Goal: Task Accomplishment & Management: Complete application form

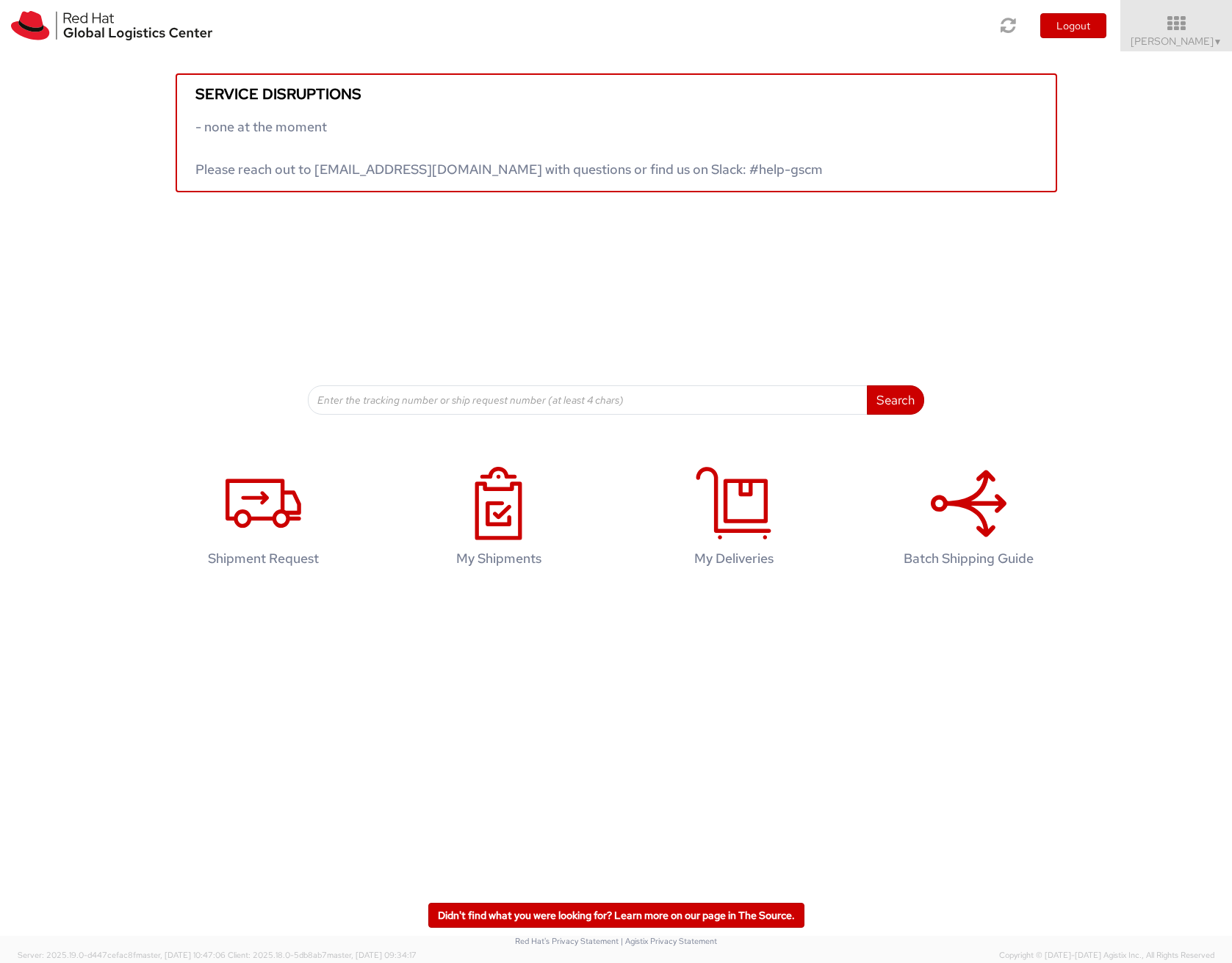
drag, startPoint x: 330, startPoint y: 669, endPoint x: 326, endPoint y: 654, distance: 15.5
click at [331, 669] on div "Service disruptions - none at the moment Please reach out to globallogistics@re…" at bounding box center [616, 472] width 1232 height 844
click at [285, 539] on icon at bounding box center [263, 503] width 76 height 73
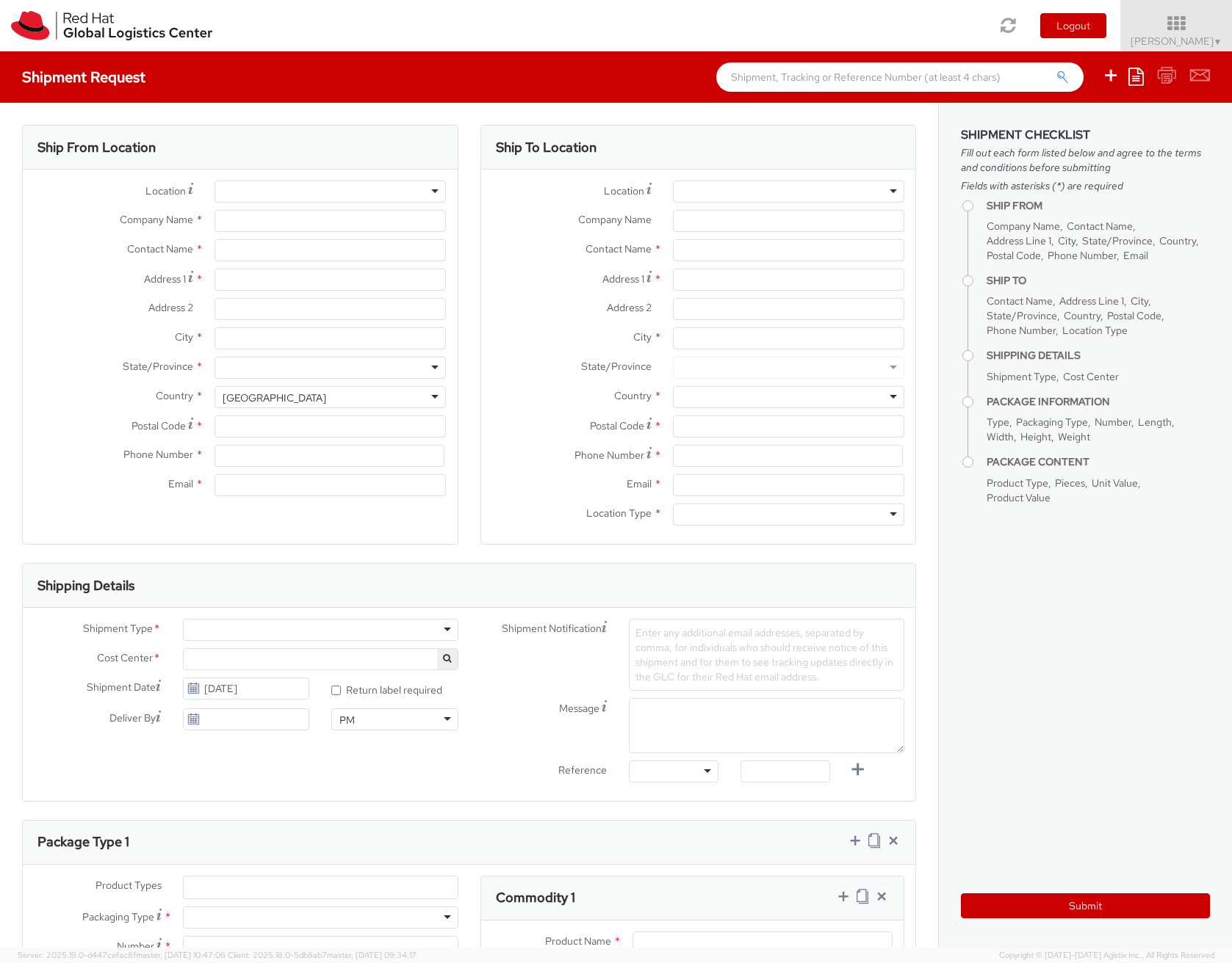
select select
select select "148"
type input "Red Hat"
type input "[PERSON_NAME]"
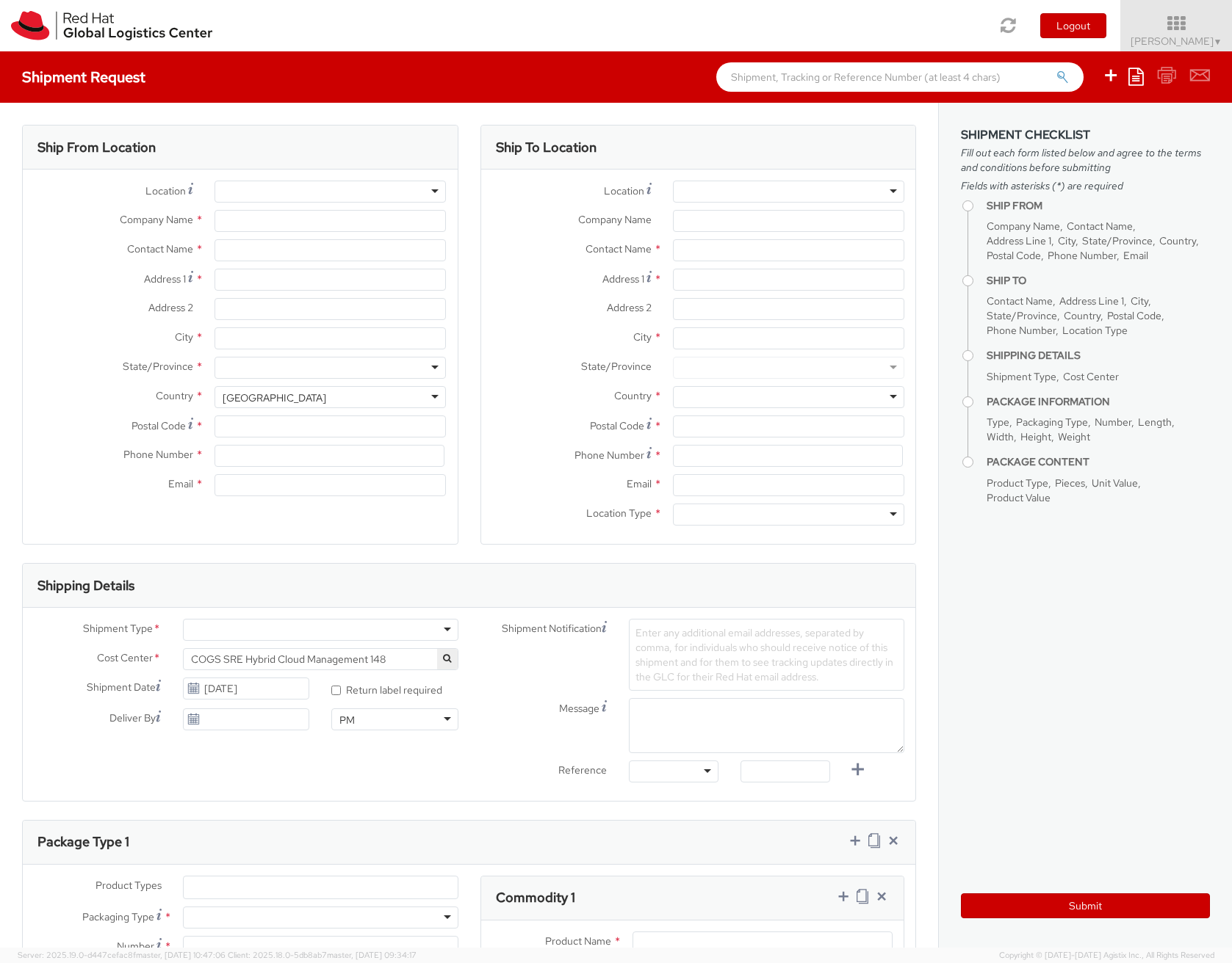
type input "[EMAIL_ADDRESS][DOMAIN_NAME]"
click at [264, 281] on input "Address 1 *" at bounding box center [331, 280] width 232 height 22
type input "[STREET_ADDRESS]"
type input "Glen Eden"
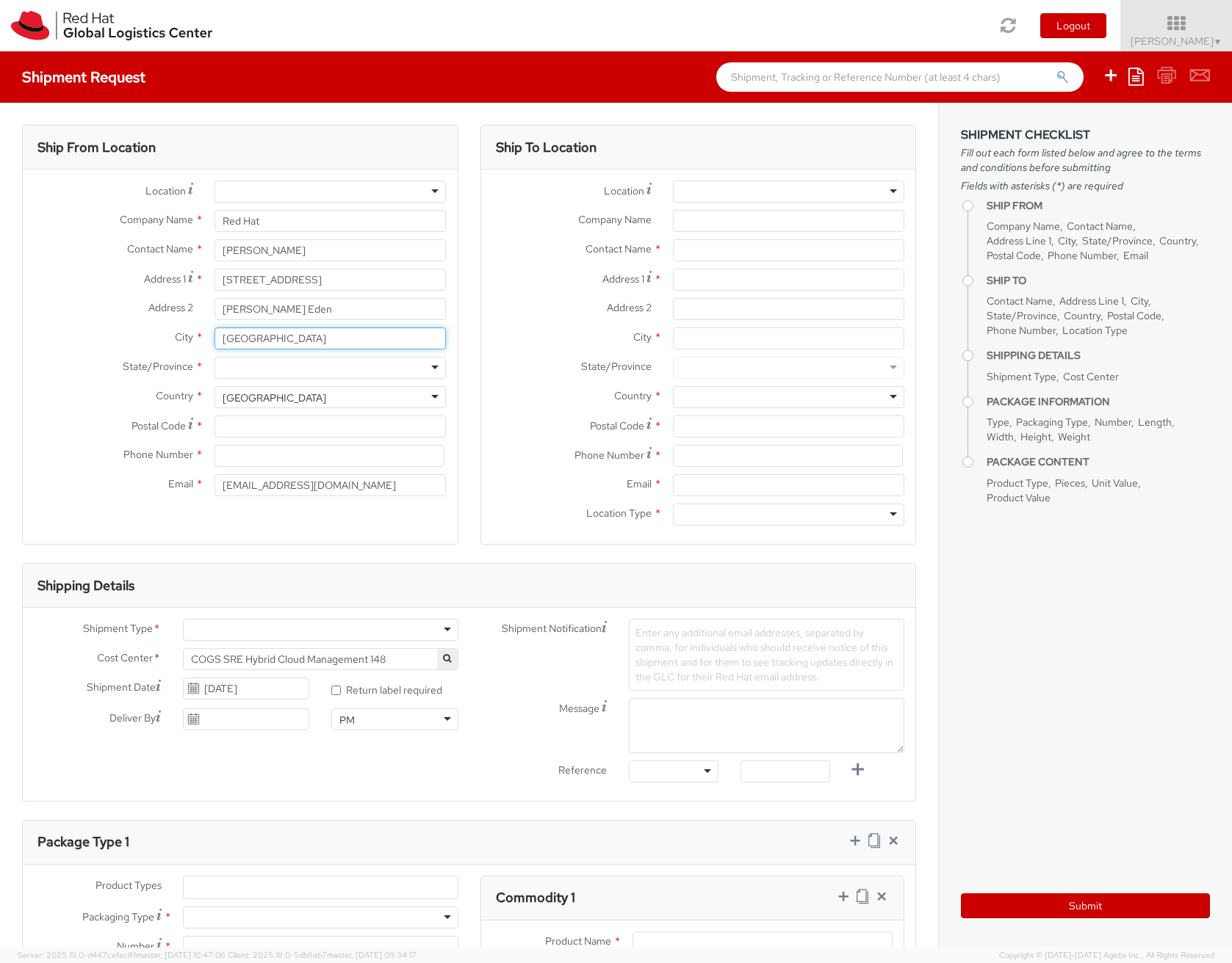
type input "[GEOGRAPHIC_DATA]"
type input "aucklan"
click at [281, 391] on div "[GEOGRAPHIC_DATA]" at bounding box center [274, 398] width 104 height 15
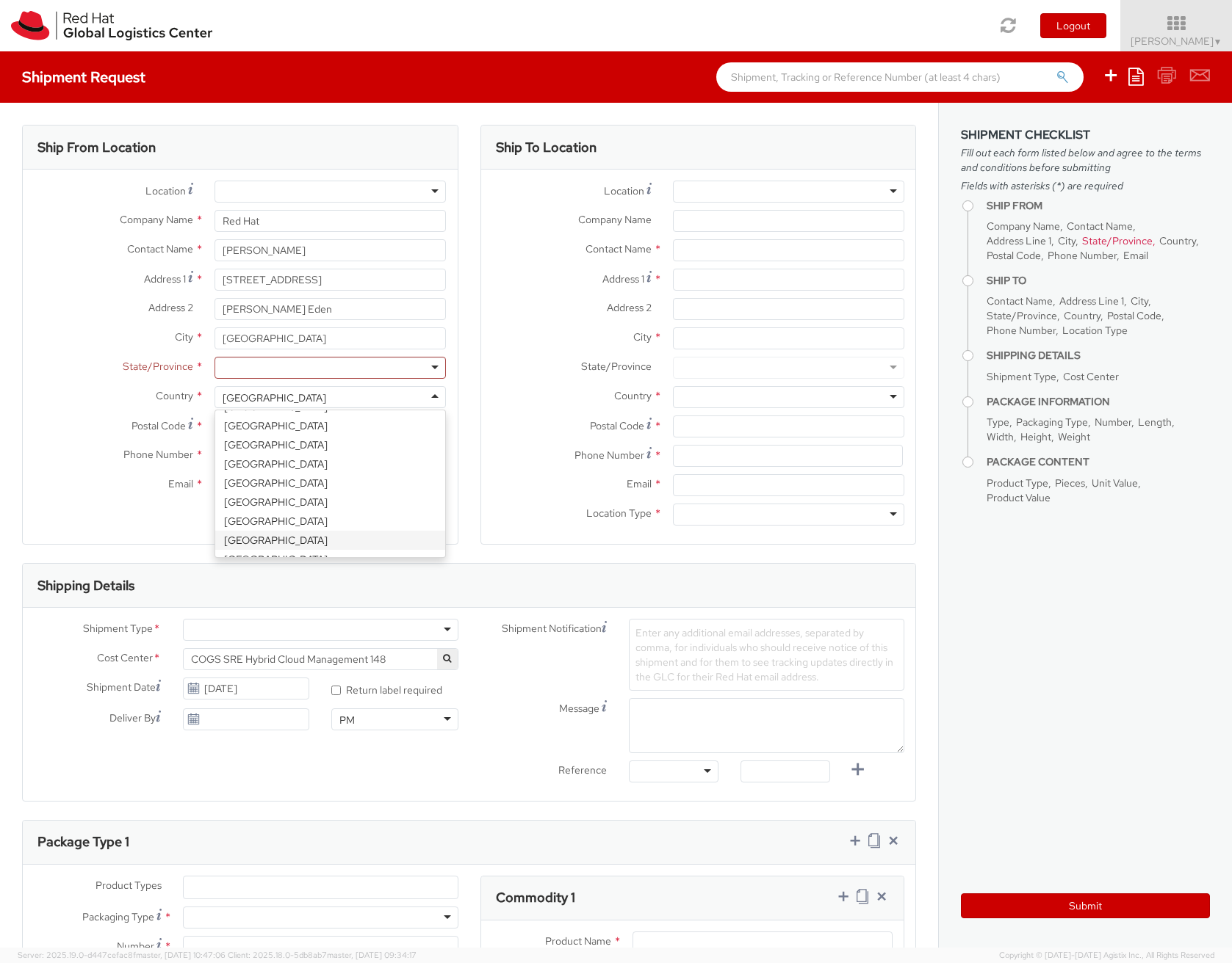
click at [285, 399] on div "[GEOGRAPHIC_DATA]" at bounding box center [331, 397] width 232 height 22
select select "CM"
select select "KGS"
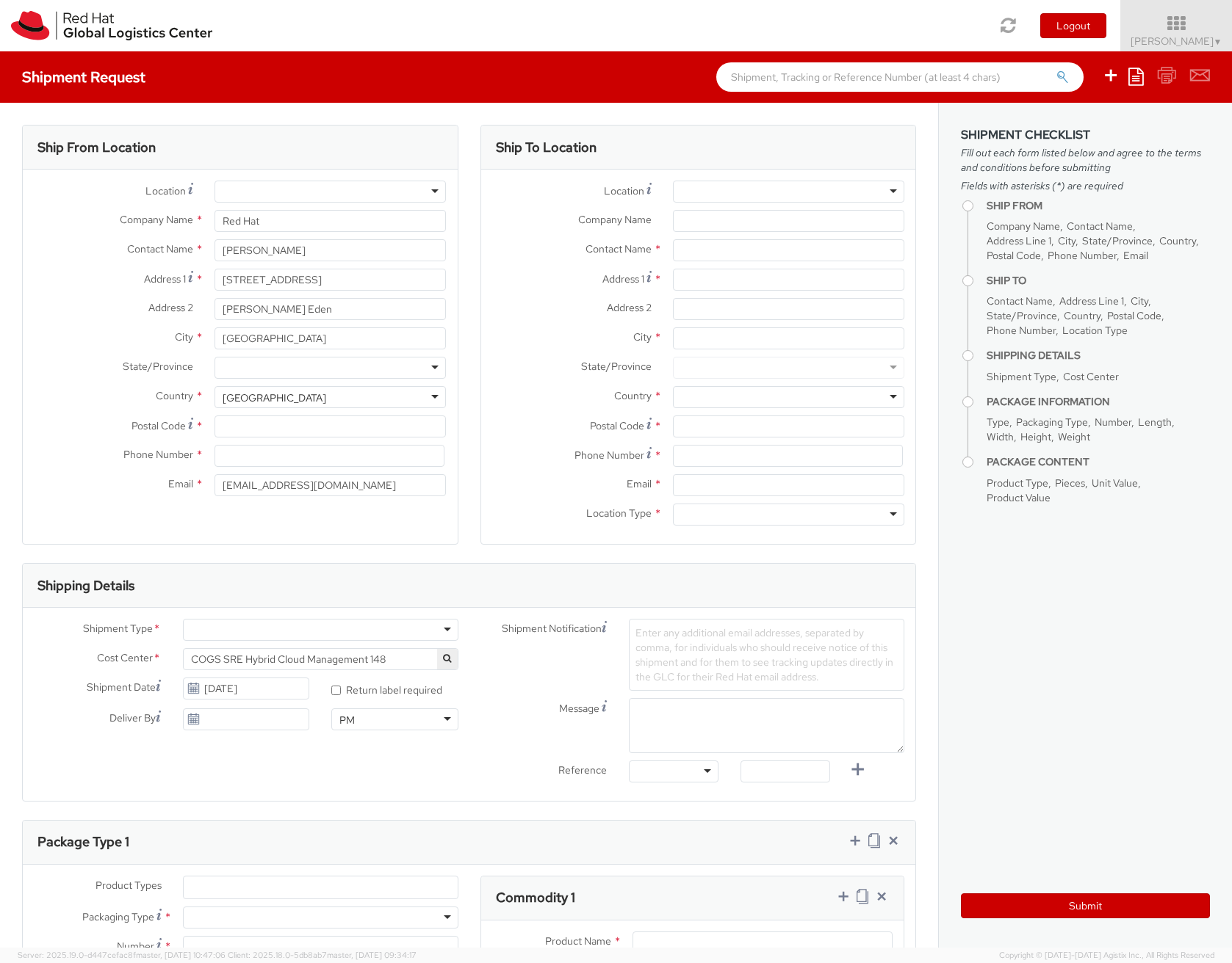
click at [268, 383] on div "State/Province * Auckland Bay of Plenty Canterbury Chatham Islands Gisborne Haw…" at bounding box center [240, 371] width 434 height 30
click at [270, 370] on div at bounding box center [331, 368] width 232 height 22
click at [221, 419] on input "Postal Code *" at bounding box center [331, 427] width 232 height 22
type input "0602"
type input "[PHONE_NUMBER]"
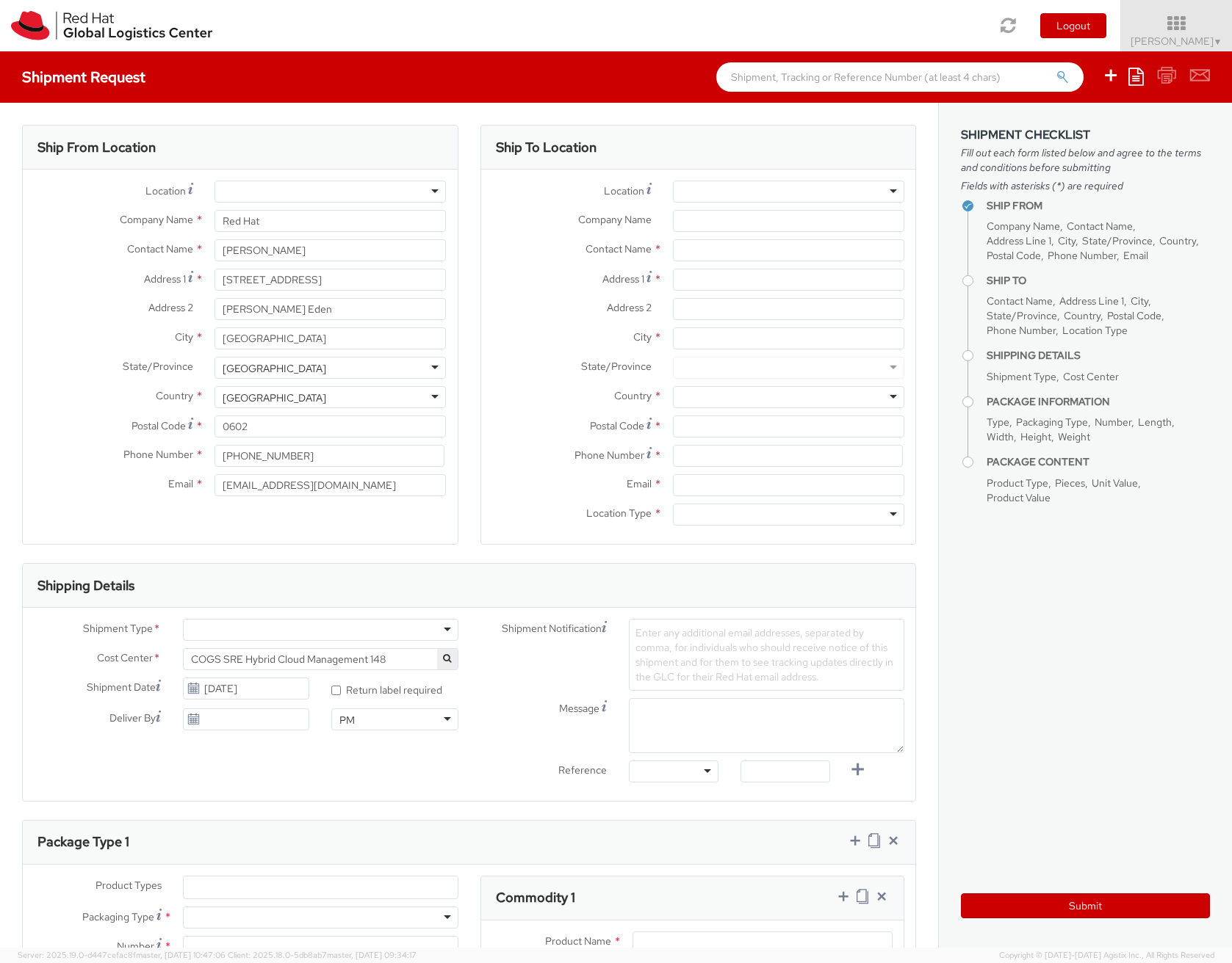
click at [375, 624] on div at bounding box center [320, 630] width 275 height 22
click at [325, 664] on span "COGS SRE Hybrid Cloud Management 148" at bounding box center [321, 659] width 259 height 13
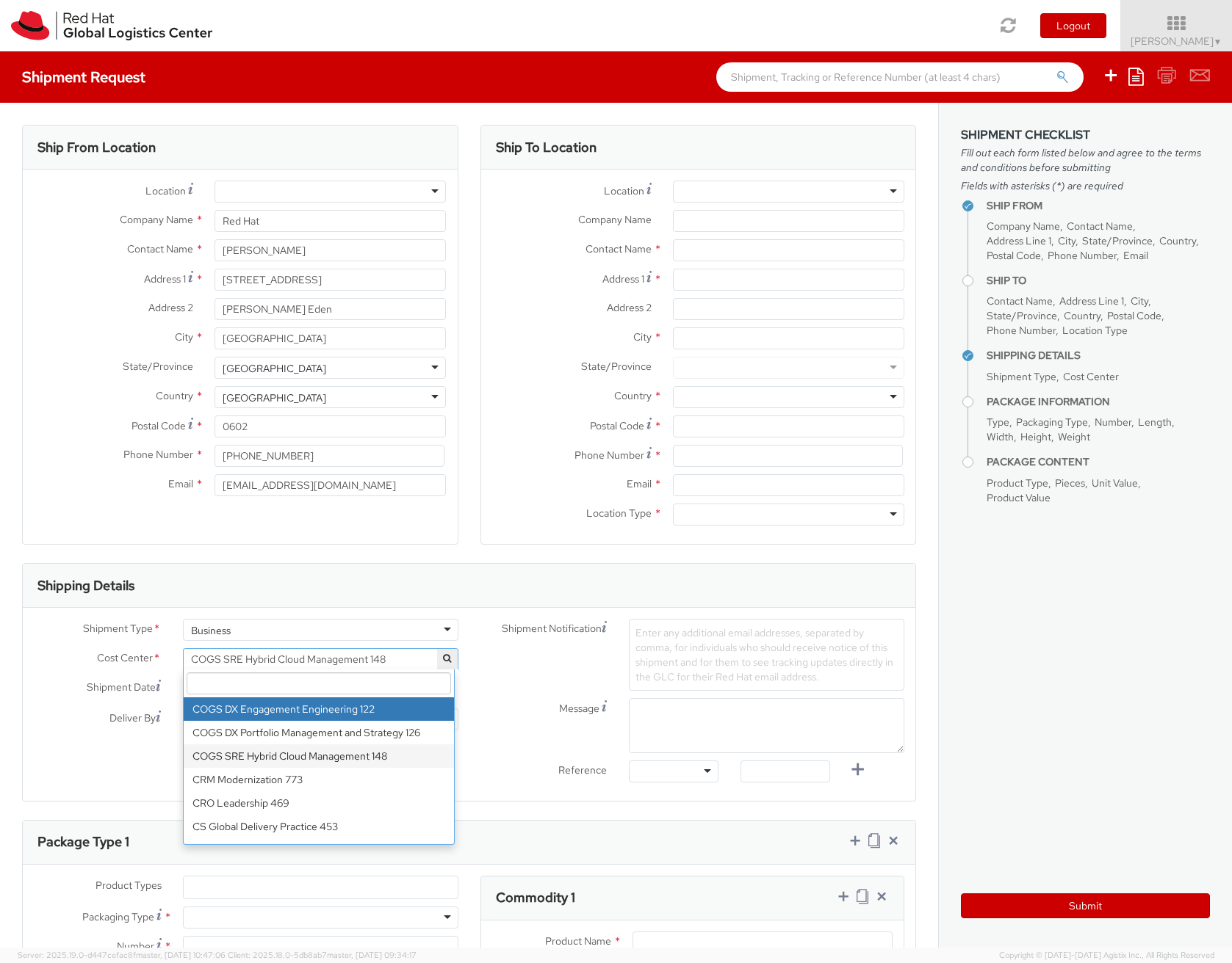
click at [373, 690] on input "search" at bounding box center [318, 683] width 264 height 22
type input "149"
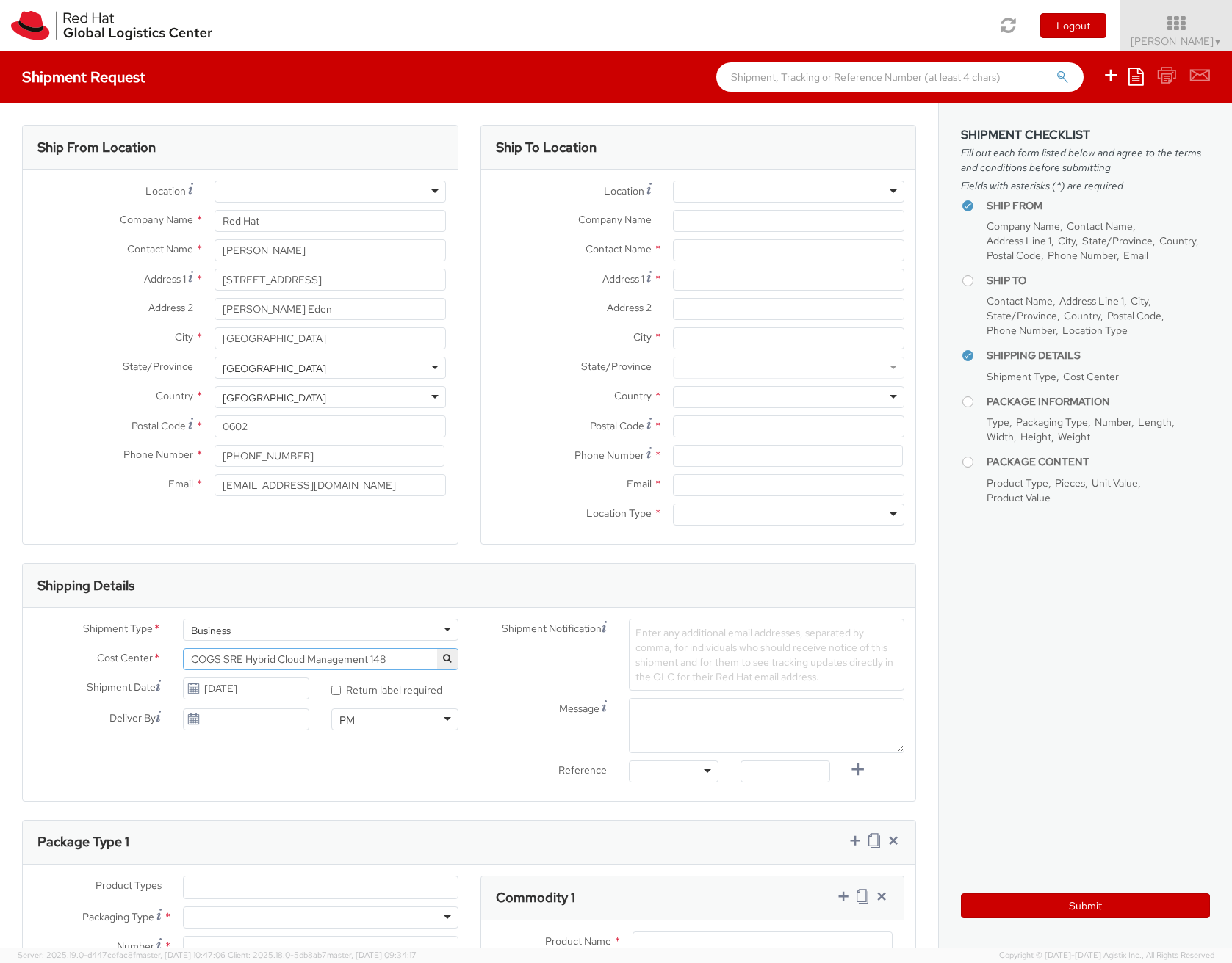
click at [510, 686] on div "Shipment Notification Enter any additional email addresses, separated by comma,…" at bounding box center [693, 655] width 446 height 72
click at [293, 693] on input "[DATE]" at bounding box center [245, 689] width 127 height 22
click at [204, 827] on td "21" at bounding box center [199, 826] width 26 height 22
click at [246, 694] on input "09/21/2025" at bounding box center [245, 689] width 127 height 22
click at [227, 830] on td "22" at bounding box center [226, 826] width 30 height 22
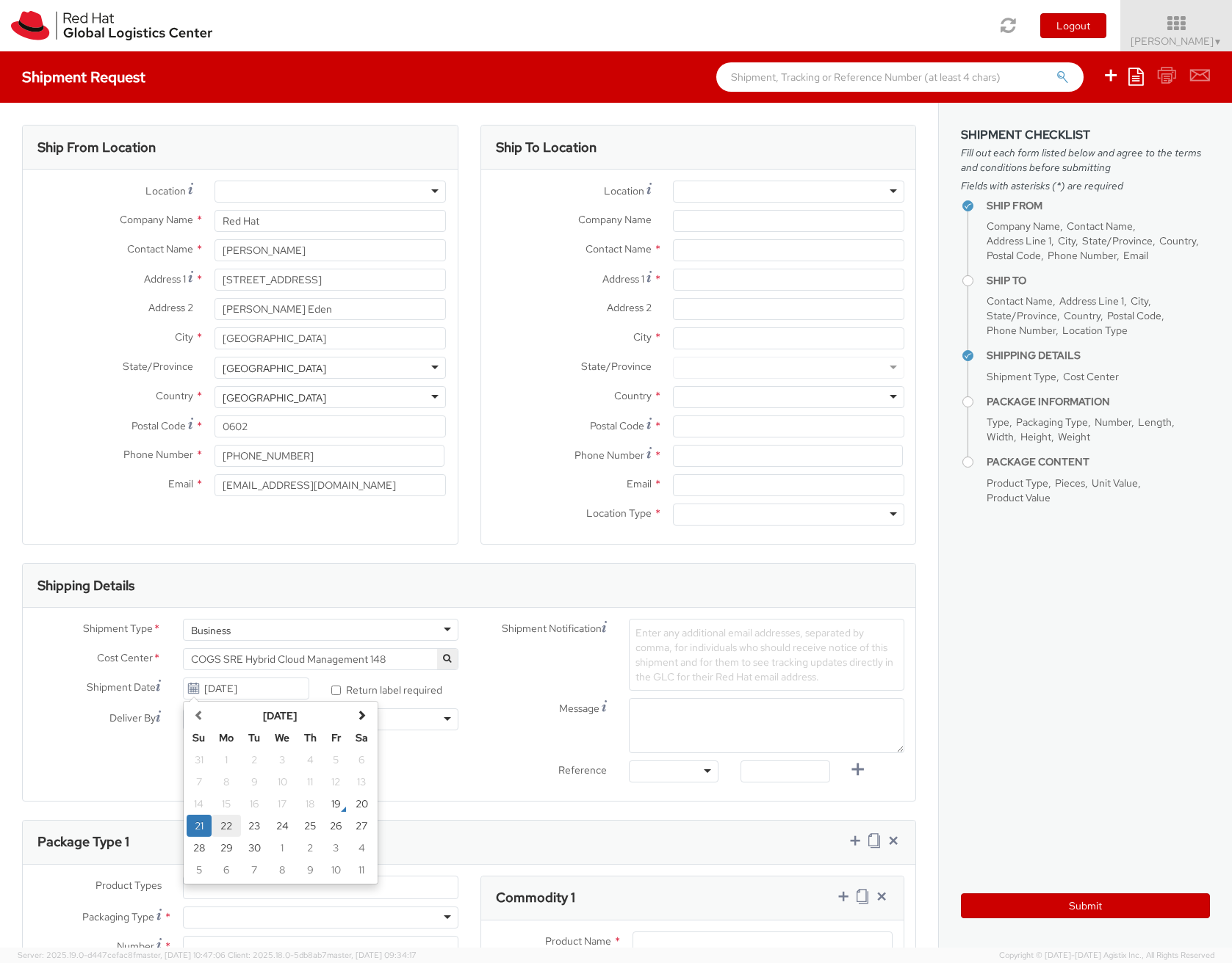
type input "[DATE]"
click at [336, 693] on input "* Return label required" at bounding box center [336, 691] width 9 height 9
checkbox input "true"
type input "[DATE]"
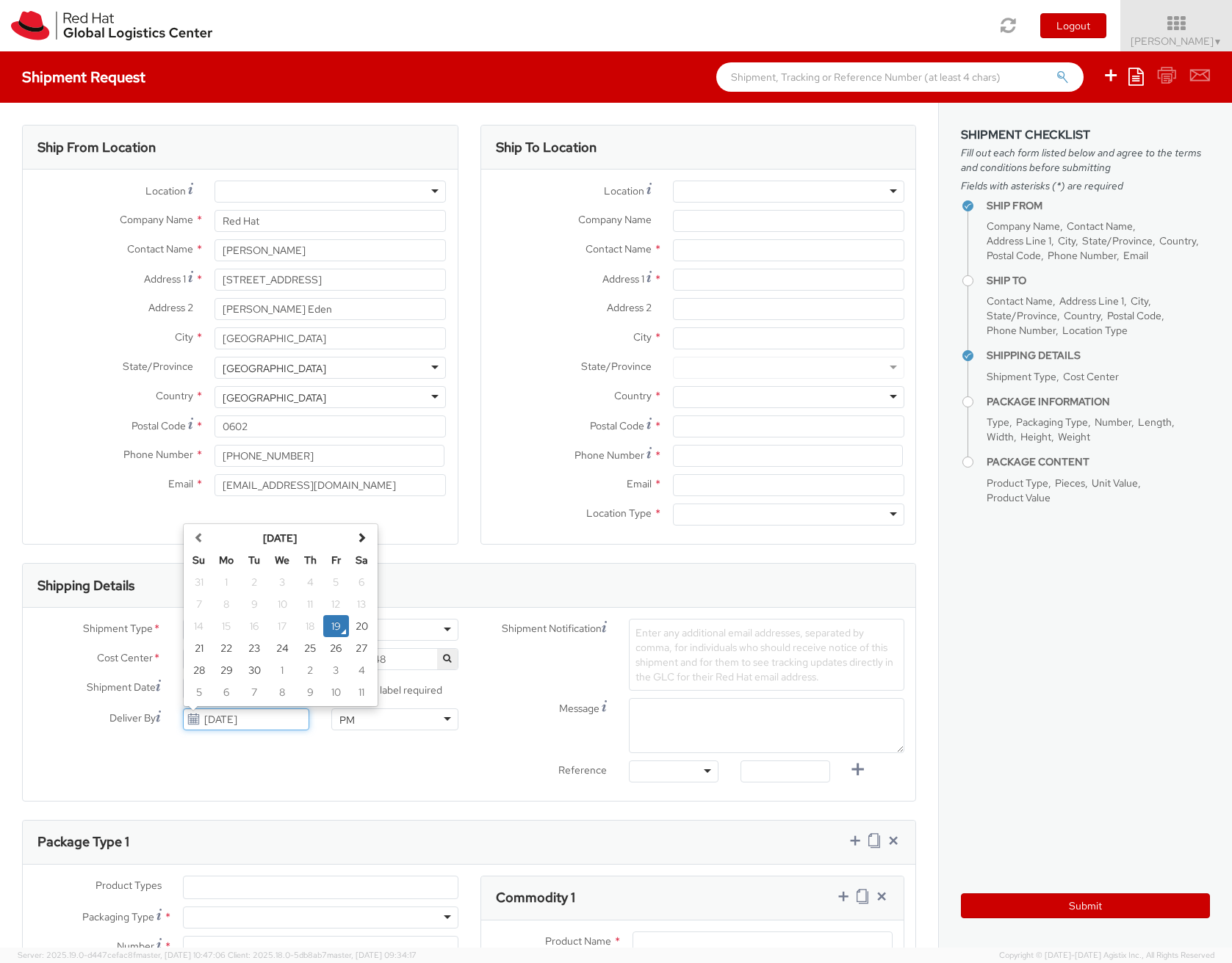
click at [273, 720] on input "[DATE]" at bounding box center [245, 719] width 127 height 22
drag, startPoint x: 271, startPoint y: 720, endPoint x: 297, endPoint y: 725, distance: 26.5
click at [271, 720] on input "[DATE]" at bounding box center [245, 719] width 127 height 22
click at [396, 694] on label "* Return label required" at bounding box center [388, 689] width 113 height 17
click at [341, 694] on input "* Return label required" at bounding box center [336, 691] width 9 height 9
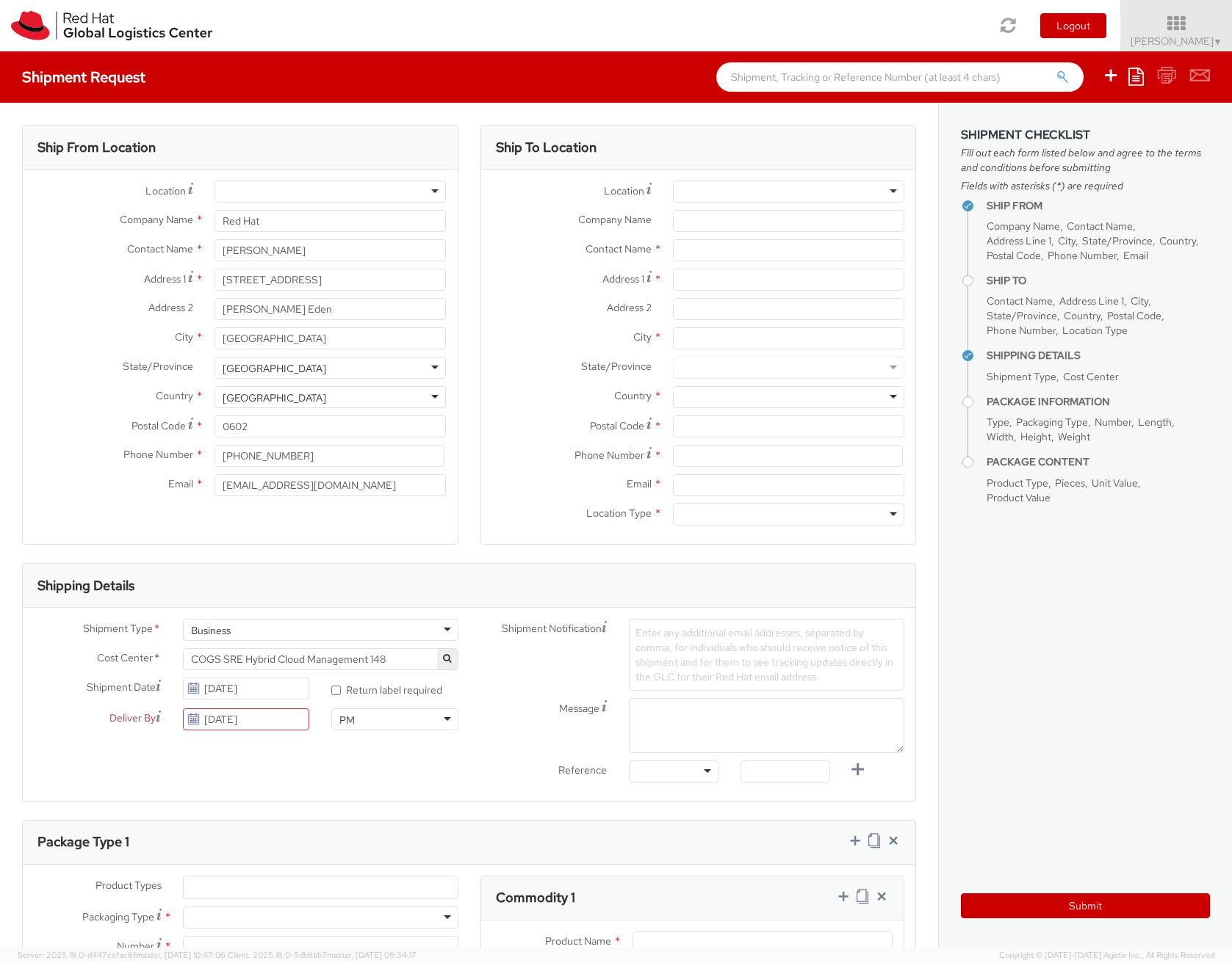
click at [344, 693] on label "* Return label required" at bounding box center [388, 689] width 113 height 17
click at [341, 693] on input "* Return label required" at bounding box center [336, 691] width 9 height 9
click at [342, 693] on label "* Return label required" at bounding box center [388, 689] width 113 height 17
click at [341, 693] on input "* Return label required" at bounding box center [336, 691] width 9 height 9
checkbox input "false"
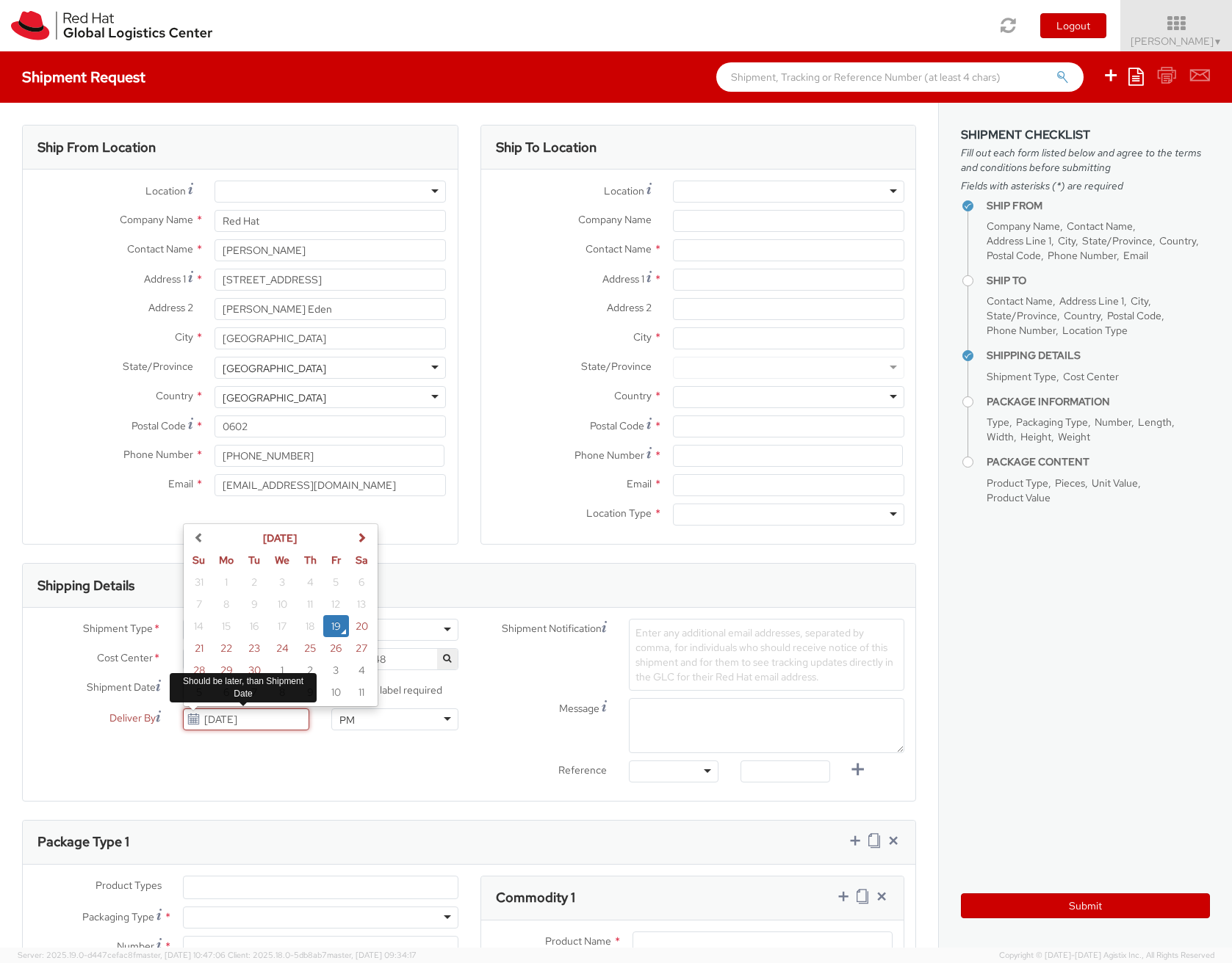
click at [286, 713] on input "[DATE]" at bounding box center [245, 719] width 127 height 22
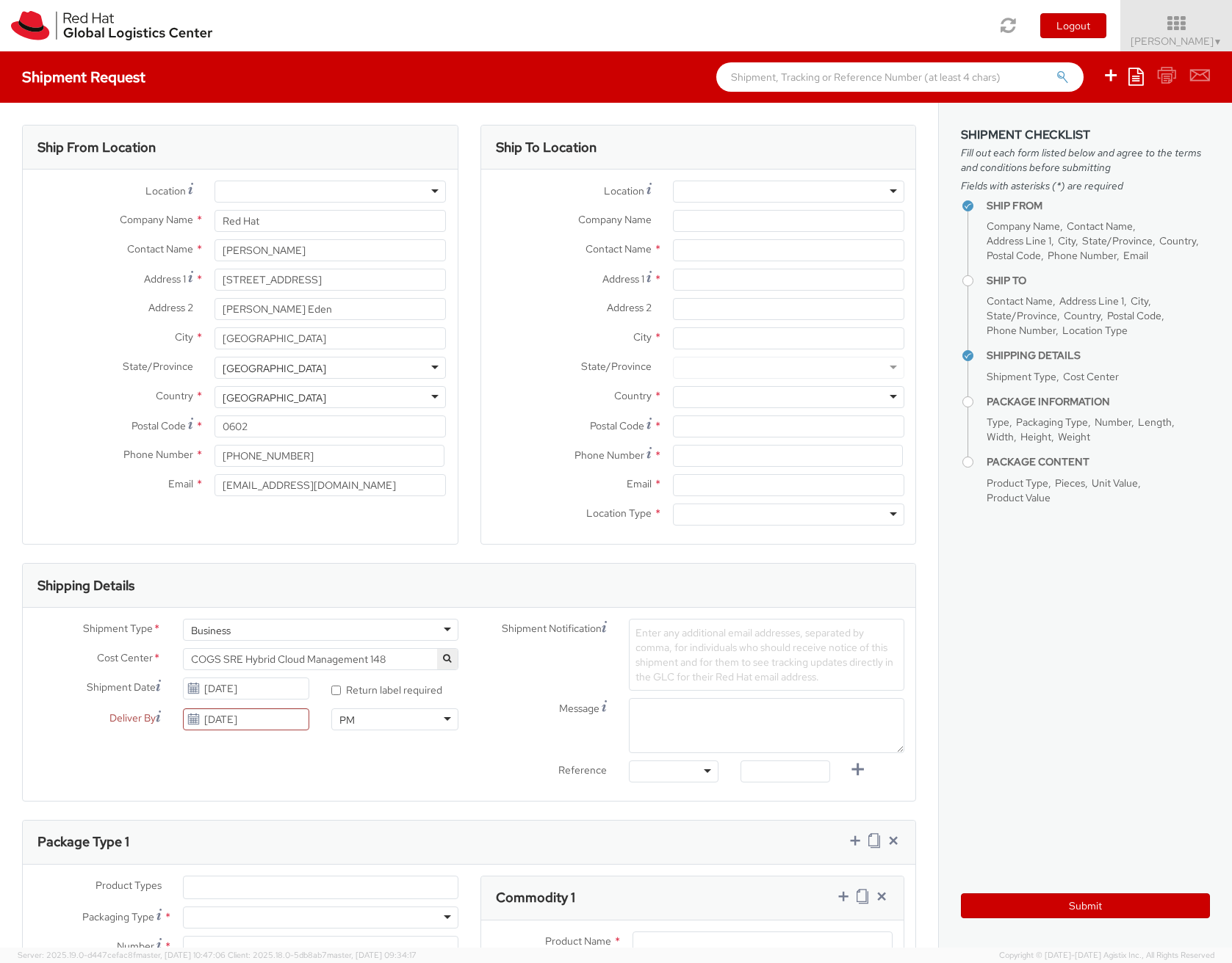
click at [333, 774] on div "Shipment Type * Business Business Batch Business Cost Center * COGS SRE Hybrid …" at bounding box center [469, 704] width 892 height 171
click at [275, 719] on input "[DATE]" at bounding box center [245, 719] width 127 height 22
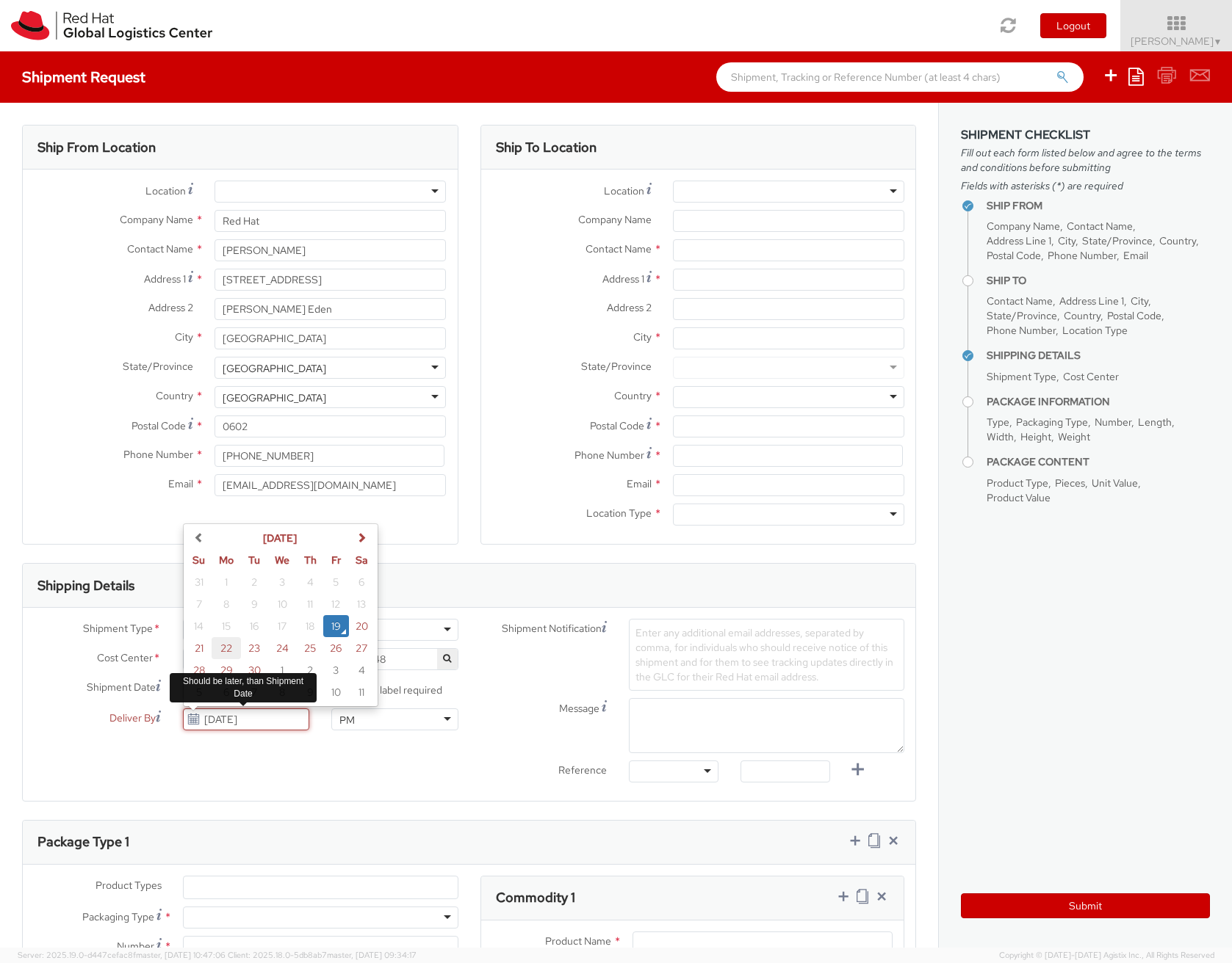
click at [218, 649] on td "22" at bounding box center [226, 648] width 30 height 22
type input "[DATE]"
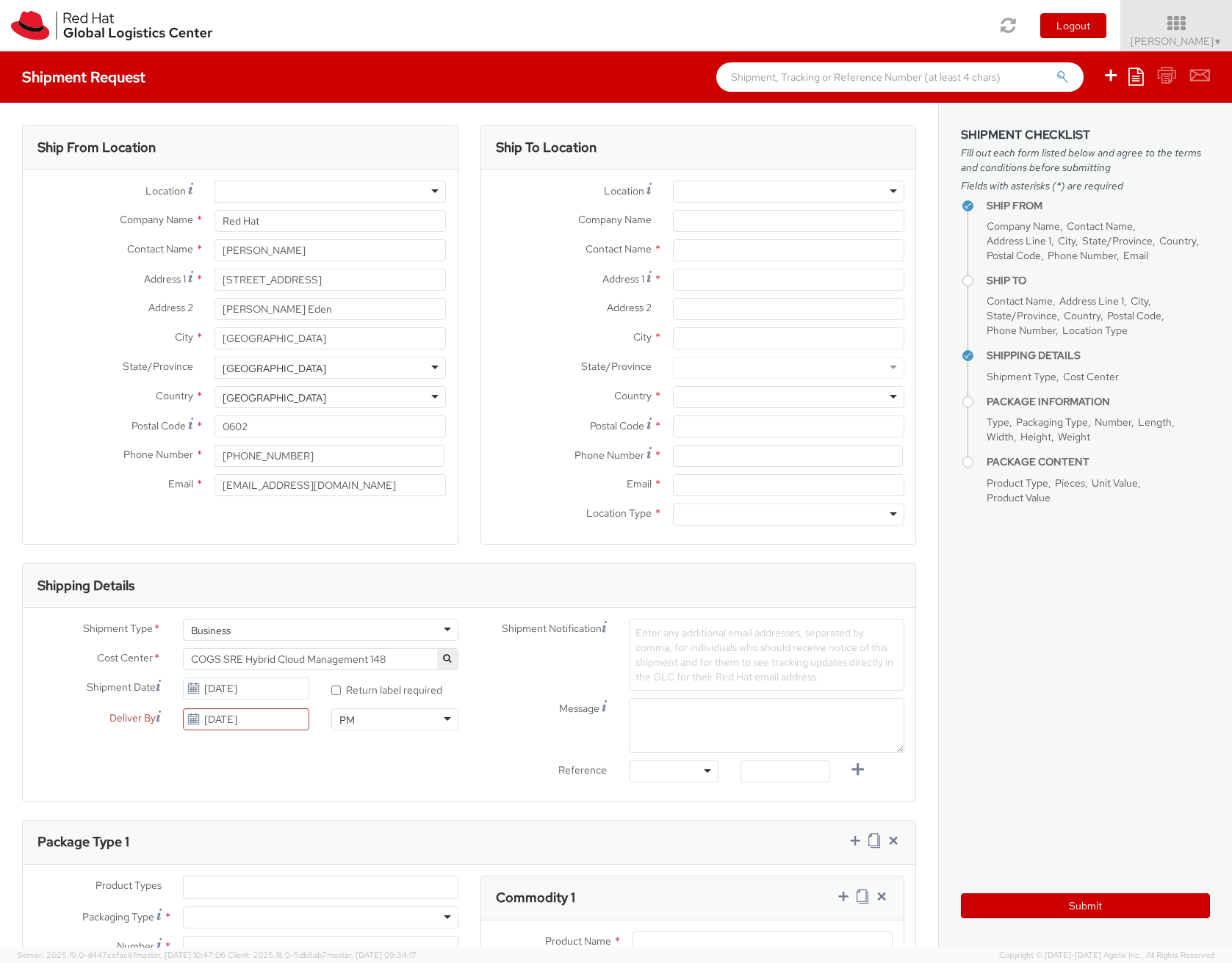
click at [363, 721] on div "PM" at bounding box center [395, 719] width 127 height 22
click at [371, 759] on div "Shipment Type * Business Business Batch Business Cost Center * COGS SRE Hybrid …" at bounding box center [469, 704] width 892 height 171
click at [665, 656] on span "Enter any additional email addresses, separated by comma, for individuals who s…" at bounding box center [764, 655] width 258 height 57
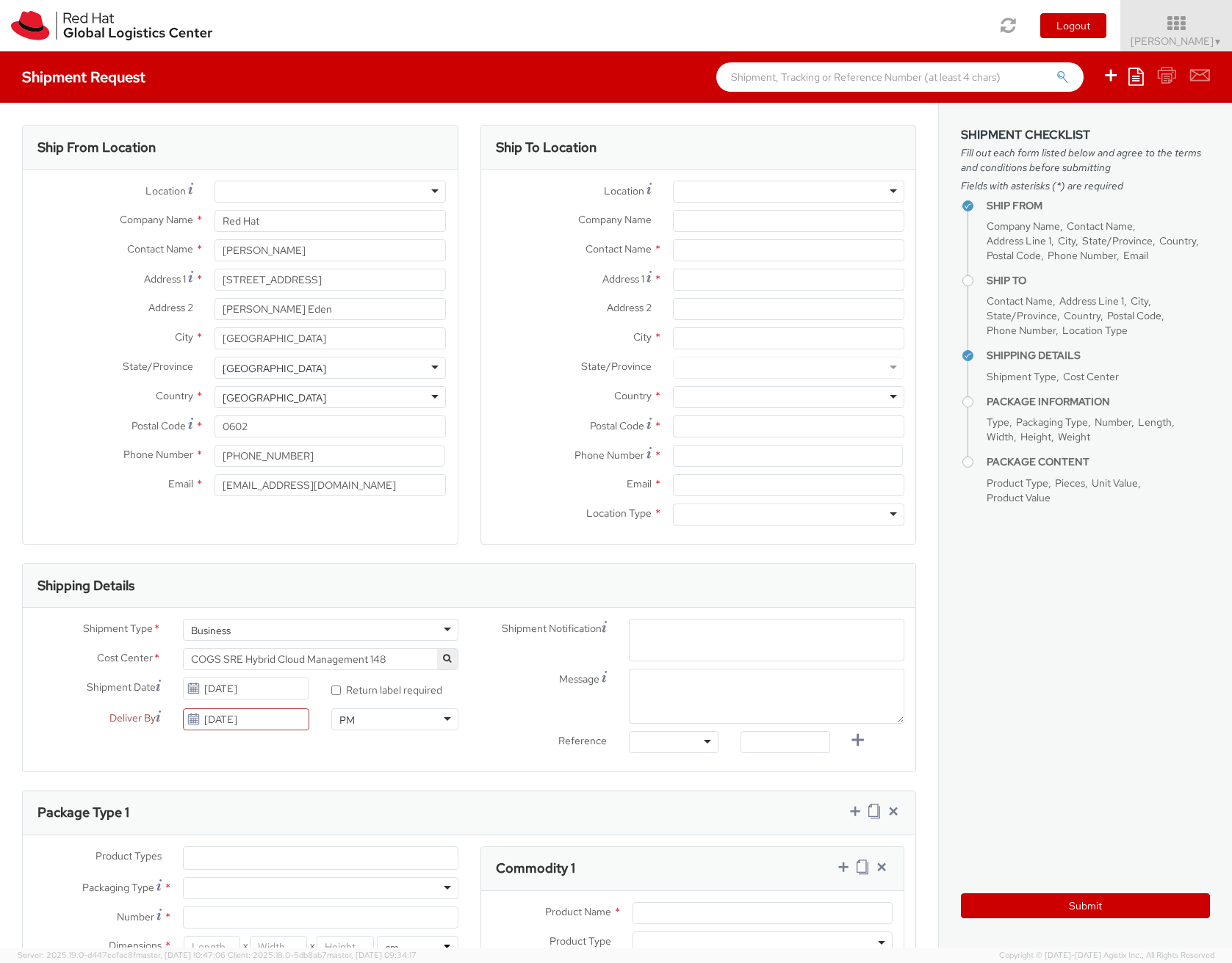
click at [421, 737] on div "PM PM AM PM" at bounding box center [395, 723] width 149 height 30
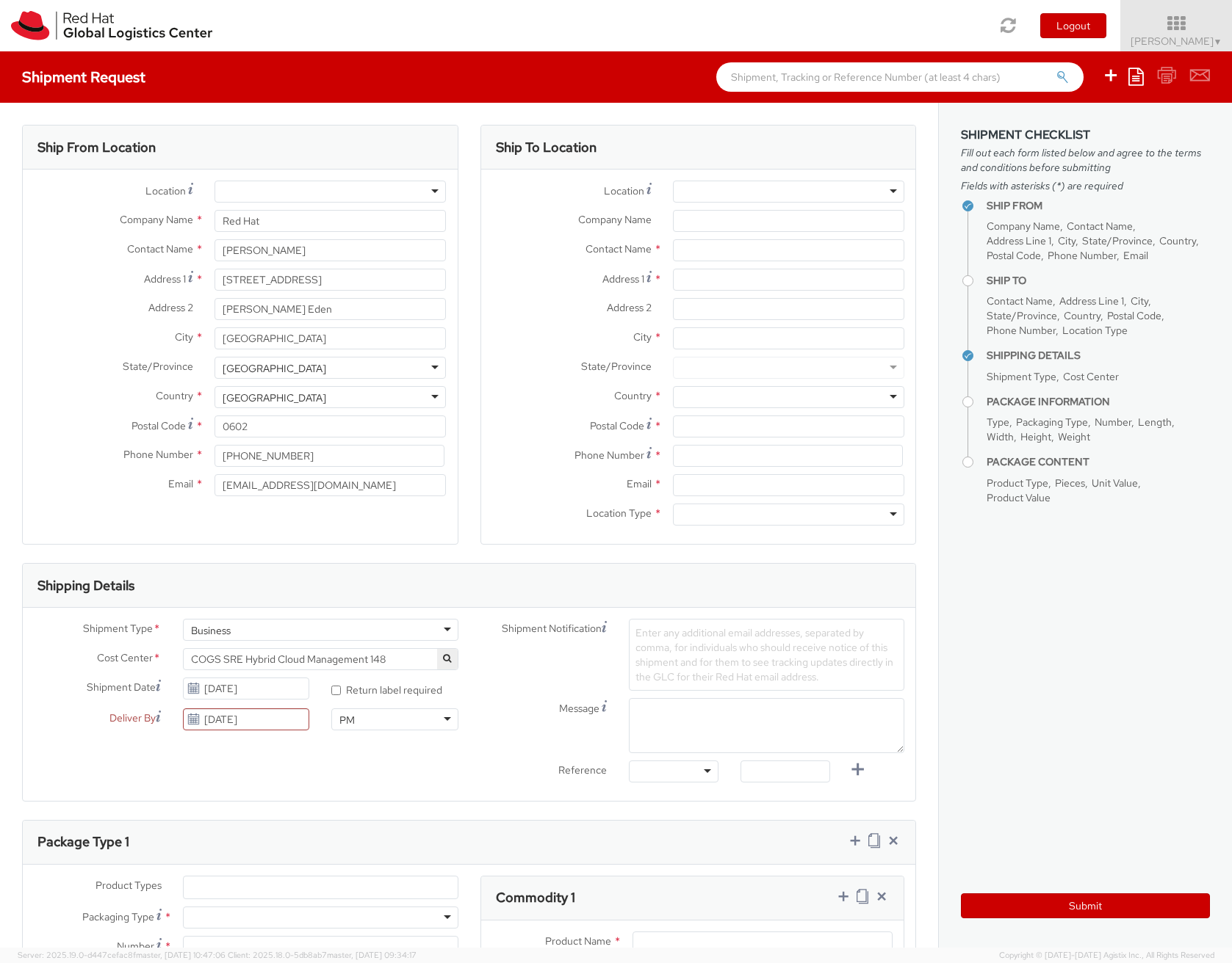
click at [673, 658] on span "Enter any additional email addresses, separated by comma, for individuals who s…" at bounding box center [764, 655] width 258 height 57
click at [682, 653] on span "Enter any additional email addresses, separated by comma, for individuals who s…" at bounding box center [764, 655] width 258 height 57
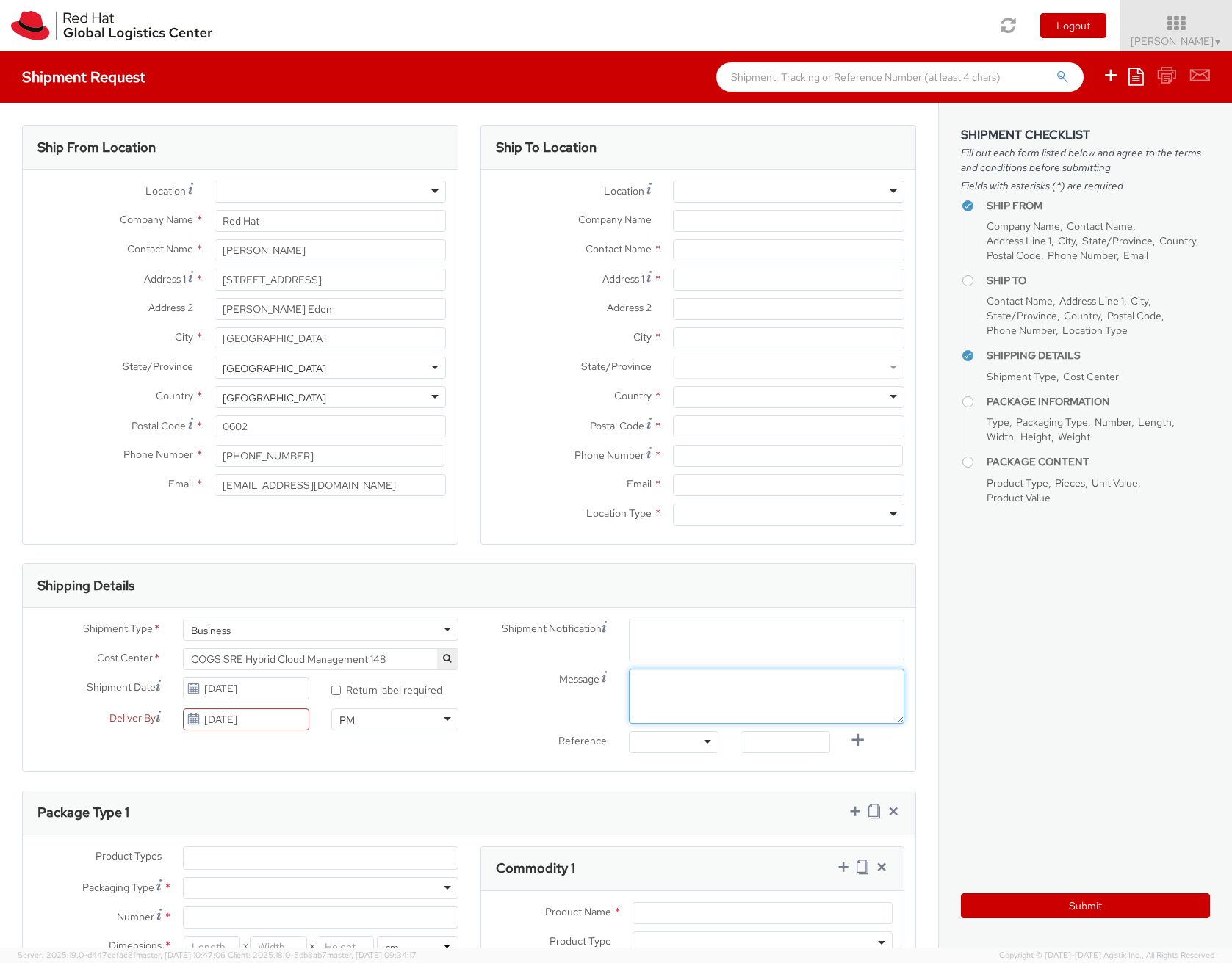
click at [685, 697] on textarea "Message" at bounding box center [766, 695] width 275 height 55
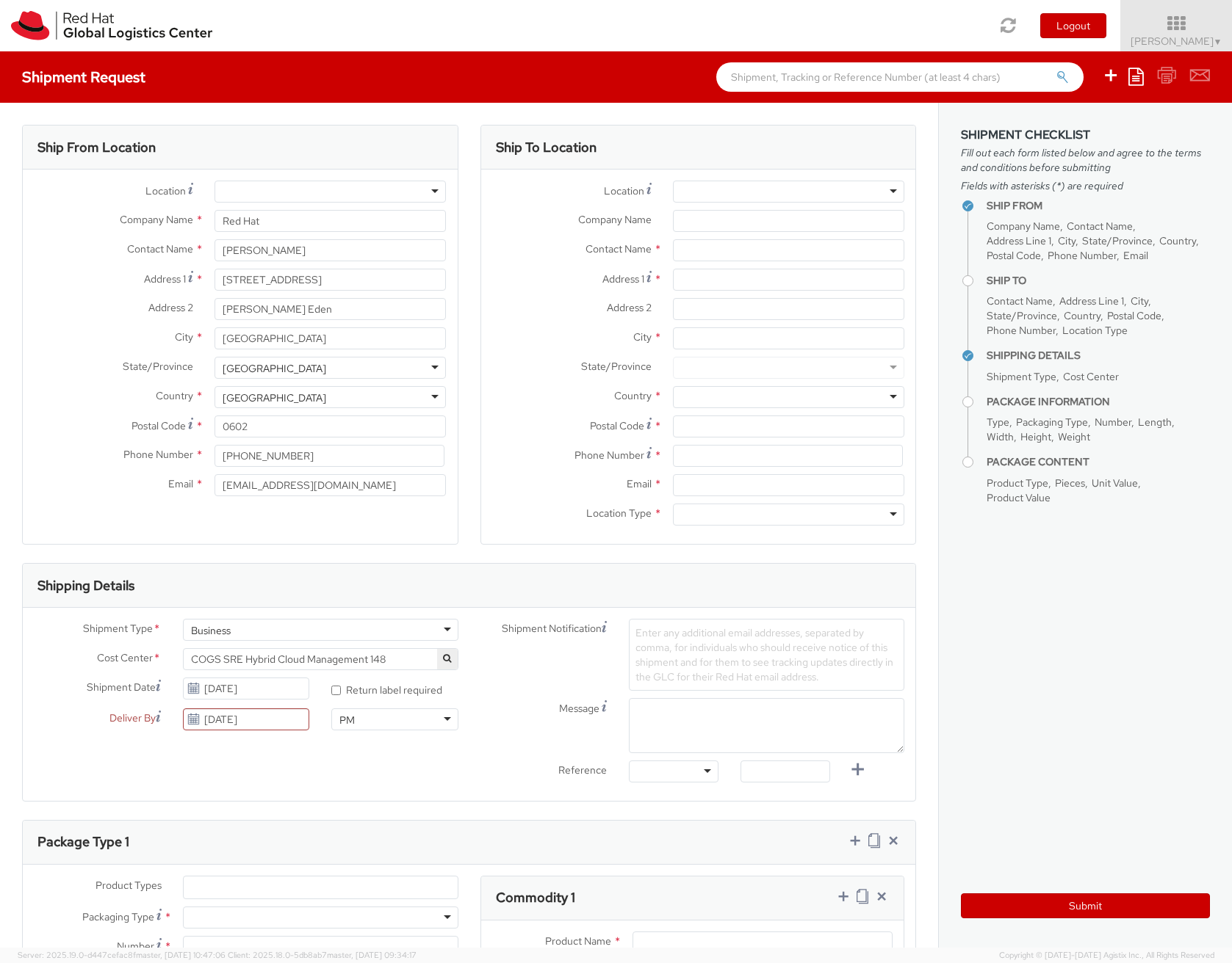
click at [673, 643] on span "Enter any additional email addresses, separated by comma, for individuals who s…" at bounding box center [764, 655] width 258 height 57
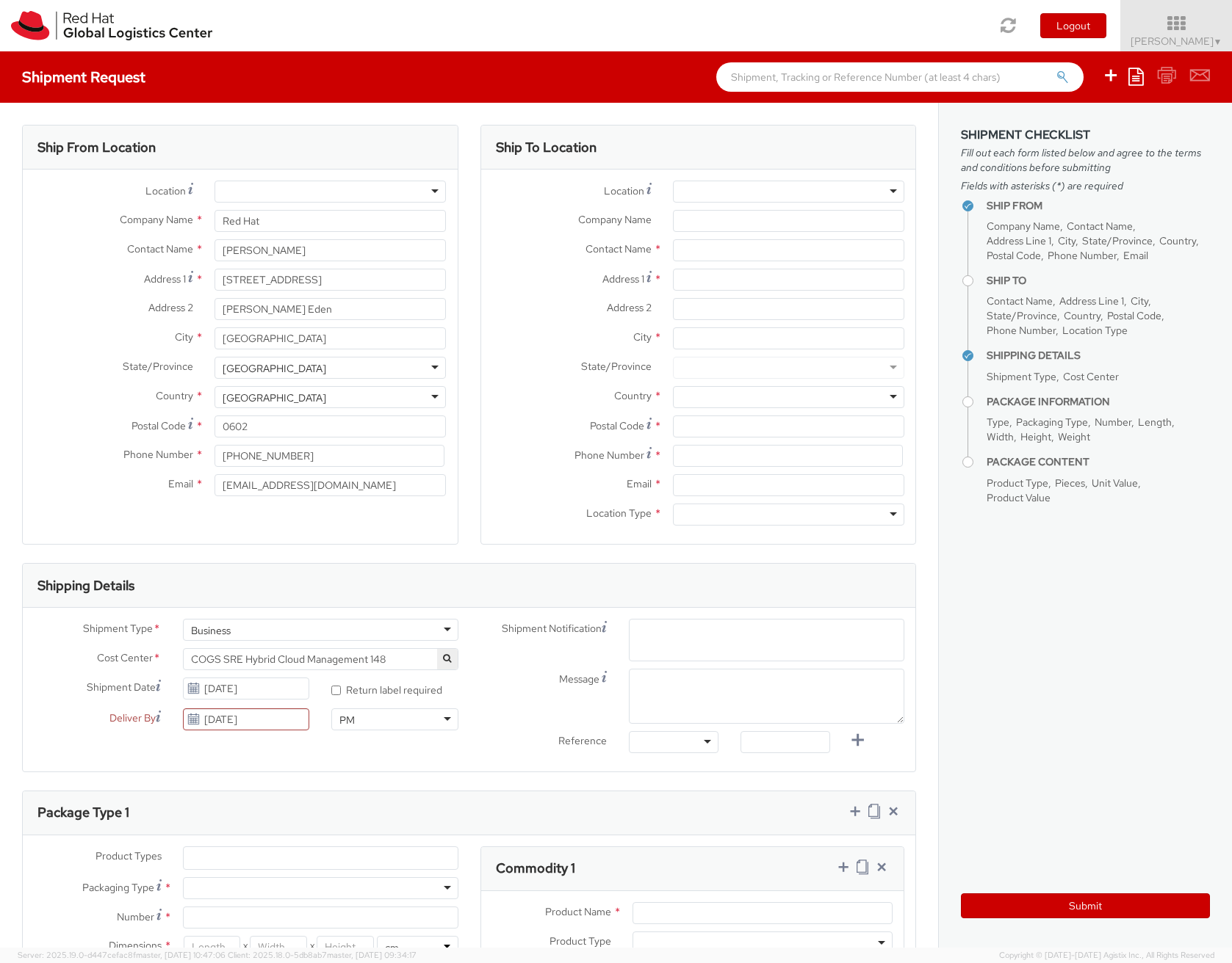
paste input "[PERSON_NAME][EMAIL_ADDRESS][DOMAIN_NAME]"
type input "[PERSON_NAME][EMAIL_ADDRESS][DOMAIN_NAME]"
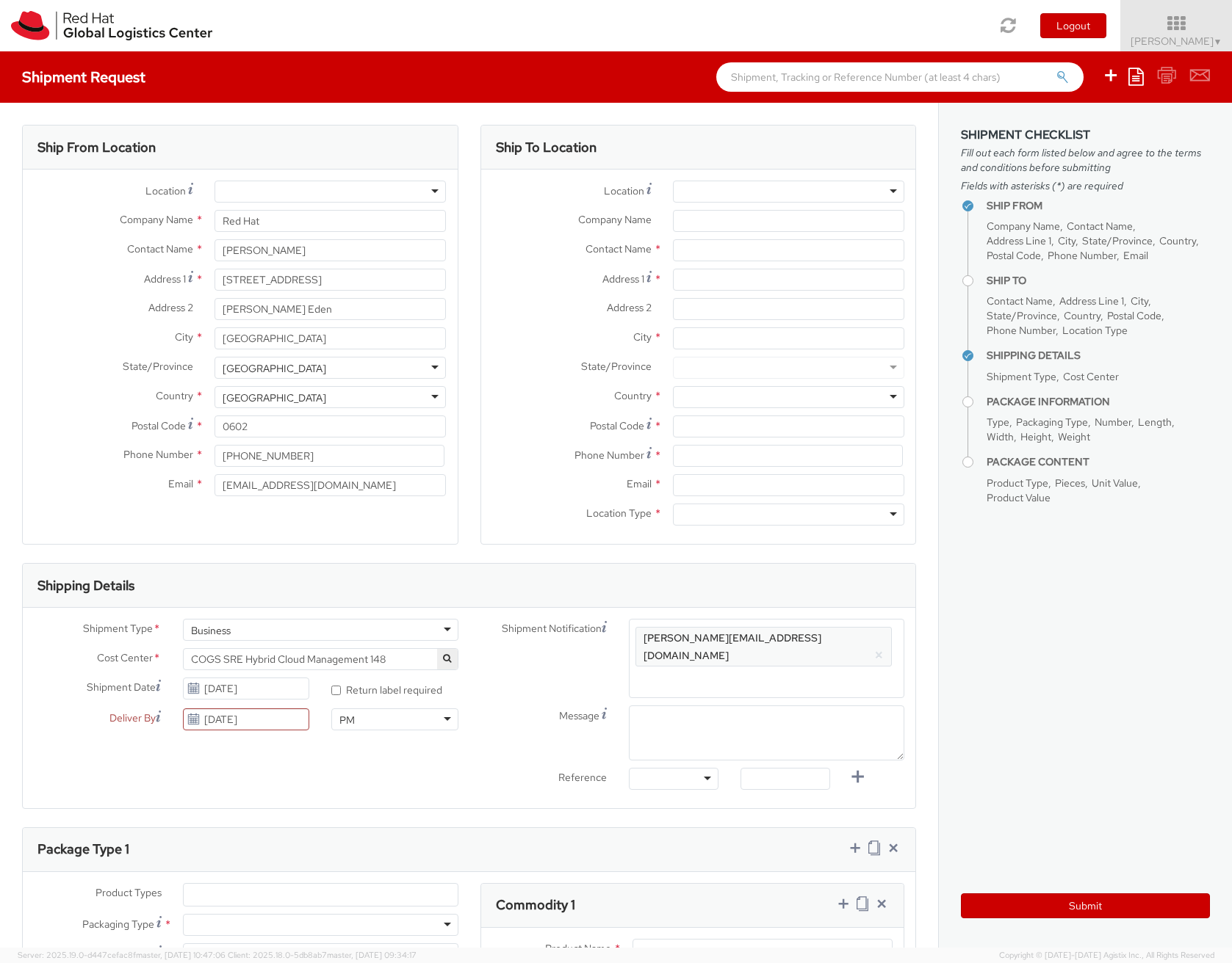
paste input "[EMAIL_ADDRESS][DOMAIN_NAME]"
type input "[EMAIL_ADDRESS][DOMAIN_NAME]"
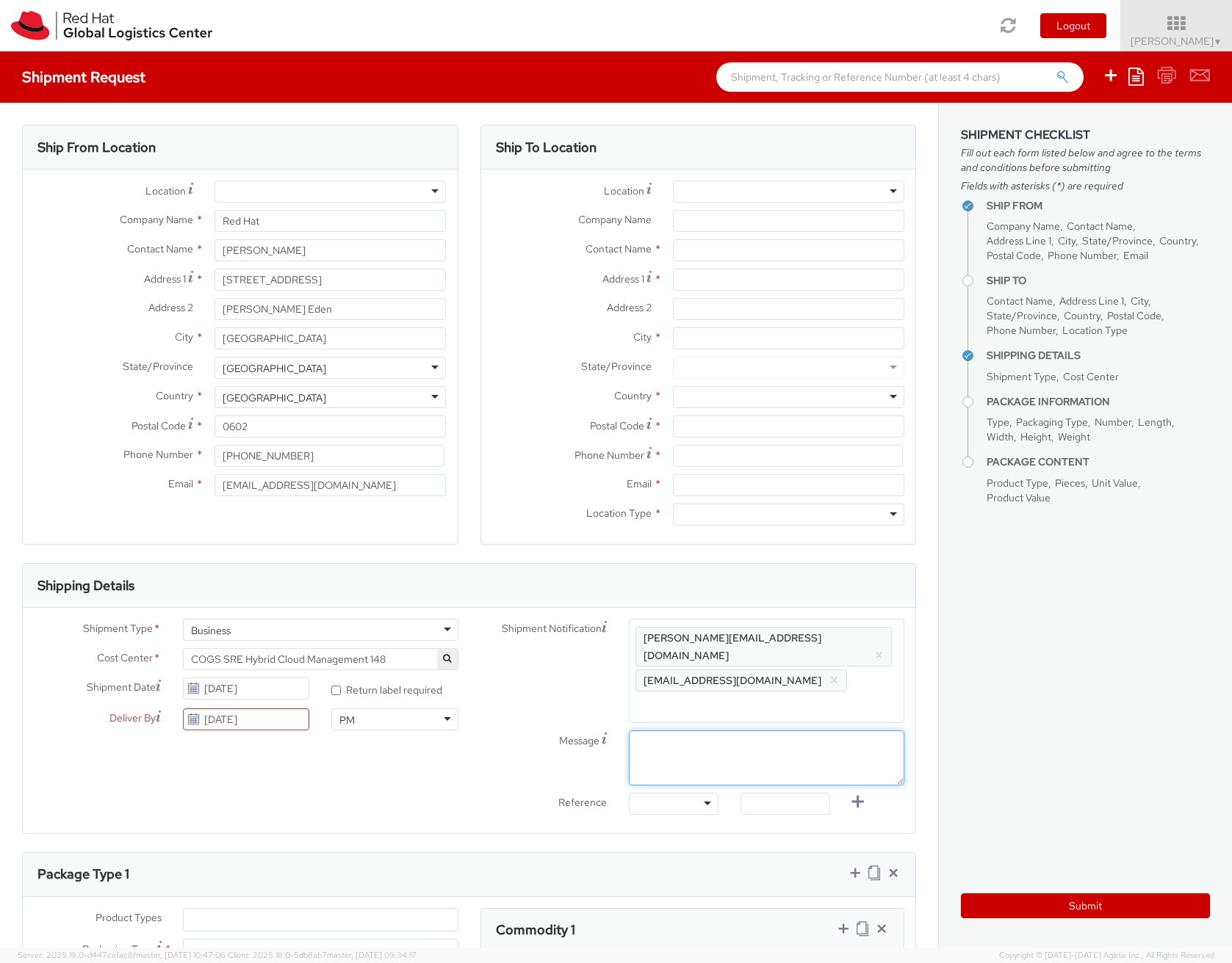
click at [724, 731] on textarea "Message" at bounding box center [766, 757] width 275 height 55
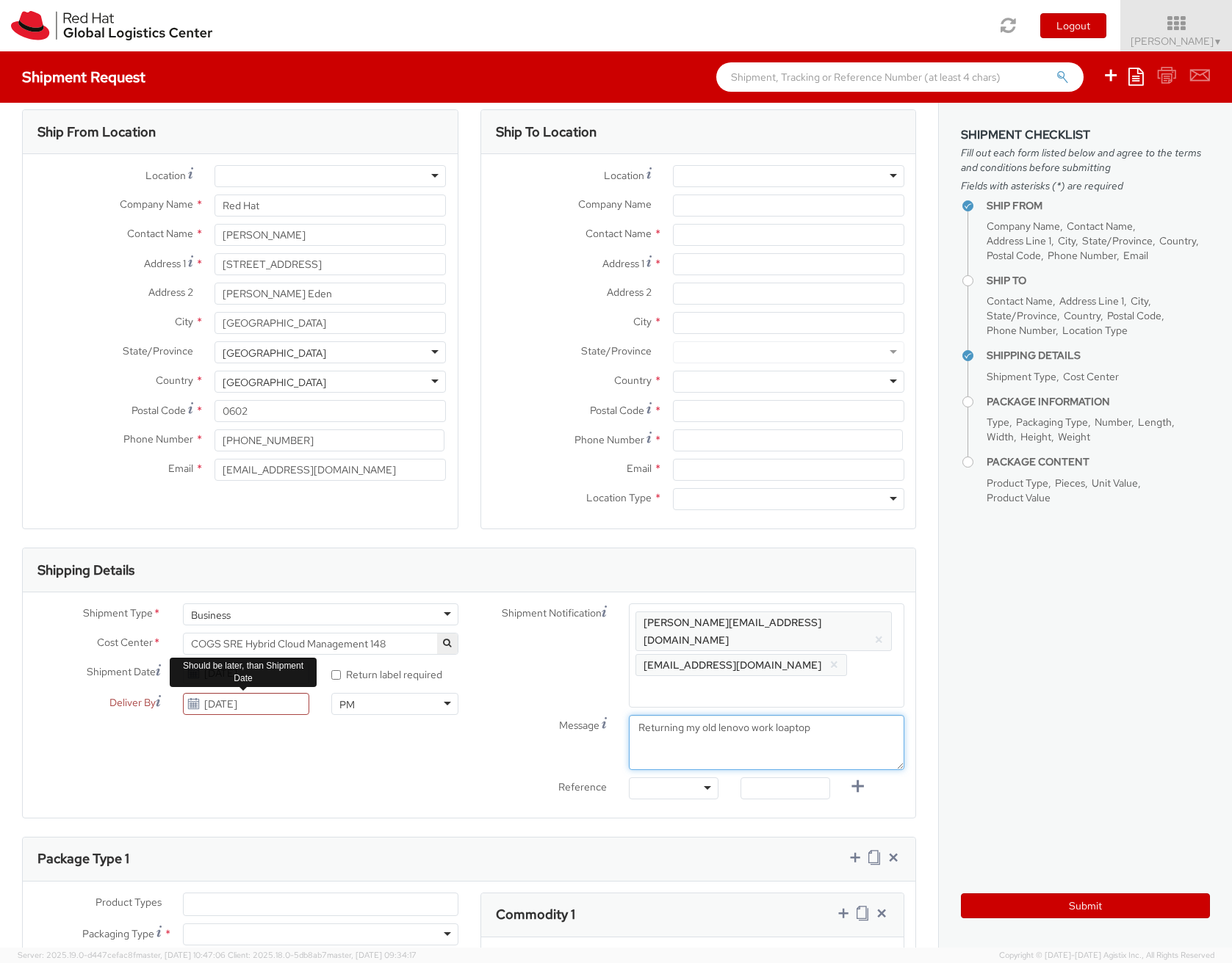
scroll to position [17, 0]
type textarea "Returning my old lenovo work loaptop"
click at [247, 751] on div "Shipment Type * Business Business Batch Business Cost Center * COGS SRE Hybrid …" at bounding box center [469, 704] width 892 height 204
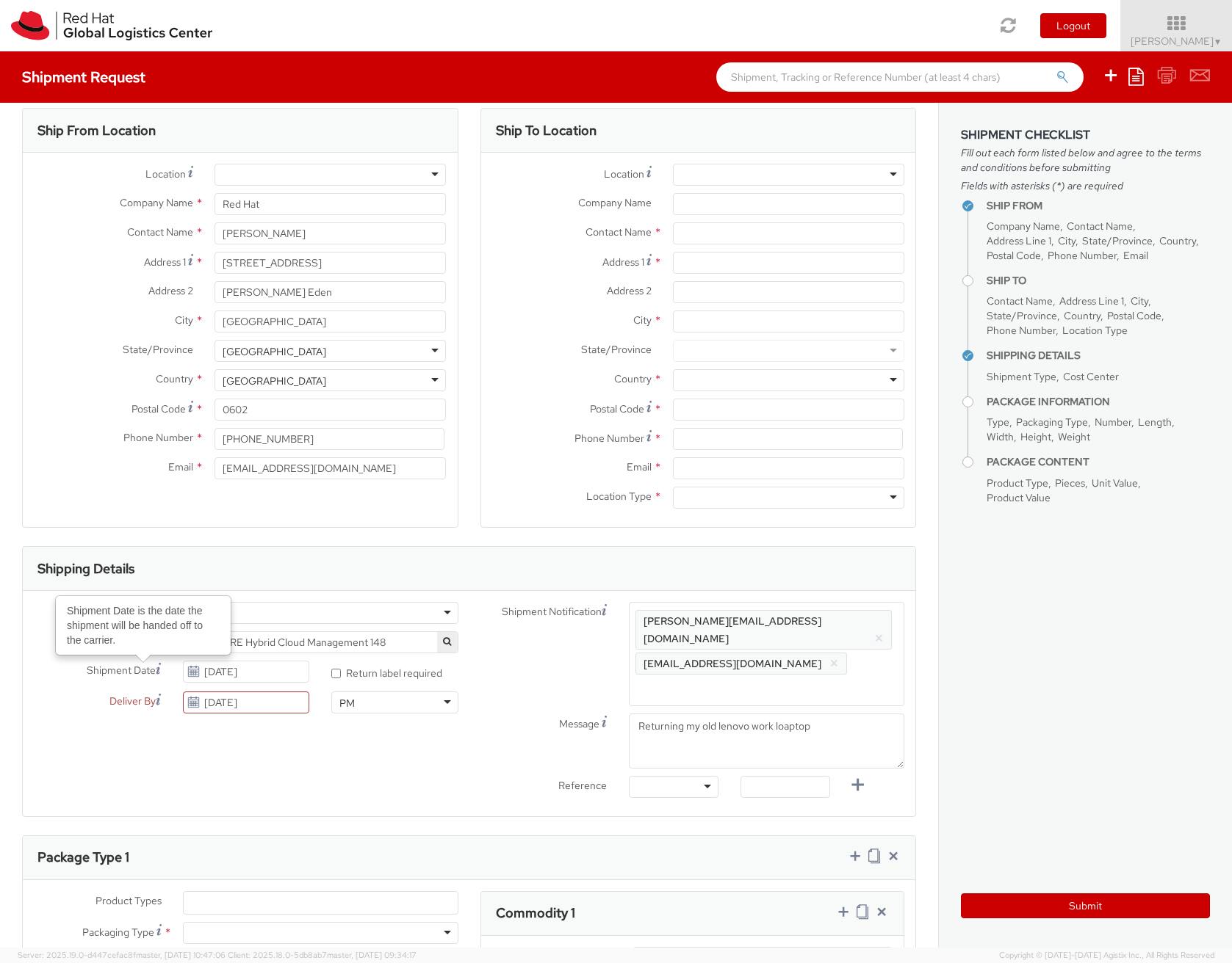
click at [156, 668] on icon at bounding box center [158, 669] width 6 height 12
click at [182, 668] on input "[DATE]" at bounding box center [245, 672] width 127 height 22
click at [482, 776] on div "Reference" at bounding box center [544, 788] width 149 height 24
click at [371, 675] on label "* Return label required" at bounding box center [388, 672] width 113 height 17
click at [341, 675] on input "* Return label required" at bounding box center [336, 673] width 9 height 9
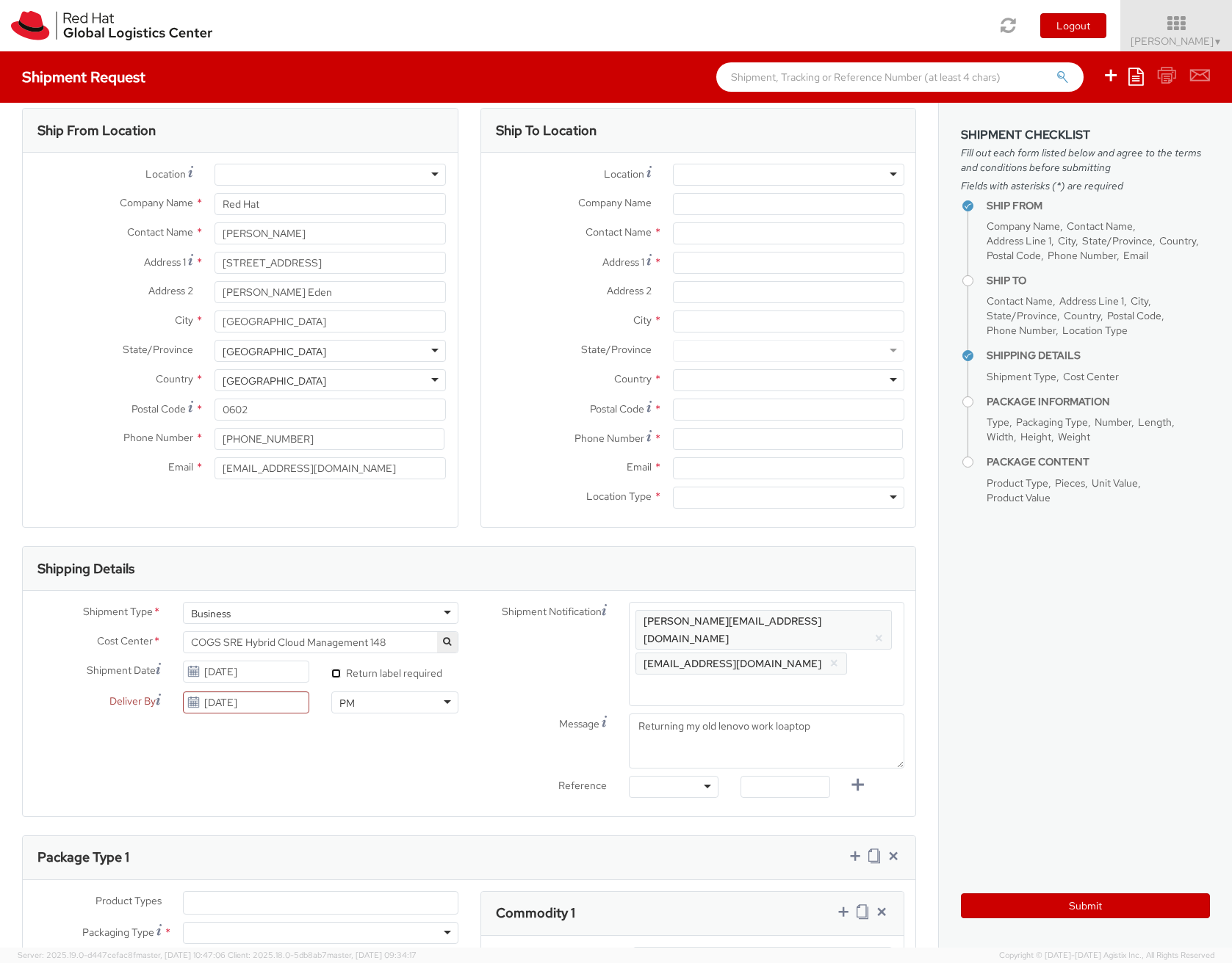
checkbox input "true"
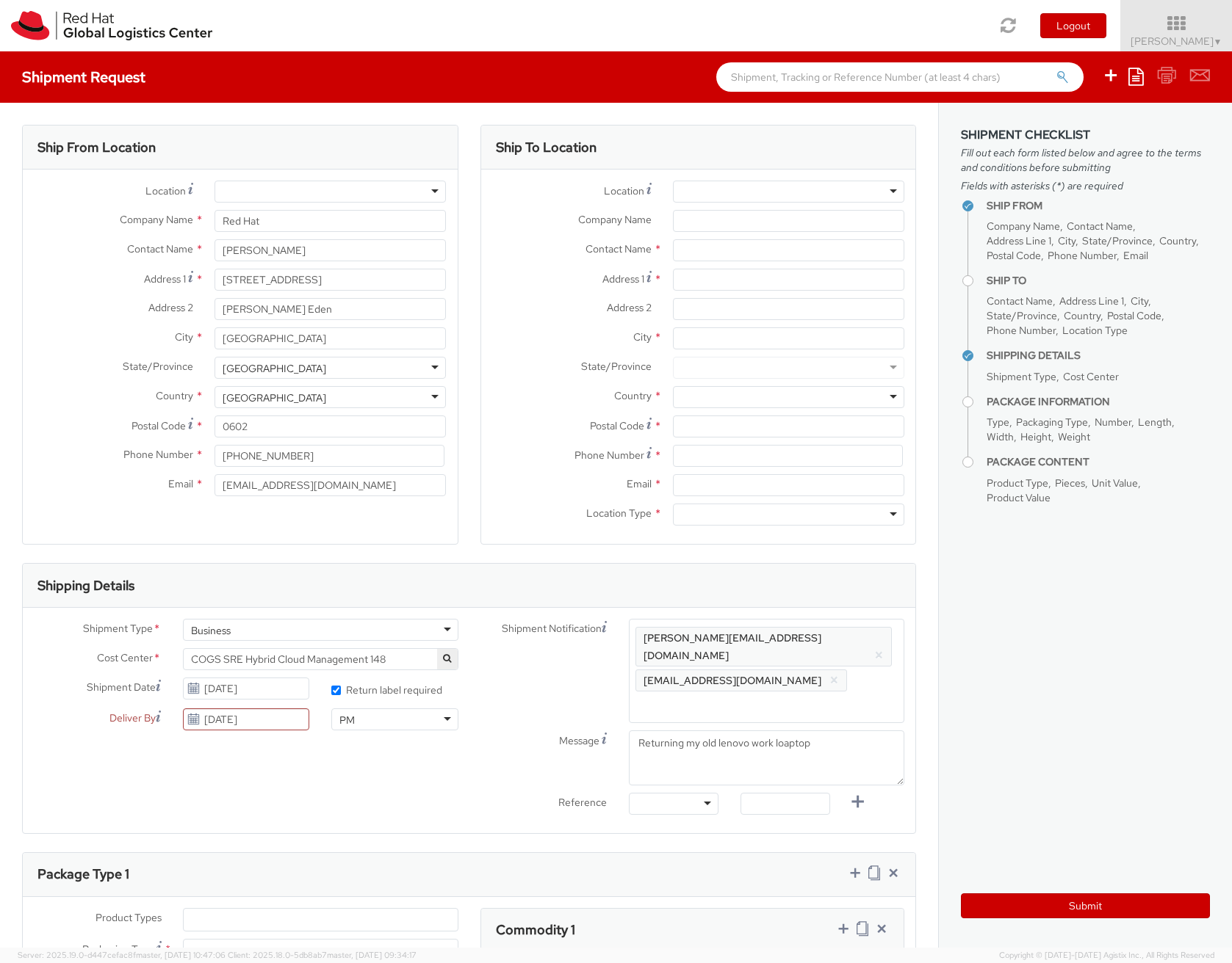
click at [823, 647] on span "Enter any additional email addresses, separated by comma, for individuals who s…" at bounding box center [766, 657] width 262 height 58
paste input "derek.wilson@redhat.com"
type input "derek.wilson@redhat.com"
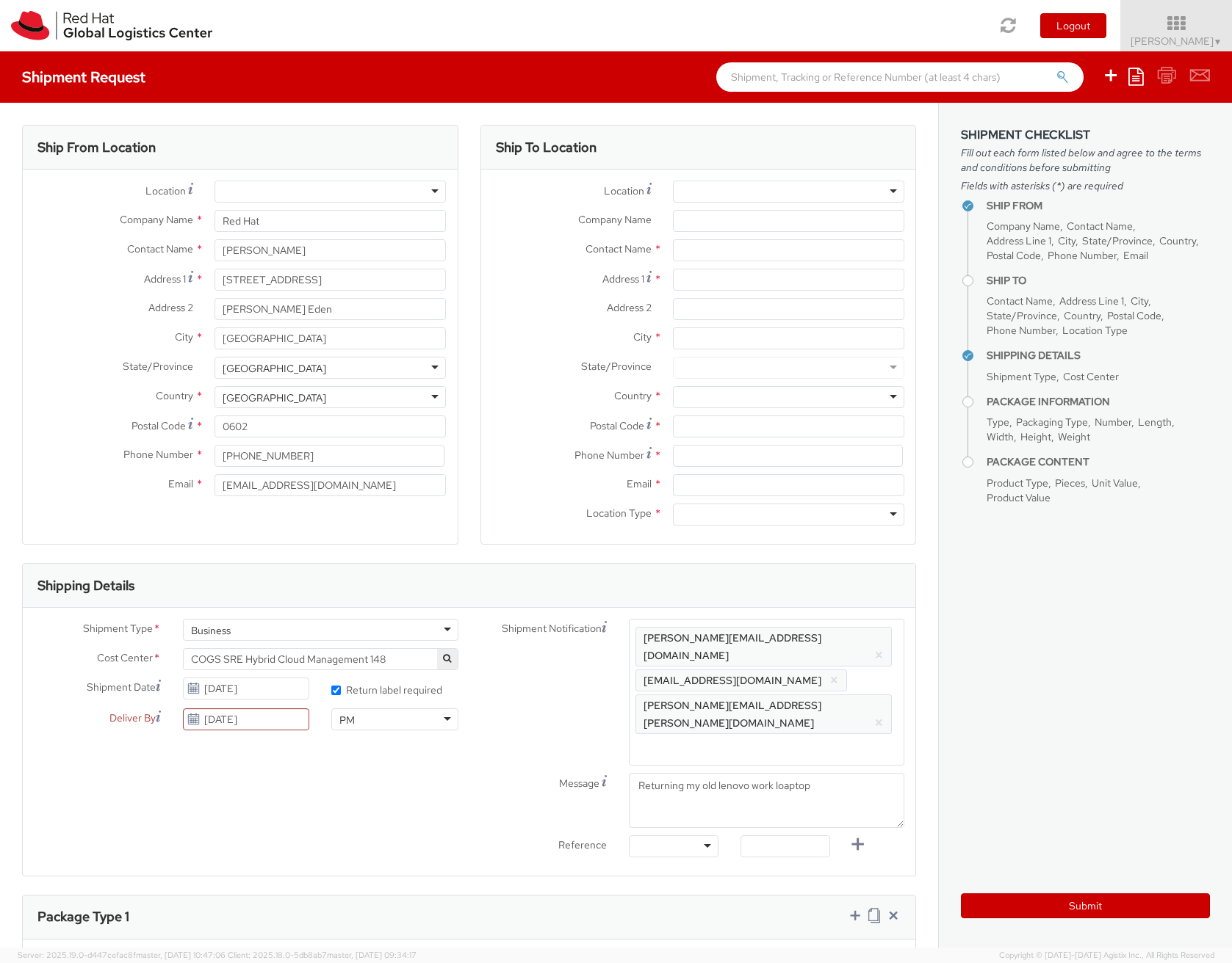
click at [791, 705] on ul "bembery@redhat.com × crarobin@redhat.com × derek.wilson@redhat.com ×" at bounding box center [766, 693] width 262 height 133
click at [826, 773] on textarea "Returning my old lenovo work loaptop" at bounding box center [766, 800] width 275 height 55
paste textarea "Auckland The Generator Level 10, 11 Britomart Place Auckland 1010, New Zealand …"
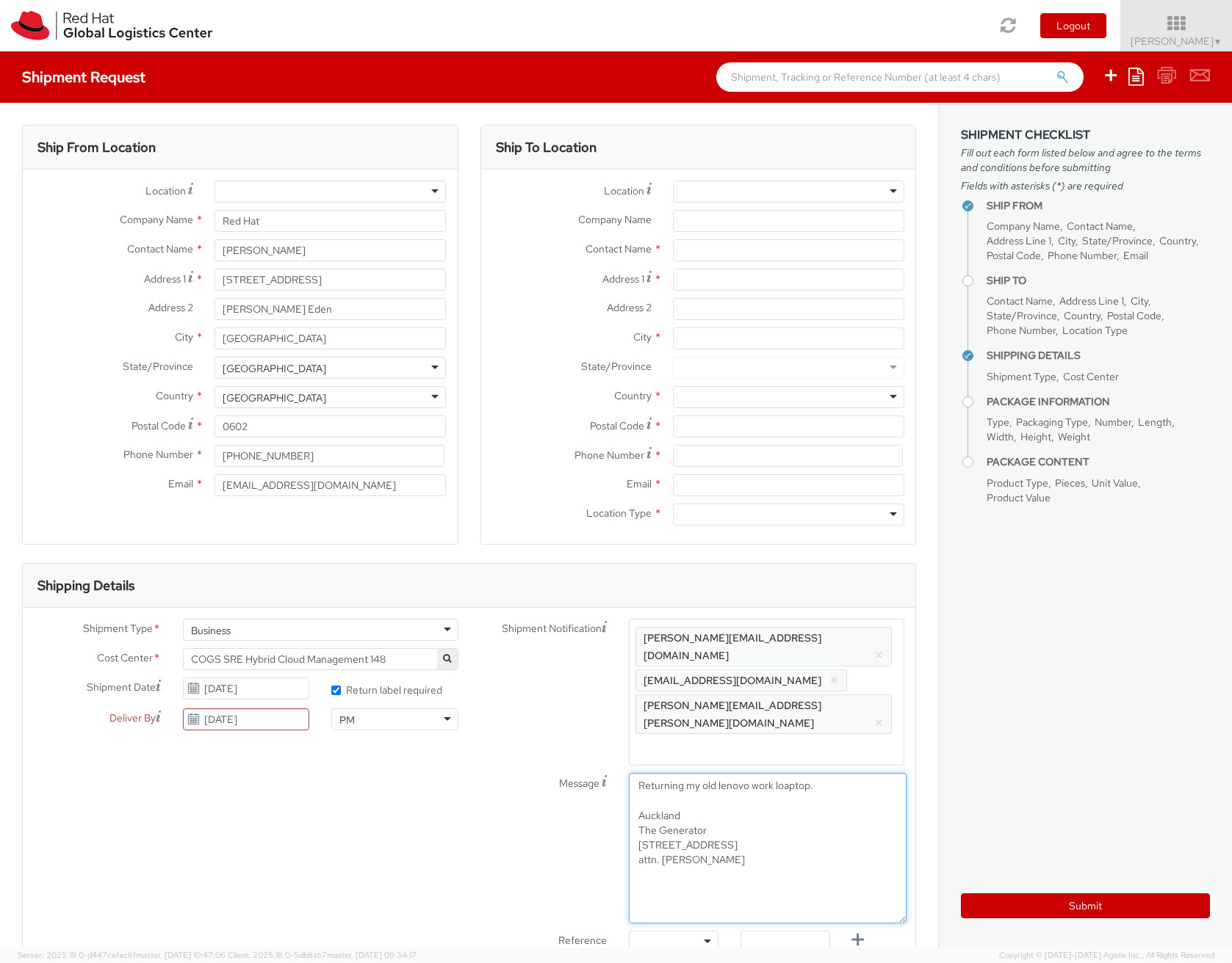
drag, startPoint x: 886, startPoint y: 788, endPoint x: 864, endPoint y: 803, distance: 26.6
click at [892, 883] on textarea "Returning my old lenovo work loaptop. Auckland The Generator Level 10, 11 Brito…" at bounding box center [768, 848] width 278 height 151
type textarea "Returning my old lenovo work loaptop. Auckland The Generator Level 10, 11 Brito…"
click at [727, 186] on div at bounding box center [788, 192] width 232 height 22
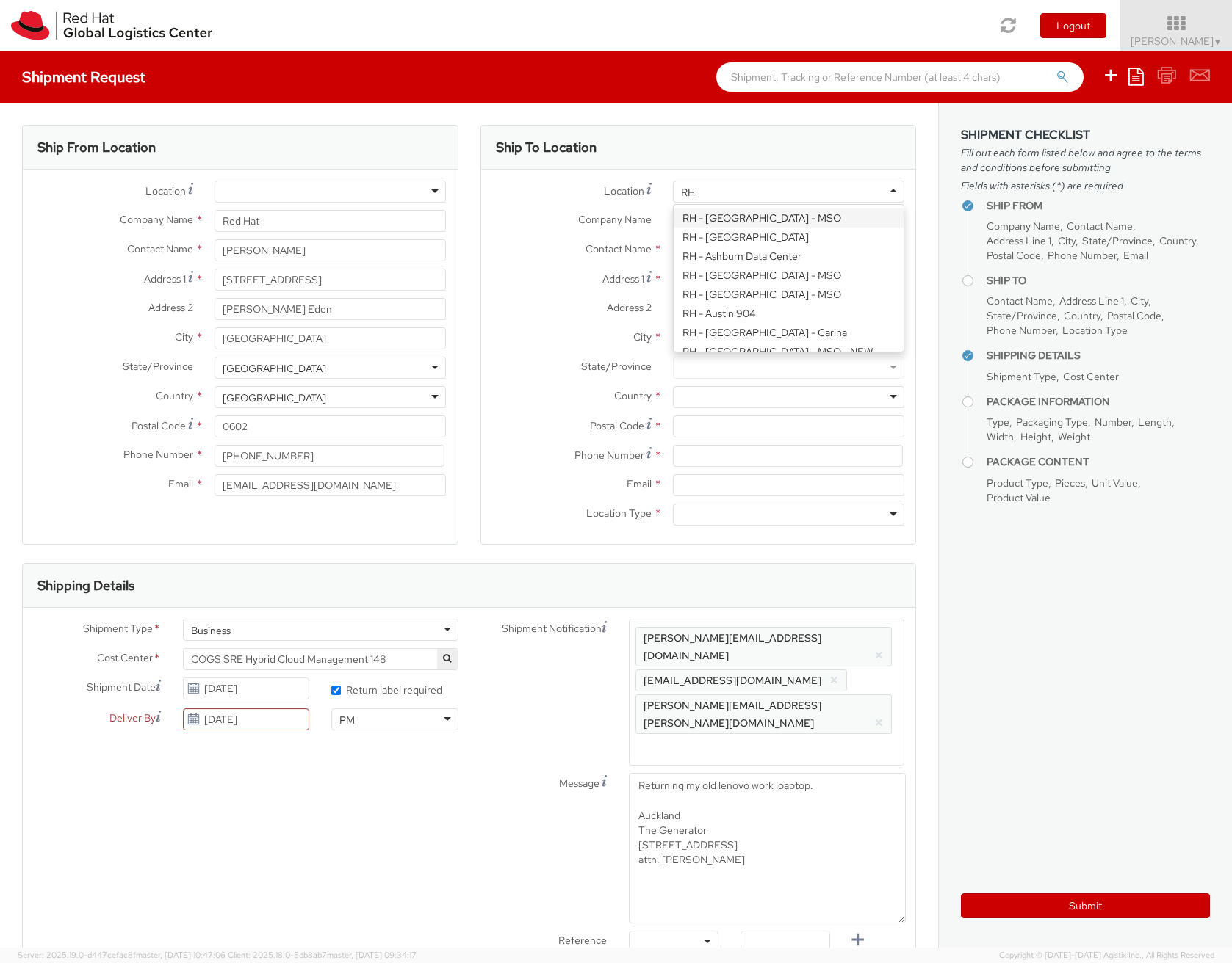
scroll to position [1582, 0]
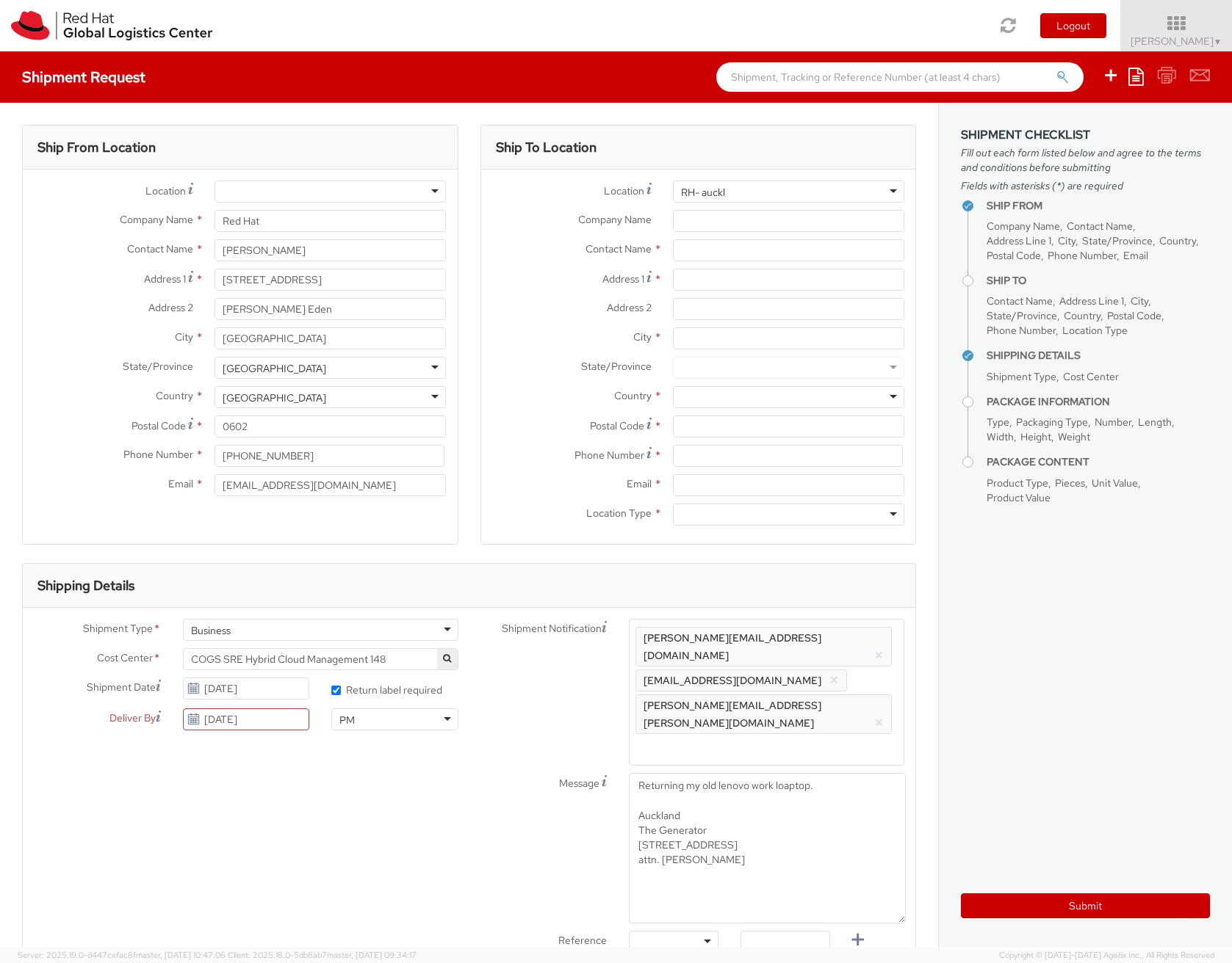
type input "R"
type input "Aucklan"
type input "Red Hat New Zealand Limited"
type input "[STREET_ADDRESS]"
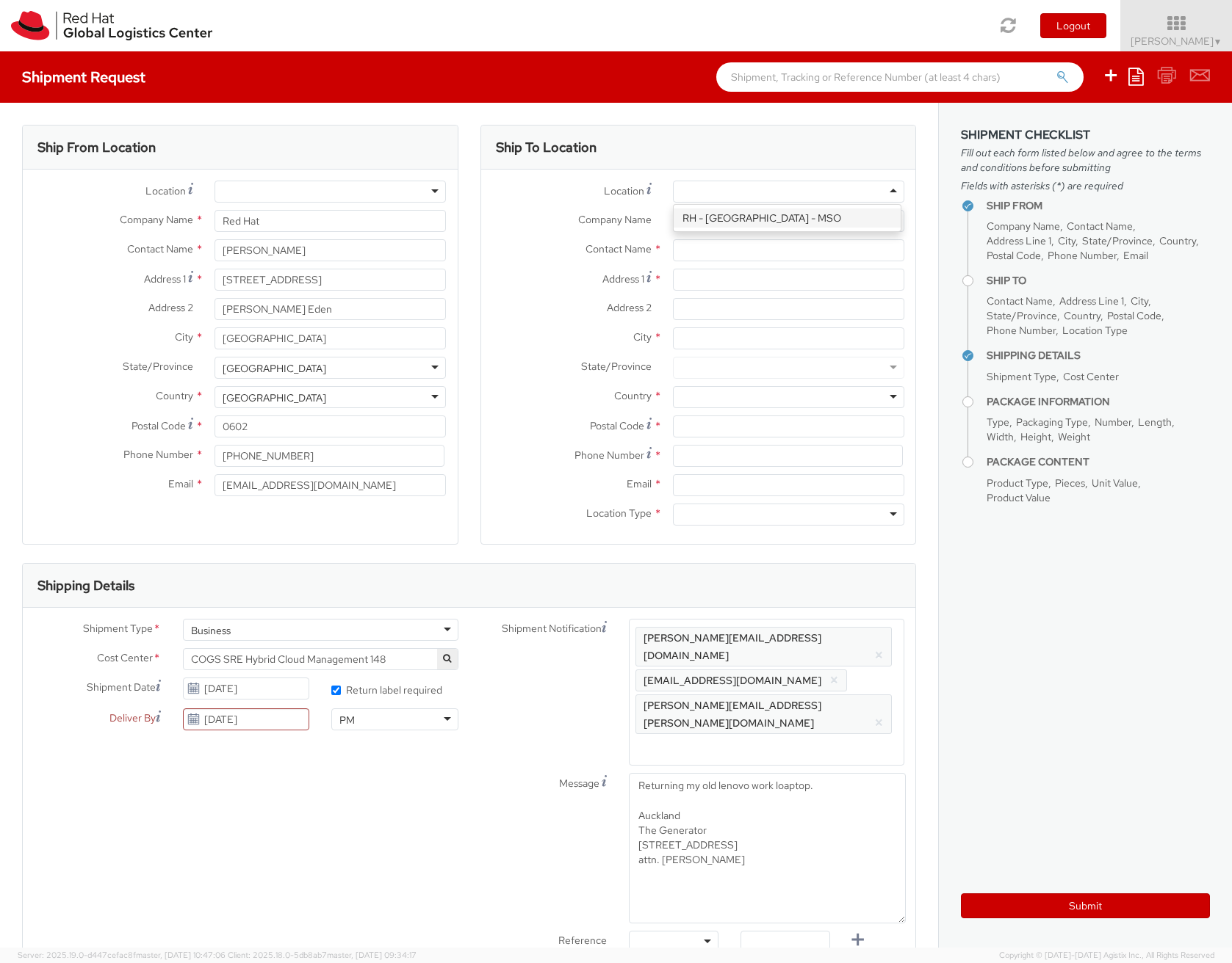
type input "The Generator, level 10"
type input "[GEOGRAPHIC_DATA]"
type input "1010"
type input "[PHONE_NUMBER]"
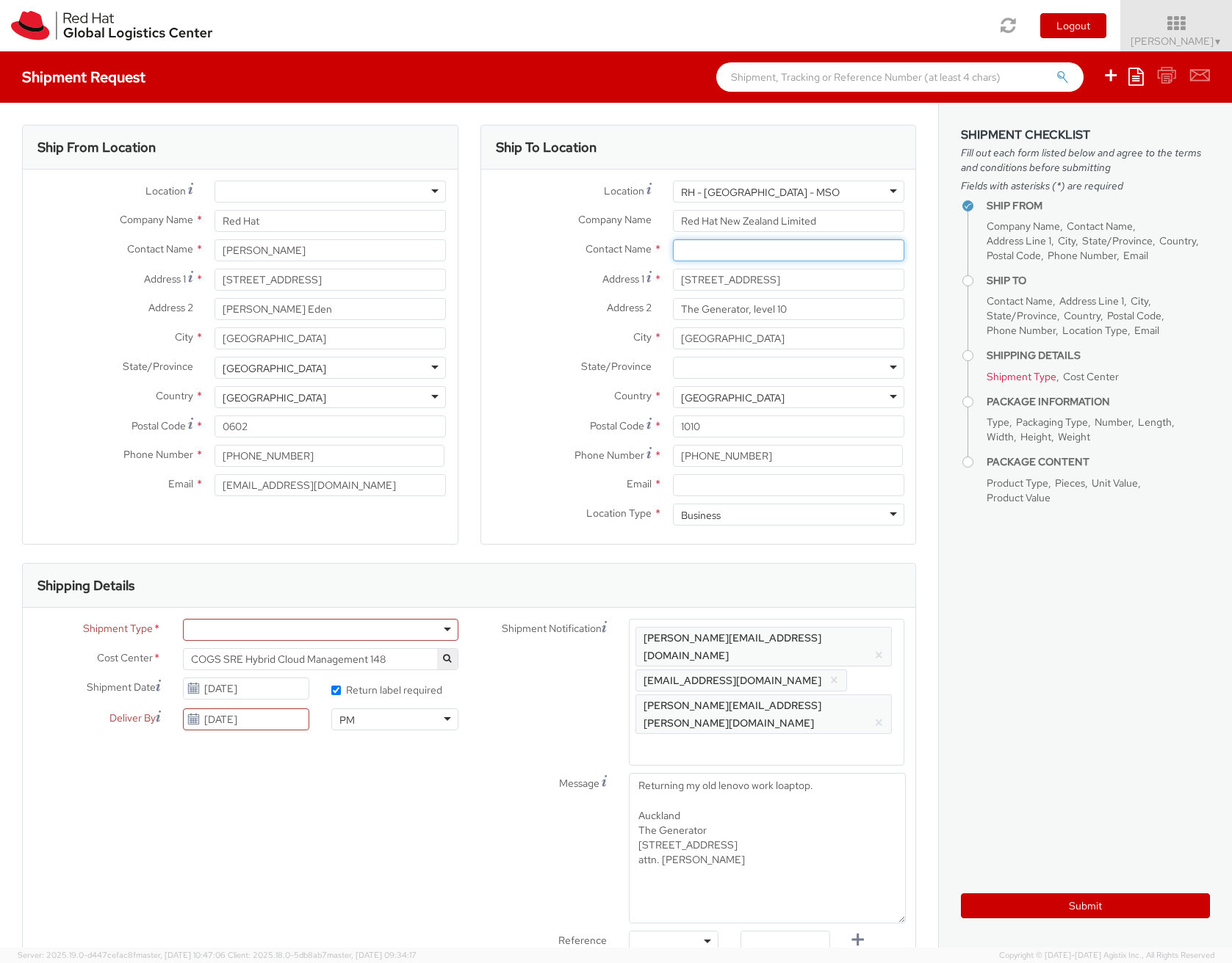
click at [748, 250] on input "text" at bounding box center [788, 250] width 232 height 22
click at [737, 275] on div "searching..." at bounding box center [788, 279] width 230 height 22
type input "[PERSON_NAME]"
click at [955, 643] on aside "Shipment Checklist Fill out each form listed below and agree to the terms and c…" at bounding box center [1084, 525] width 294 height 845
click at [757, 797] on textarea "Returning my old lenovo work loaptop. Auckland The Generator Level 10, 11 Brito…" at bounding box center [767, 848] width 277 height 151
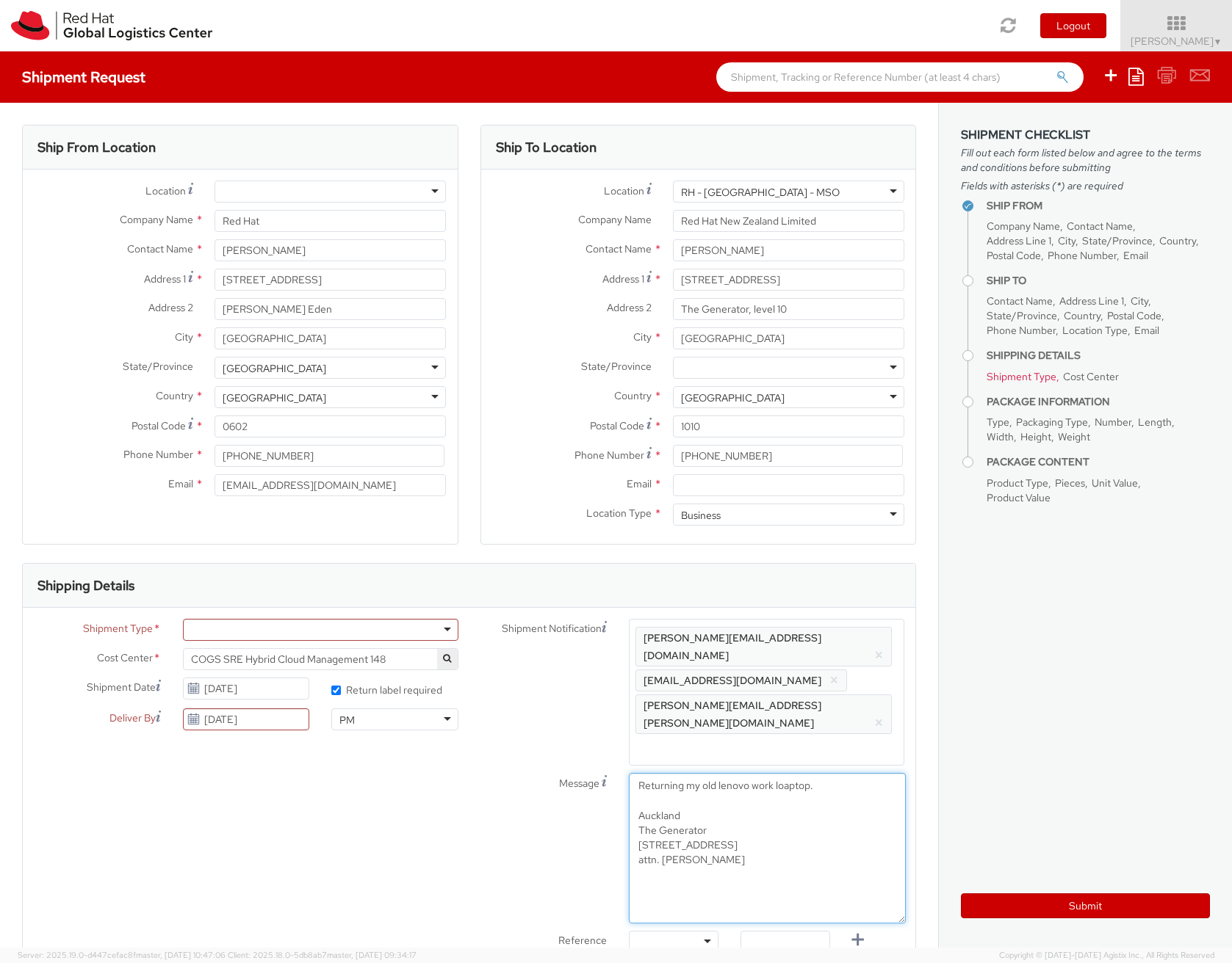
click at [764, 810] on textarea "Returning my old lenovo work loaptop. Auckland The Generator Level 10, 11 Brito…" at bounding box center [767, 848] width 277 height 151
drag, startPoint x: 761, startPoint y: 840, endPoint x: 629, endPoint y: 779, distance: 145.4
click at [629, 779] on textarea "Returning my old lenovo work loaptop. Auckland The Generator Level 10, 11 Brito…" at bounding box center [767, 848] width 277 height 151
type textarea "Returning my old lenovo work loaptop."
click at [357, 620] on div at bounding box center [320, 630] width 275 height 22
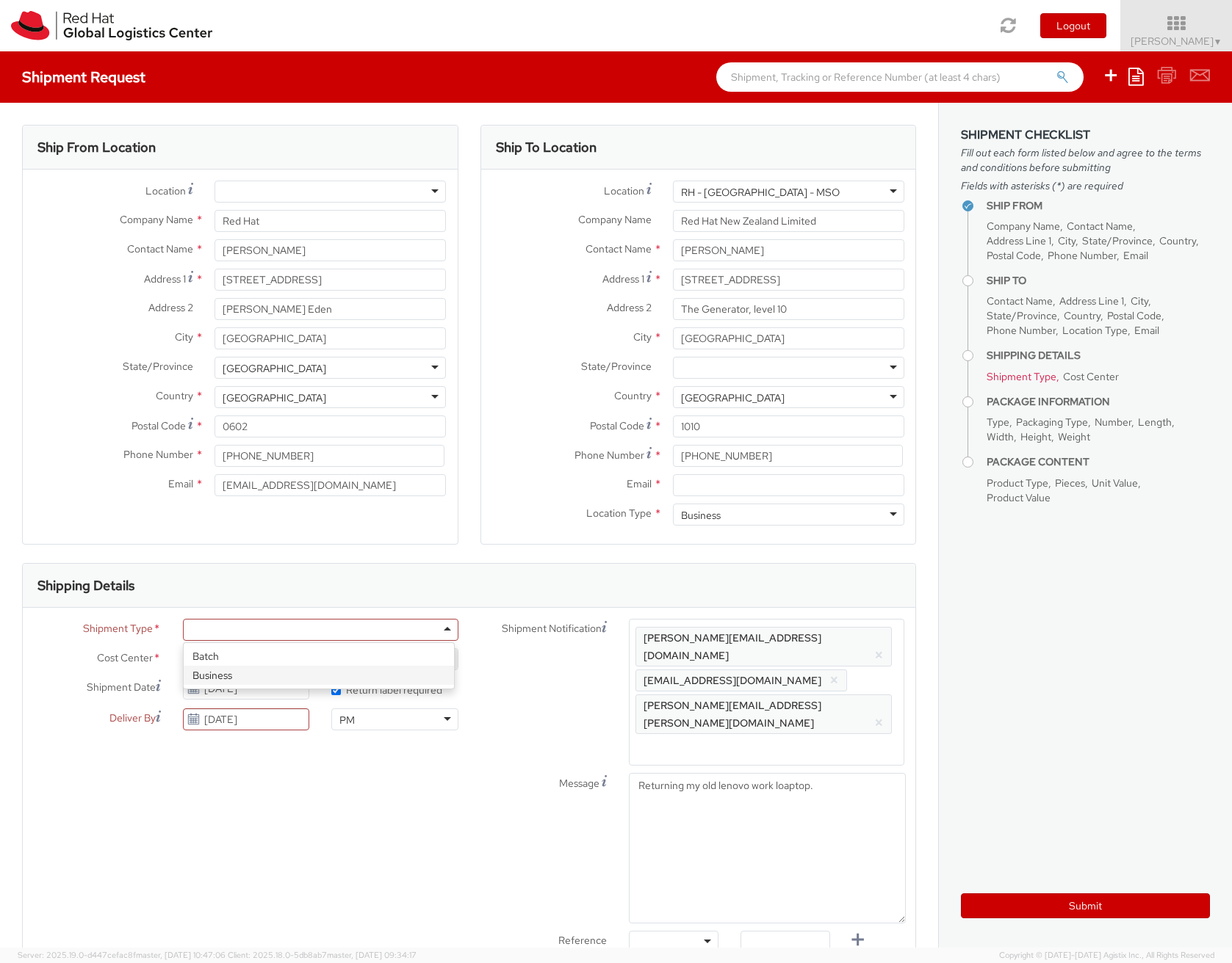
click at [470, 778] on div "Message Returning my old lenovo work loaptop." at bounding box center [693, 848] width 446 height 151
click at [397, 629] on div at bounding box center [320, 630] width 275 height 22
click at [145, 629] on span "Shipment Type" at bounding box center [118, 630] width 69 height 17
click at [154, 626] on span "*" at bounding box center [157, 630] width 8 height 17
click at [266, 629] on div at bounding box center [320, 630] width 275 height 22
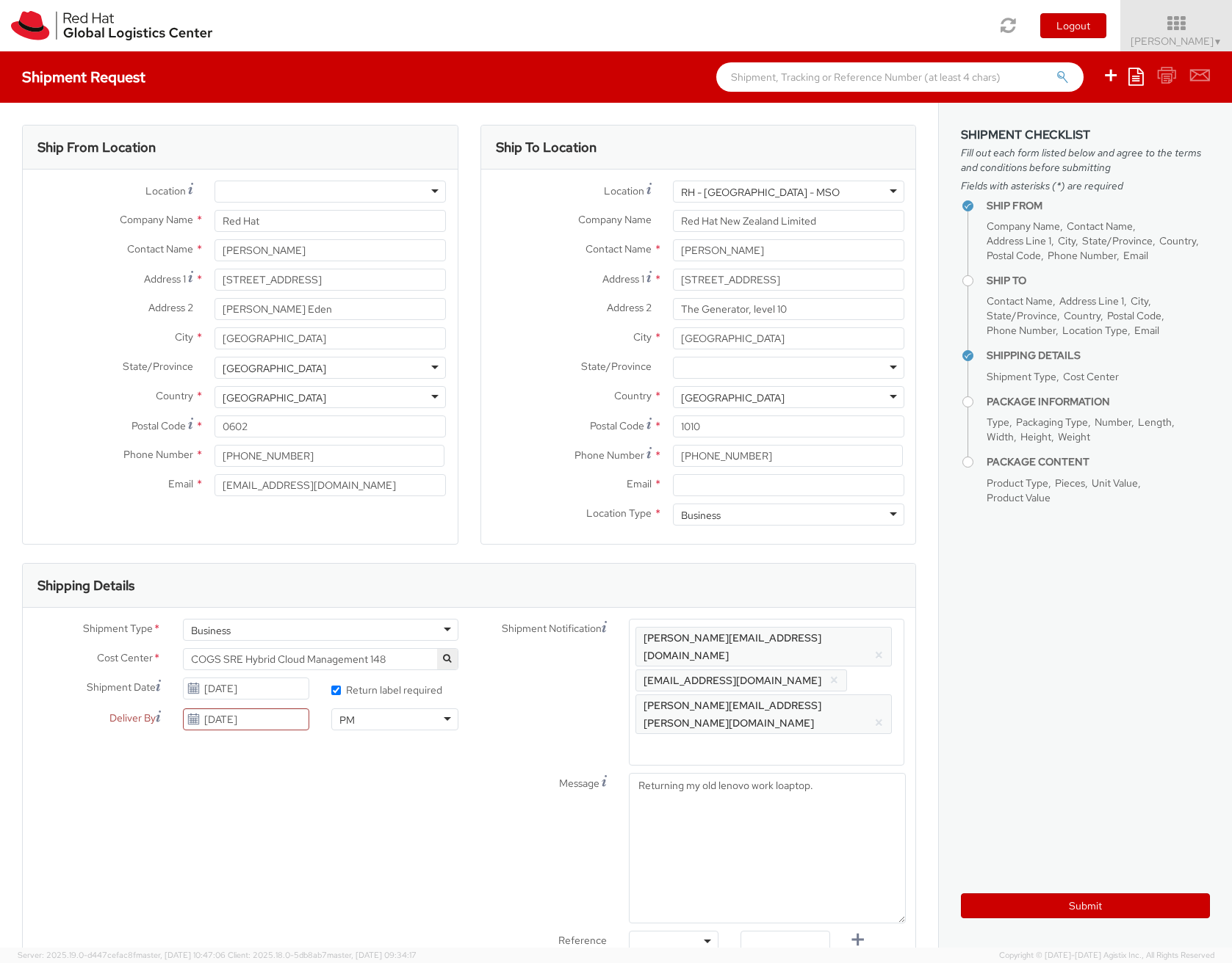
click at [543, 633] on span "Shipment Notification" at bounding box center [552, 629] width 100 height 16
click at [470, 791] on div "Message Returning my old lenovo work loaptop." at bounding box center [693, 848] width 446 height 151
click at [423, 829] on div "Shipment Type * Business Business Batch Business Cost Center * COGS SRE Hybrid …" at bounding box center [469, 789] width 892 height 342
click at [459, 557] on div "Ship From Location Location * RH - Amsterdam - MSO RH - Amsterdam Data Center R…" at bounding box center [240, 344] width 459 height 438
click at [470, 543] on div "Ship To Location Location * RH - Auckland - MSO RH - Auckland - MSO RH - Amster…" at bounding box center [698, 344] width 459 height 438
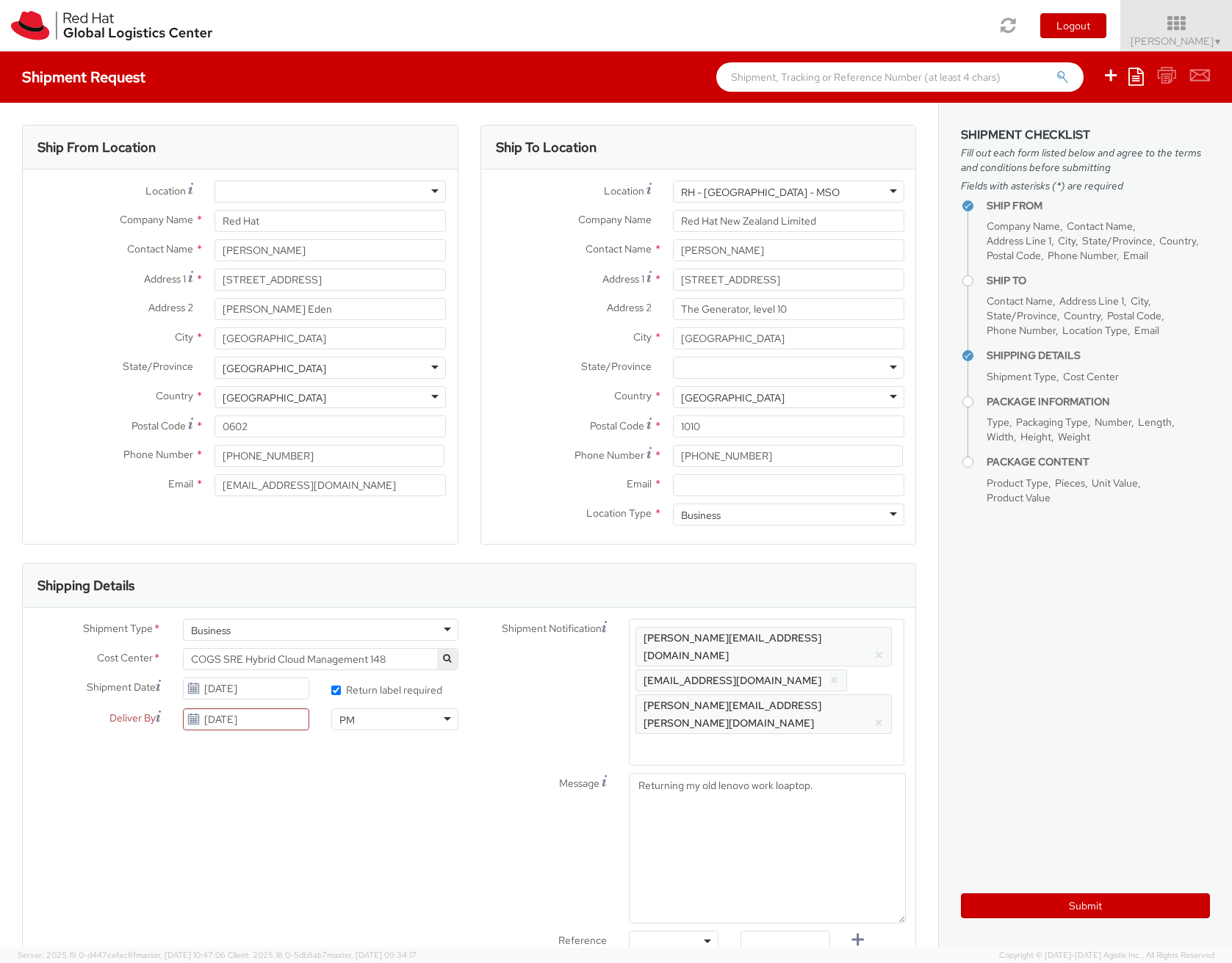
click at [470, 543] on div "Ship To Location Location * RH - Auckland - MSO RH - Auckland - MSO RH - Amster…" at bounding box center [698, 344] width 459 height 438
click at [461, 521] on div "Ship From Location Location * RH - Amsterdam - MSO RH - Amsterdam Data Center R…" at bounding box center [240, 344] width 459 height 438
click at [358, 452] on input "[PHONE_NUMBER]" at bounding box center [330, 456] width 230 height 22
click at [297, 193] on div at bounding box center [331, 192] width 232 height 22
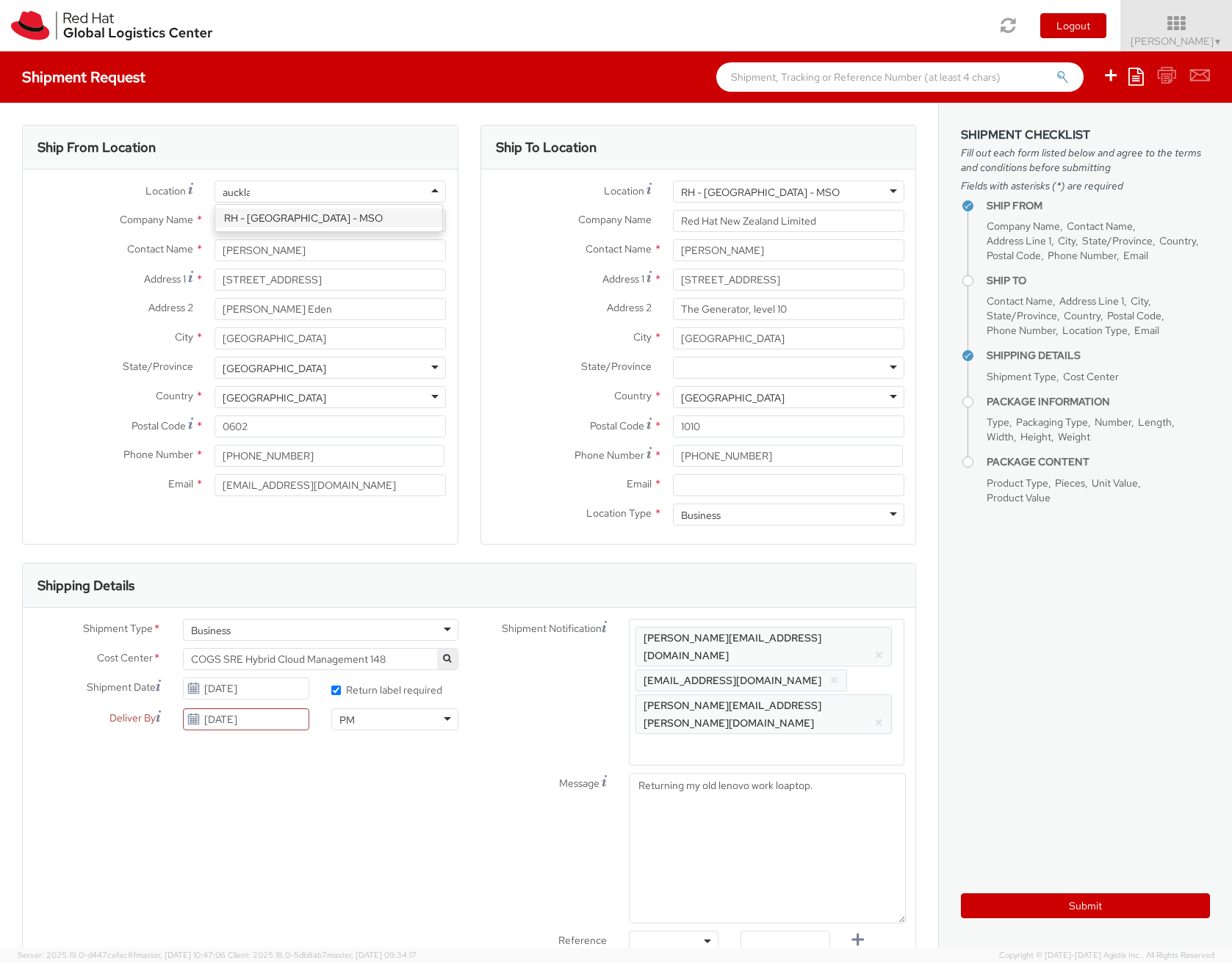
type input "auckland"
type input "Red Hat New Zealand Limited"
type input "[STREET_ADDRESS]"
type input "The Generator, level 10"
type input "[GEOGRAPHIC_DATA]"
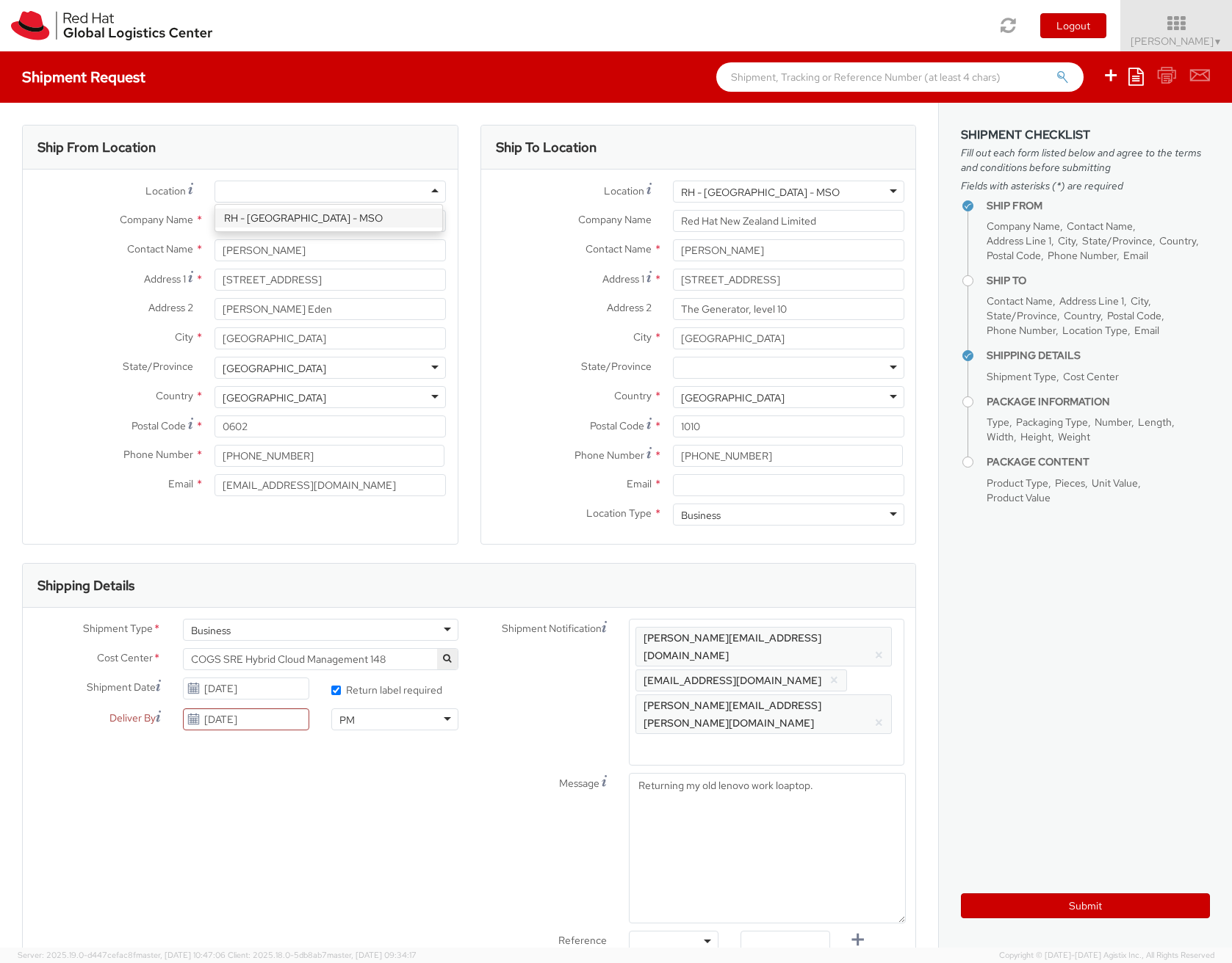
type input "1010"
type input "[PHONE_NUMBER]"
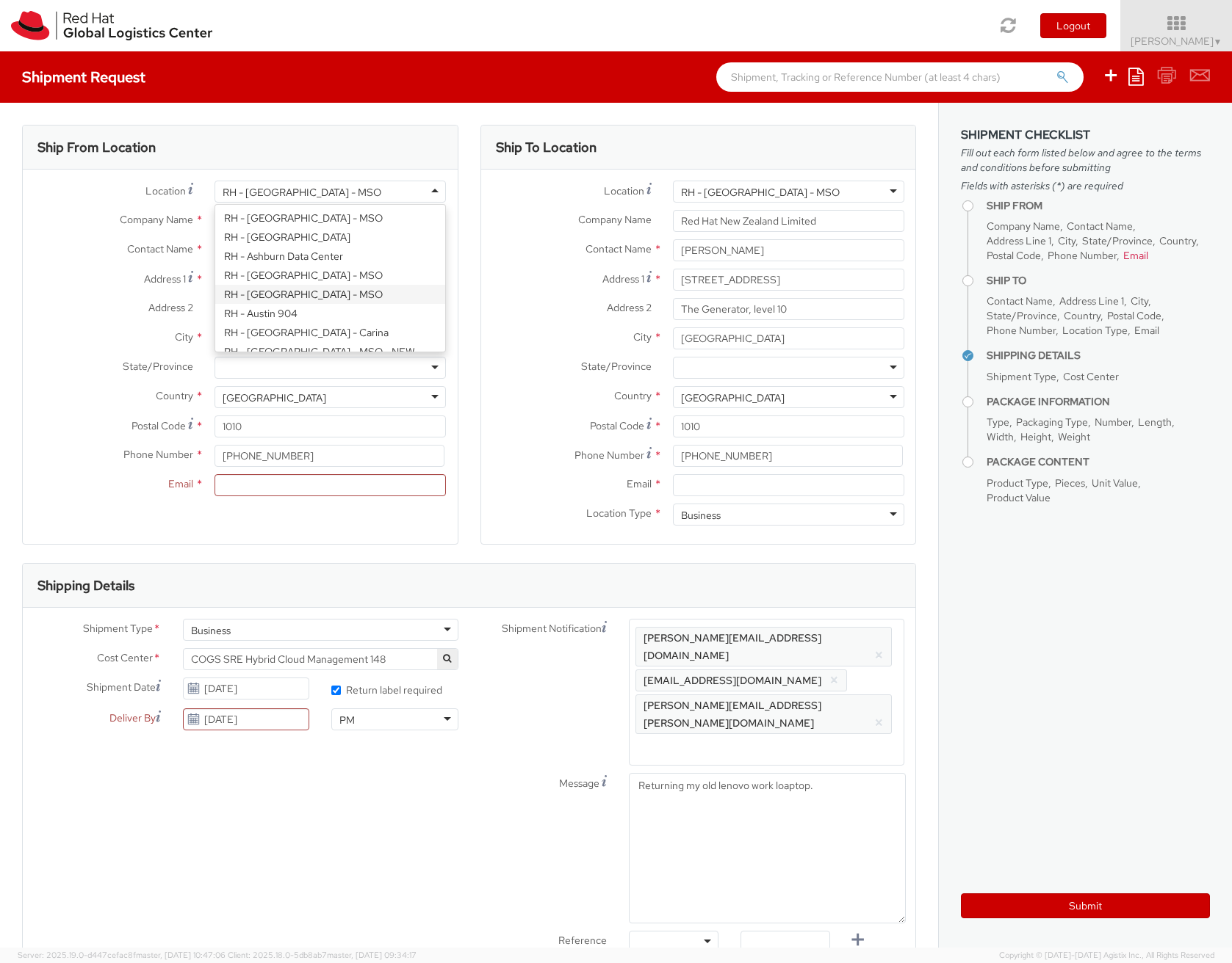
click at [358, 192] on div "RH - [GEOGRAPHIC_DATA] - MSO" at bounding box center [331, 192] width 232 height 22
click at [298, 194] on div "RH - [GEOGRAPHIC_DATA] - MSO" at bounding box center [301, 193] width 158 height 15
click at [359, 366] on div at bounding box center [331, 368] width 232 height 22
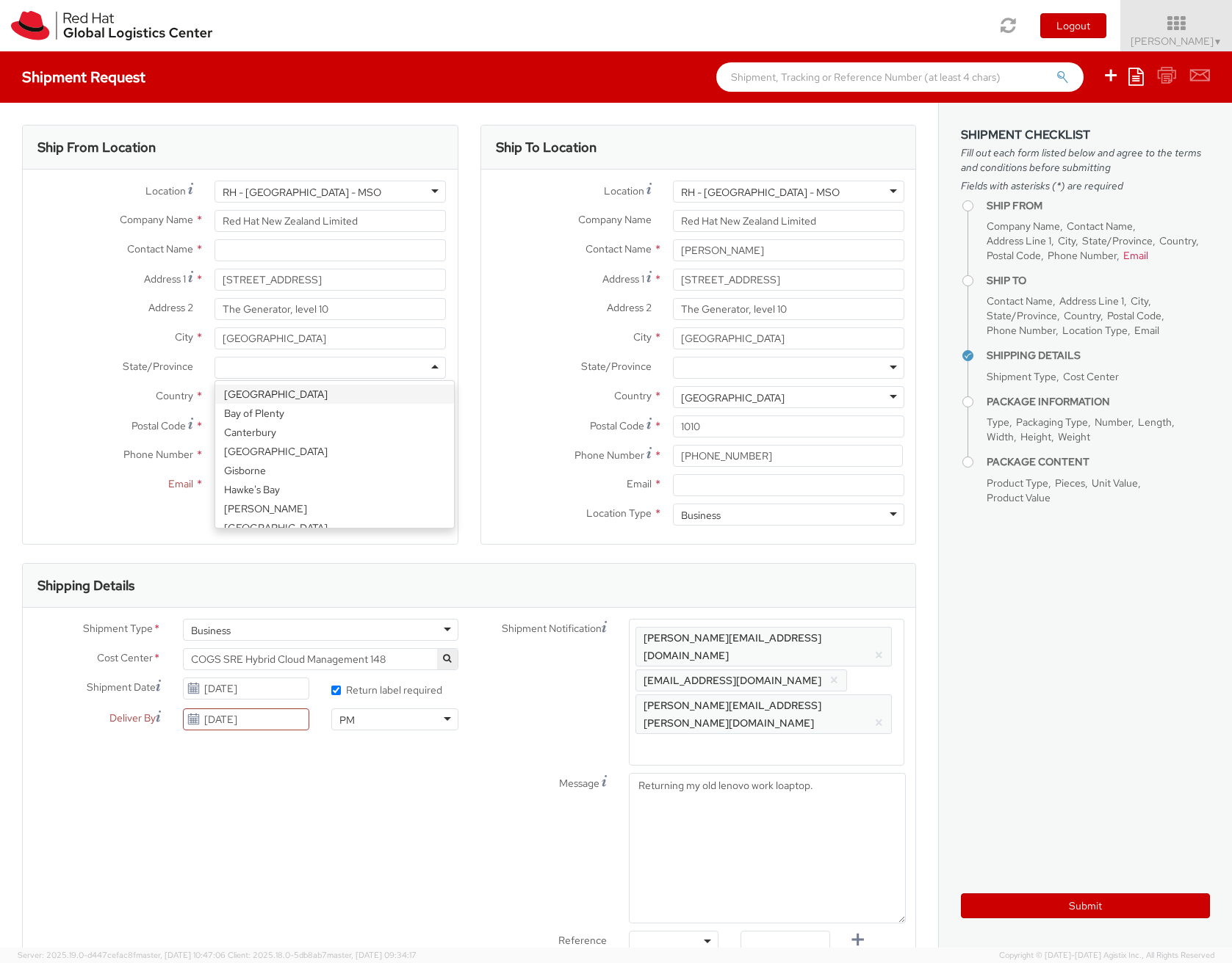
click at [338, 232] on div "Company Name * Red Hat New Zealand Limited" at bounding box center [240, 225] width 434 height 30
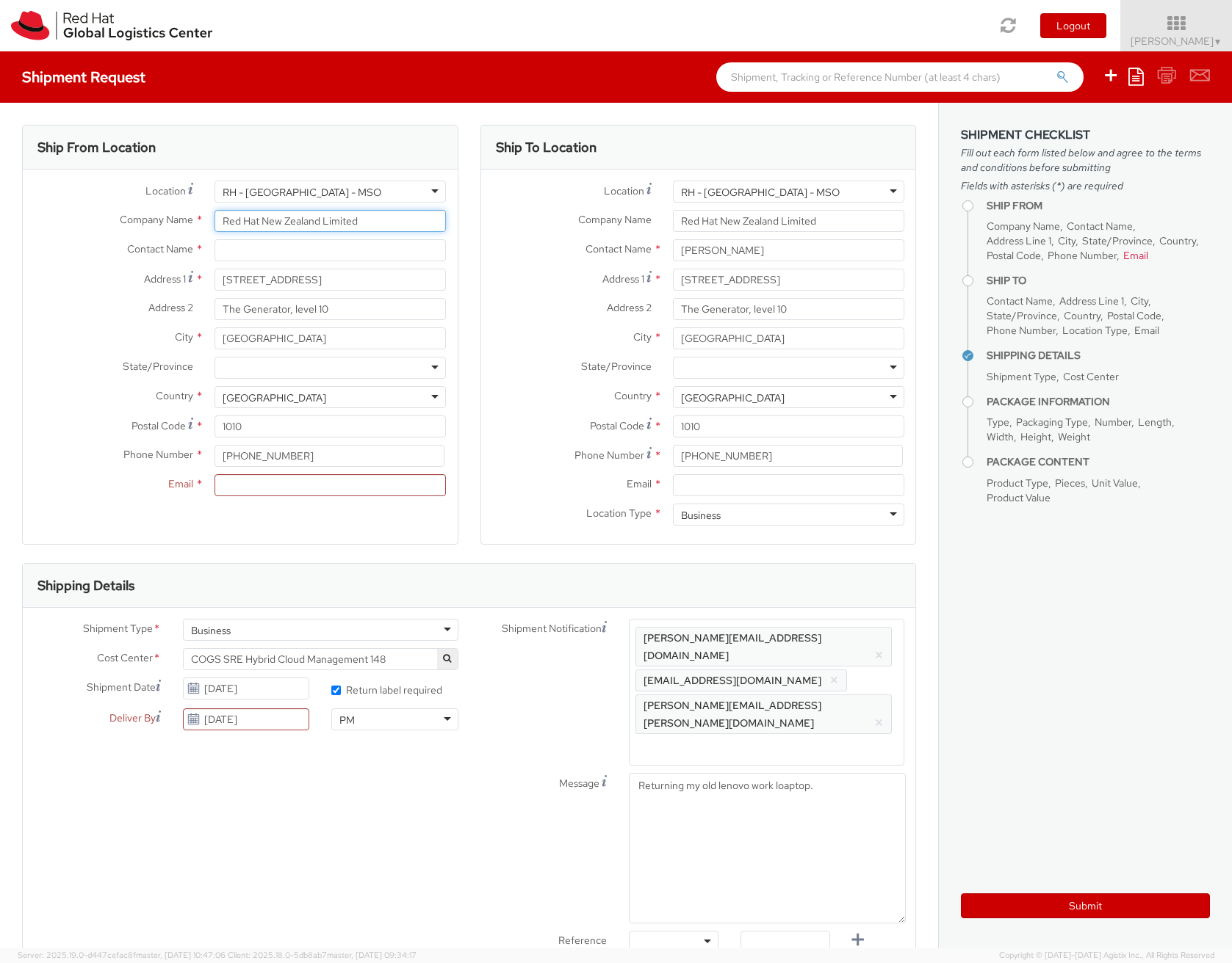
drag, startPoint x: 358, startPoint y: 229, endPoint x: 184, endPoint y: 222, distance: 174.1
click at [184, 222] on div "Company Name * Red Hat New Zealand Limited" at bounding box center [240, 221] width 434 height 22
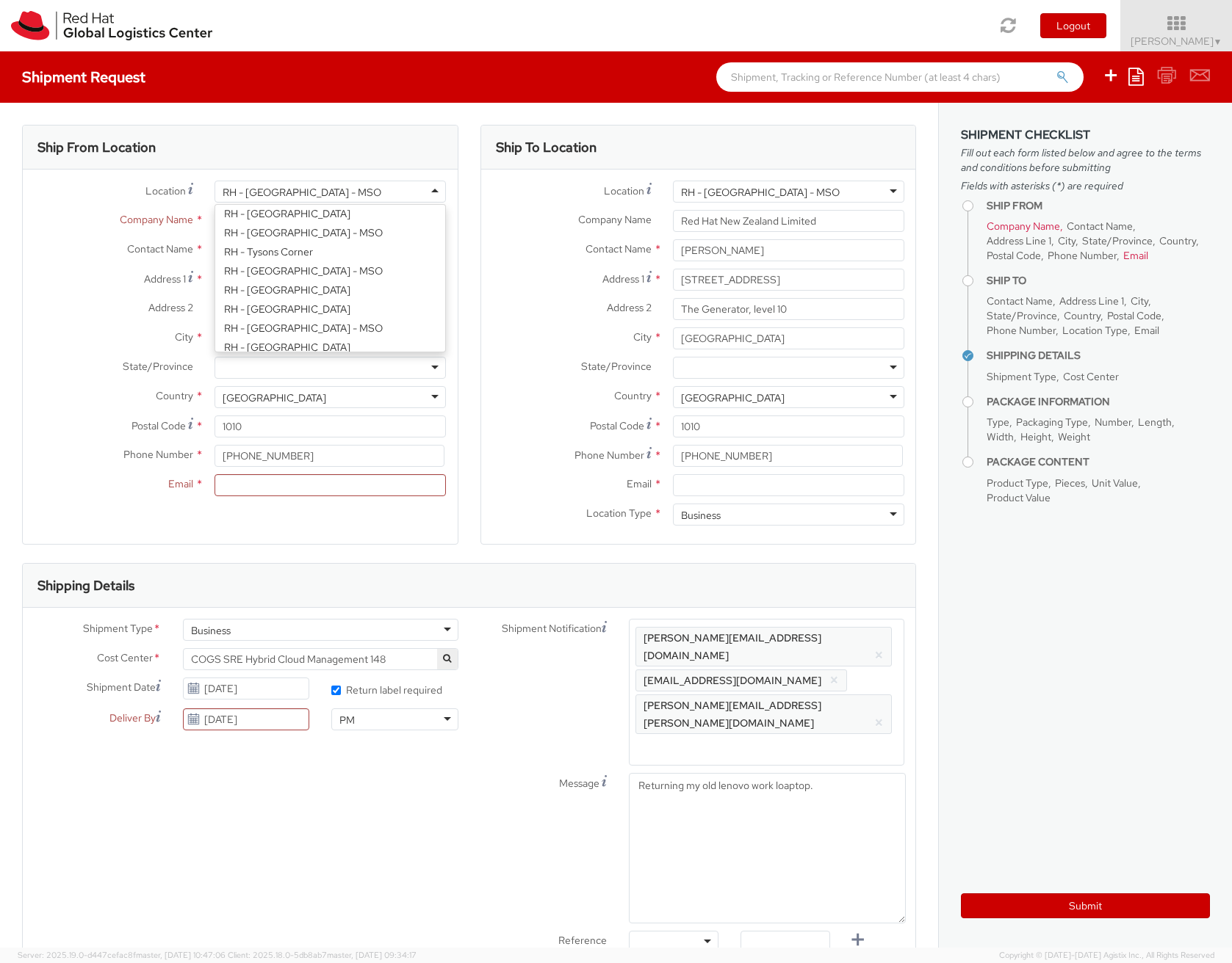
scroll to position [80, 0]
click at [252, 201] on div "RH - [GEOGRAPHIC_DATA] - MSO" at bounding box center [331, 192] width 232 height 22
click at [162, 220] on span "Company Name" at bounding box center [156, 219] width 73 height 13
click at [215, 220] on input "Company Name *" at bounding box center [331, 221] width 232 height 22
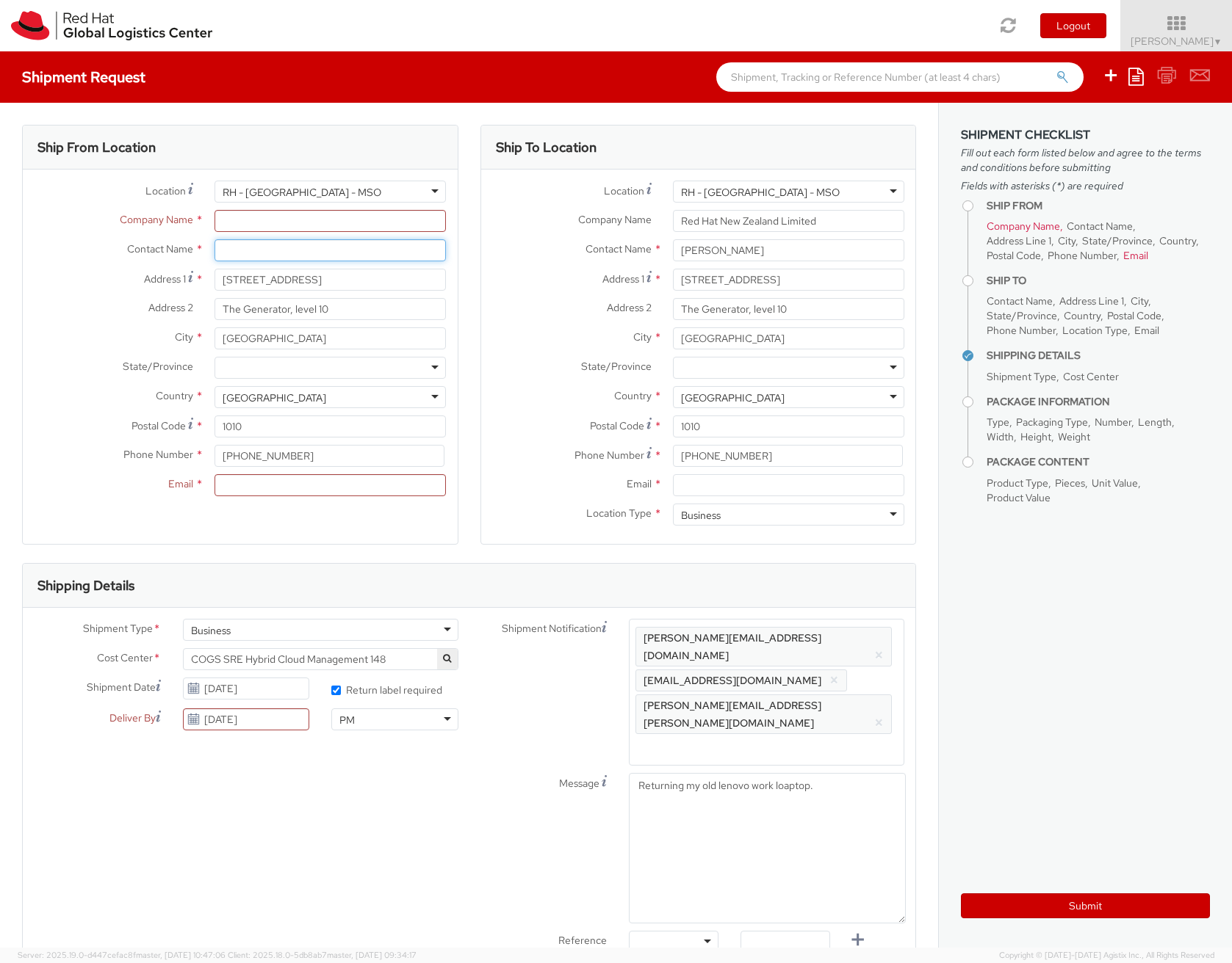
click at [282, 246] on input "text" at bounding box center [331, 250] width 232 height 22
drag, startPoint x: 347, startPoint y: 281, endPoint x: 150, endPoint y: 278, distance: 197.0
click at [150, 278] on div "Address 1 * 11 Britomart Place" at bounding box center [240, 280] width 434 height 22
click at [283, 194] on div "RH - [GEOGRAPHIC_DATA] - MSO" at bounding box center [301, 193] width 158 height 15
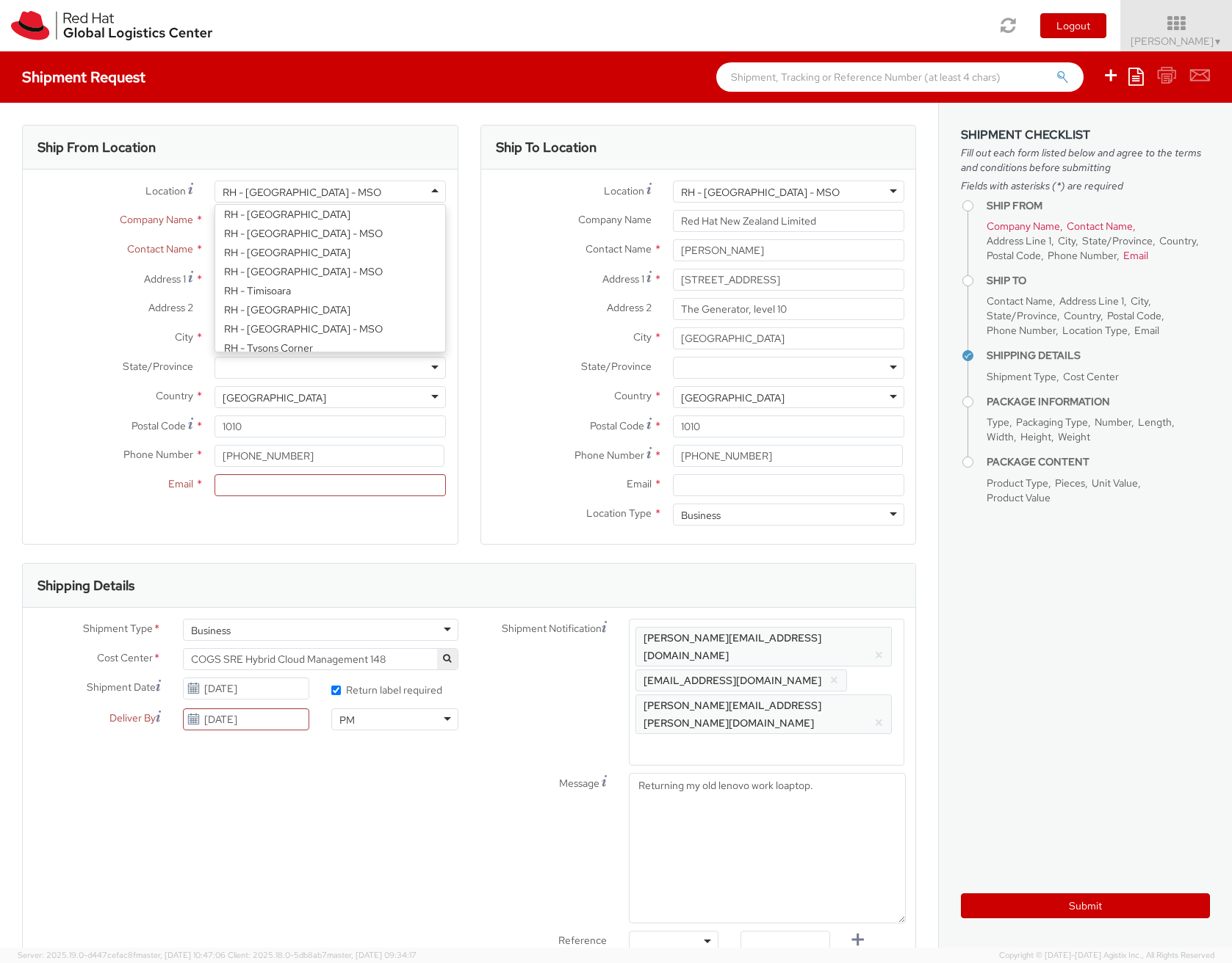
scroll to position [2533, 0]
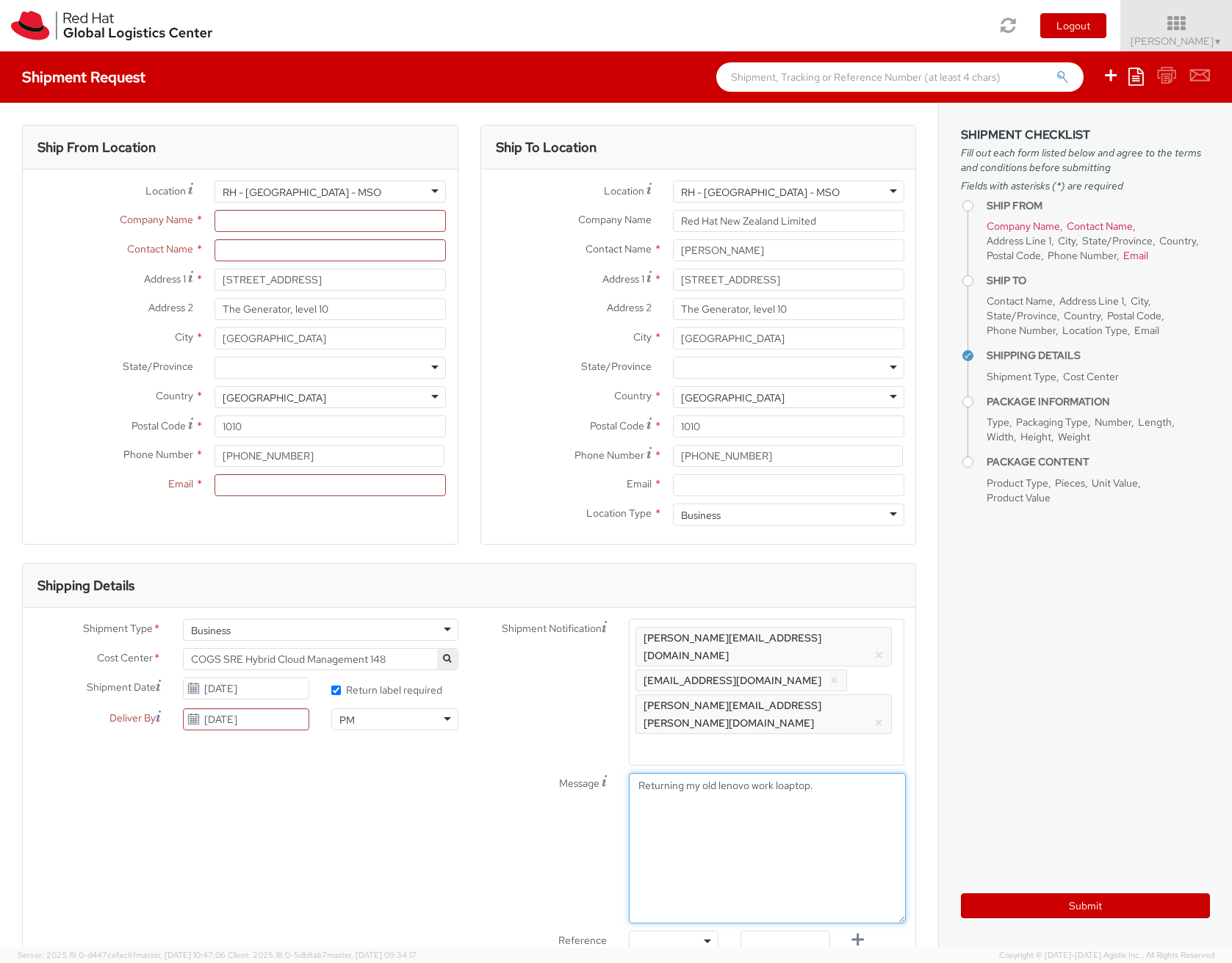
click at [741, 782] on textarea "Returning my old lenovo work loaptop." at bounding box center [767, 848] width 277 height 151
click at [823, 773] on textarea "Returning my old lenovo work loaptop." at bounding box center [767, 848] width 277 height 151
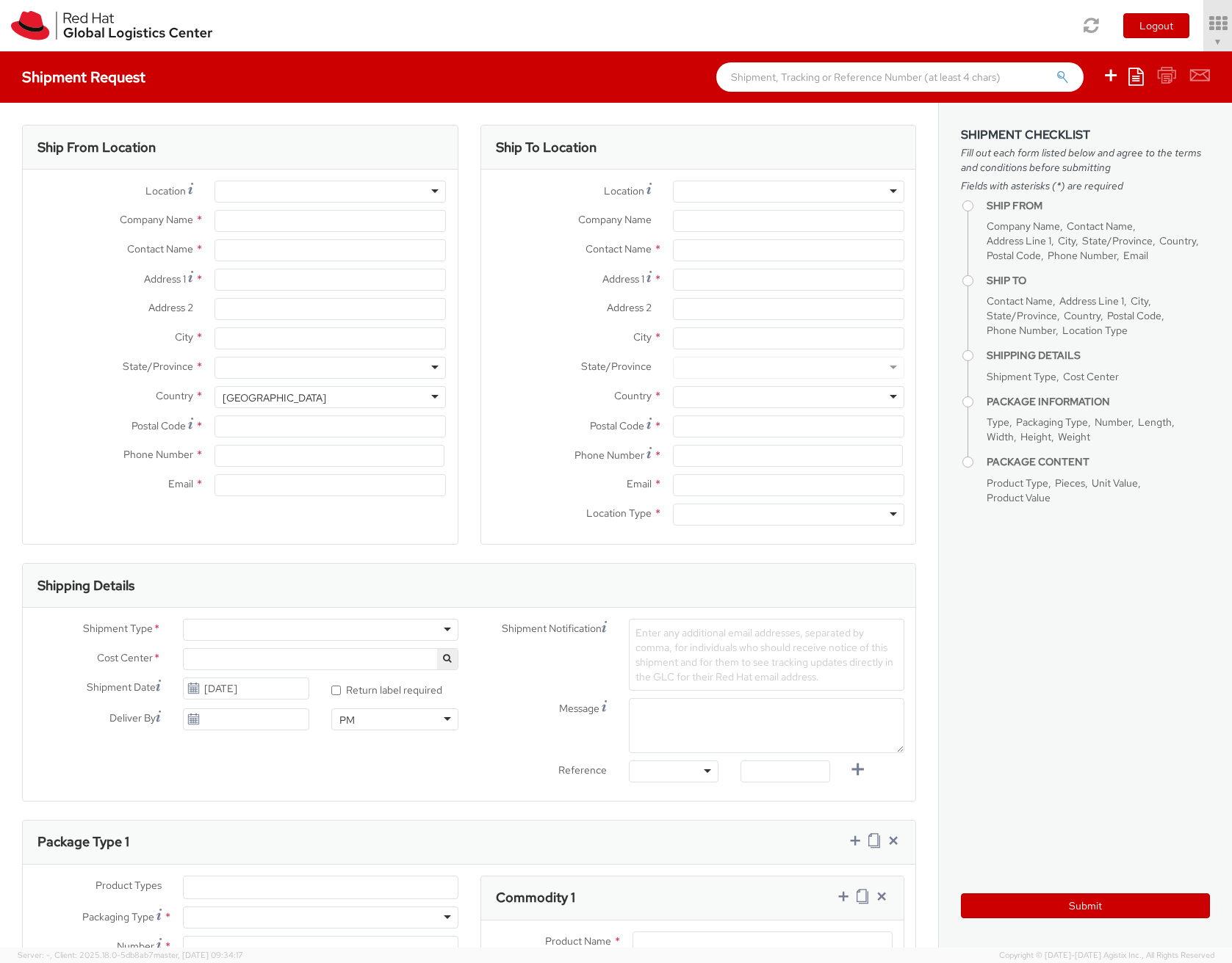
click at [209, 298] on div at bounding box center [331, 309] width 254 height 22
click at [241, 221] on input "Company Name *" at bounding box center [331, 221] width 232 height 22
select select "148"
type input "Red Hat"
type input "[PERSON_NAME]"
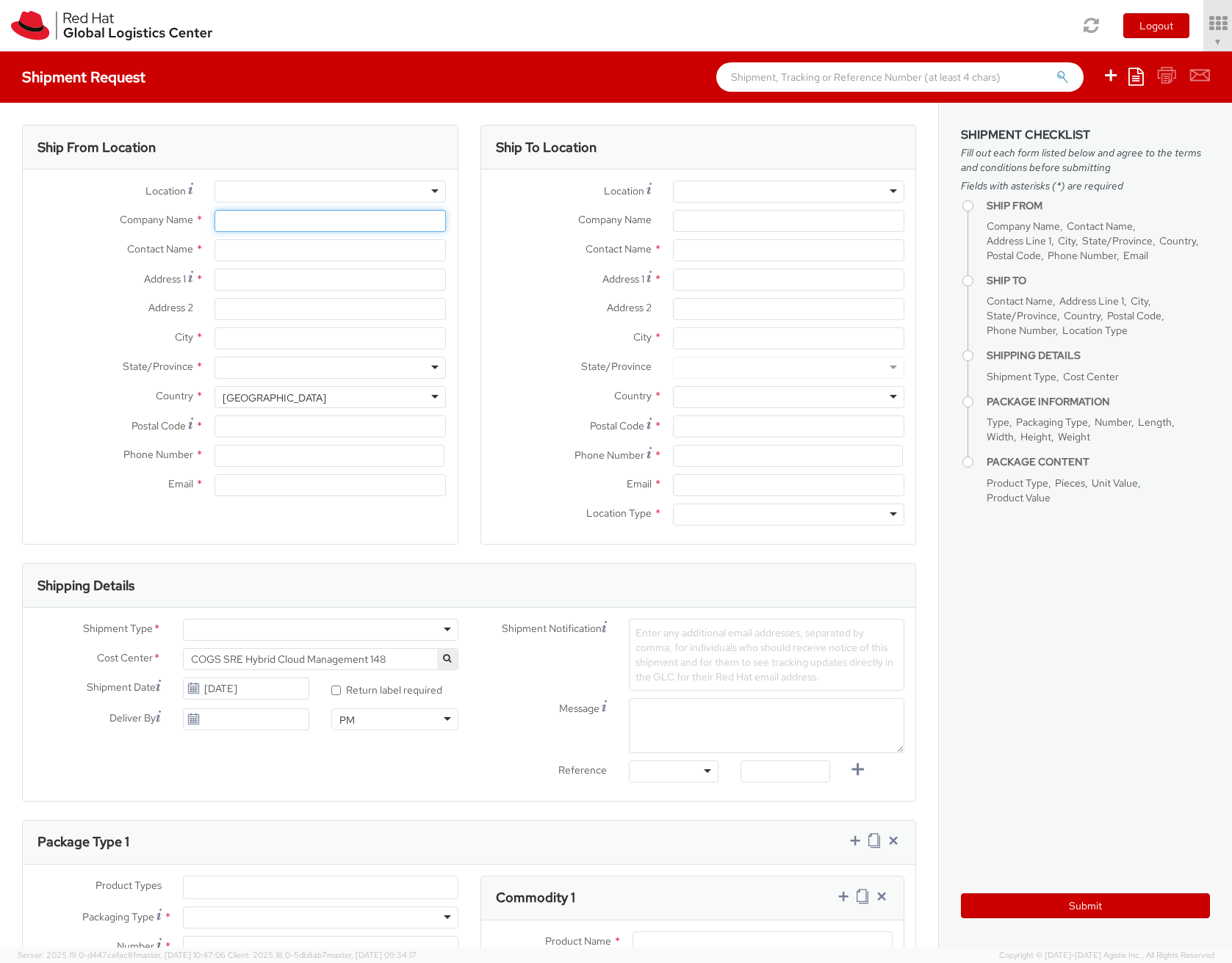
type input "[EMAIL_ADDRESS][DOMAIN_NAME]"
select select
drag, startPoint x: 289, startPoint y: 219, endPoint x: 101, endPoint y: 218, distance: 188.0
click at [101, 218] on div "Company Name * Red Hat" at bounding box center [240, 221] width 434 height 22
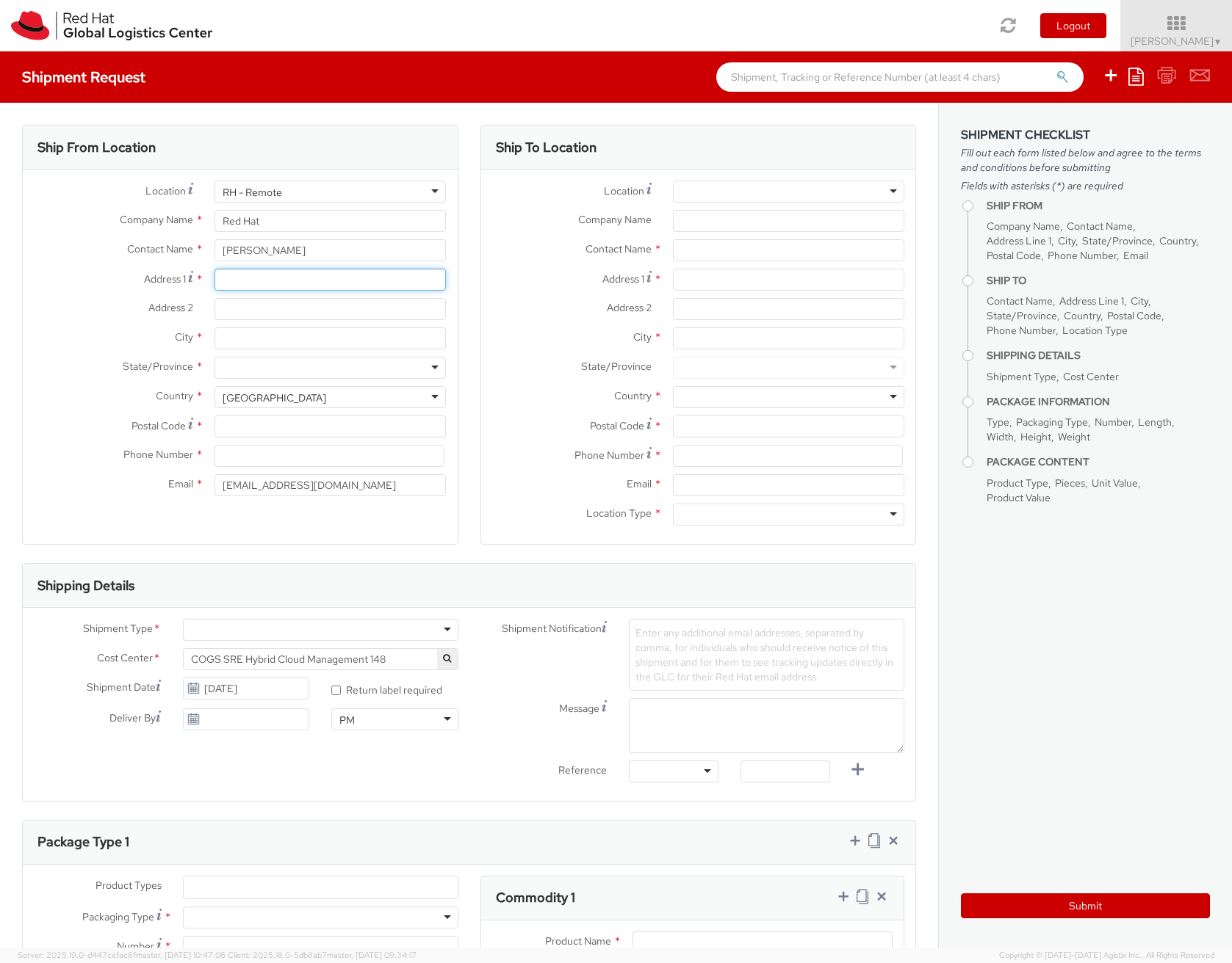
click at [260, 286] on input "Address 1 *" at bounding box center [331, 280] width 232 height 22
type input "`"
type input "0"
type input "[STREET_ADDRESS]"
click at [238, 336] on input "City *" at bounding box center [331, 339] width 232 height 22
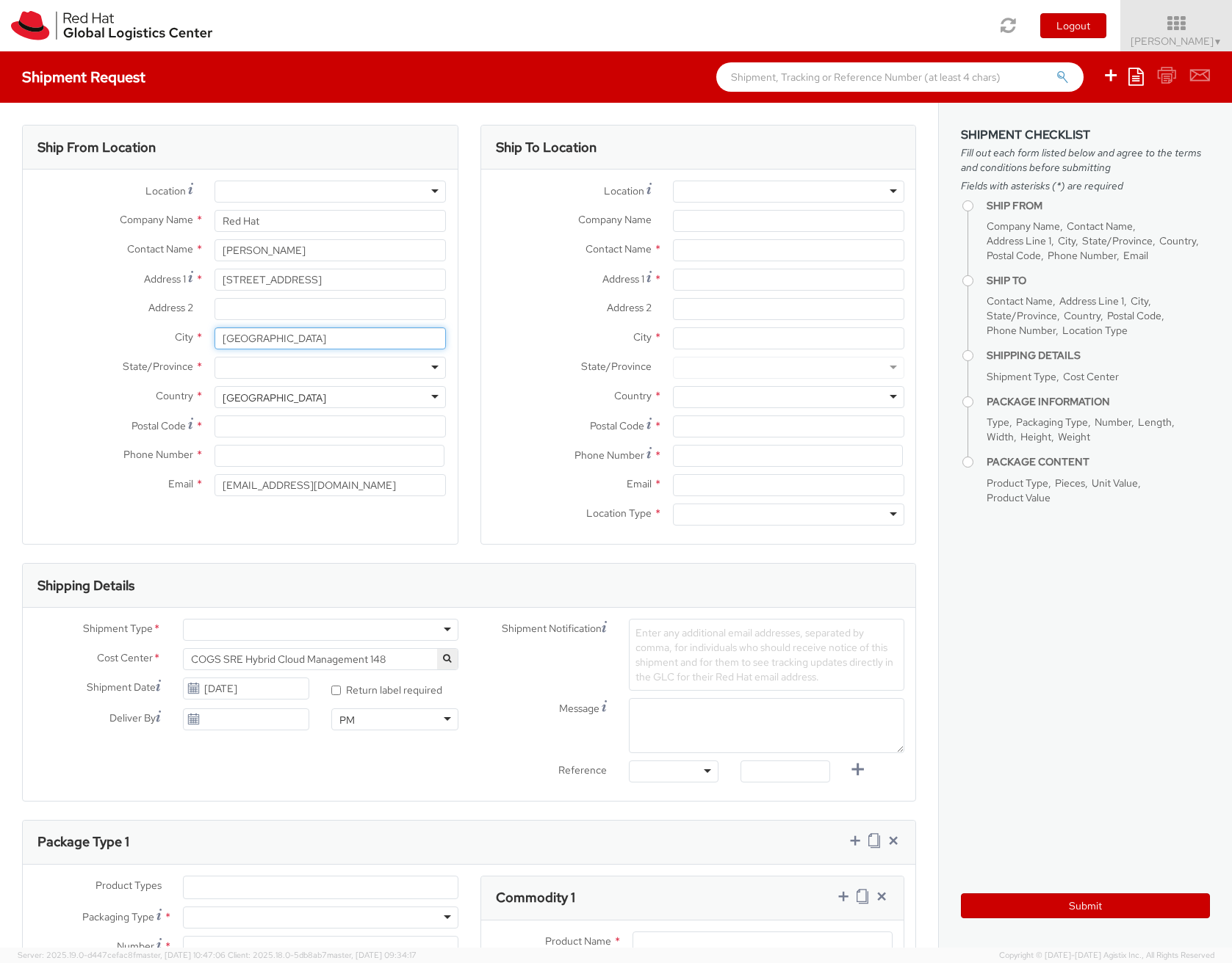
type input "[GEOGRAPHIC_DATA]"
drag, startPoint x: 139, startPoint y: 419, endPoint x: 230, endPoint y: 413, distance: 91.2
click at [139, 419] on span "Postal Code" at bounding box center [158, 426] width 55 height 13
click at [215, 419] on input "Postal Code *" at bounding box center [331, 427] width 232 height 22
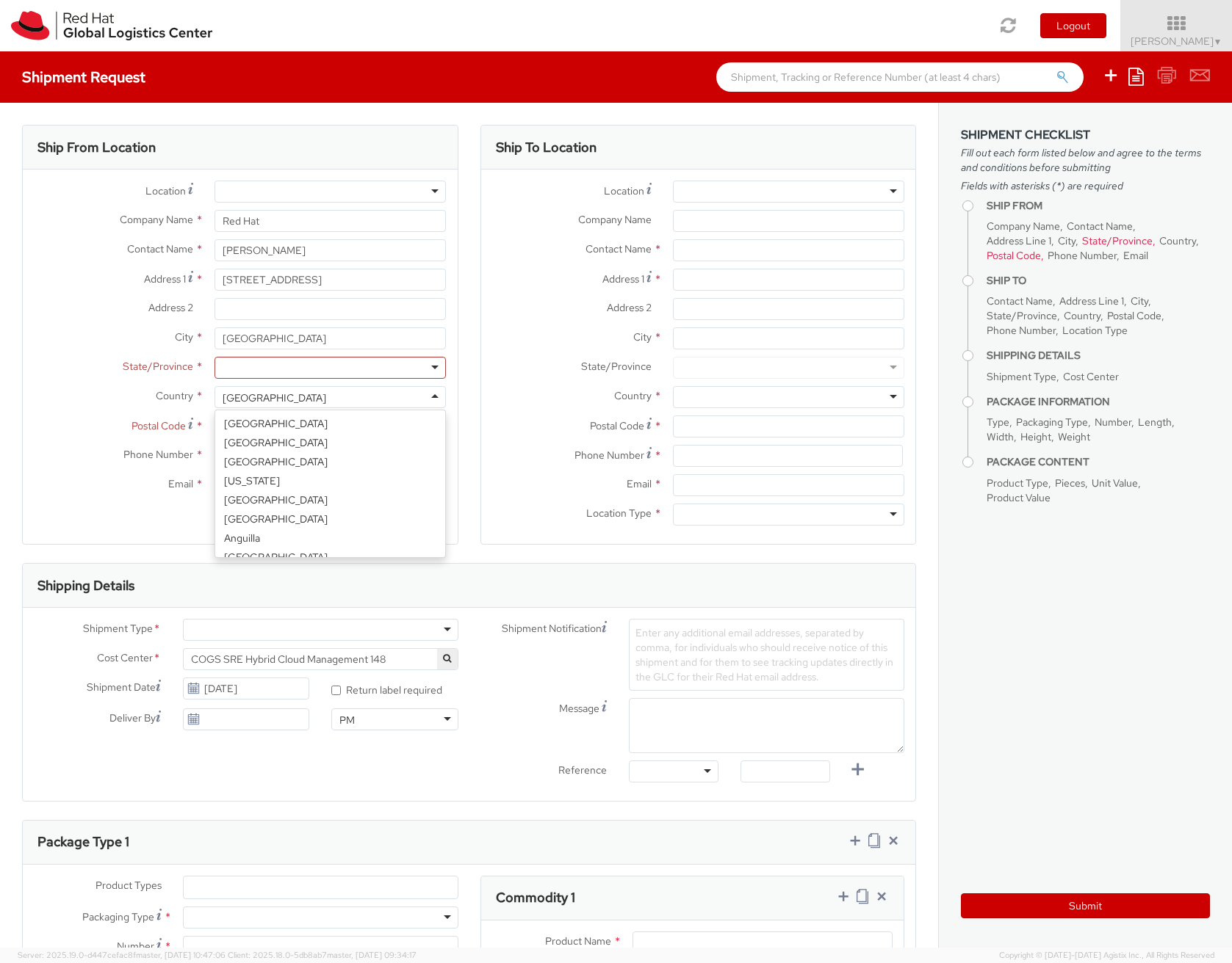
scroll to position [3701, 0]
click at [245, 402] on div "[GEOGRAPHIC_DATA]" at bounding box center [274, 398] width 104 height 15
type input "e"
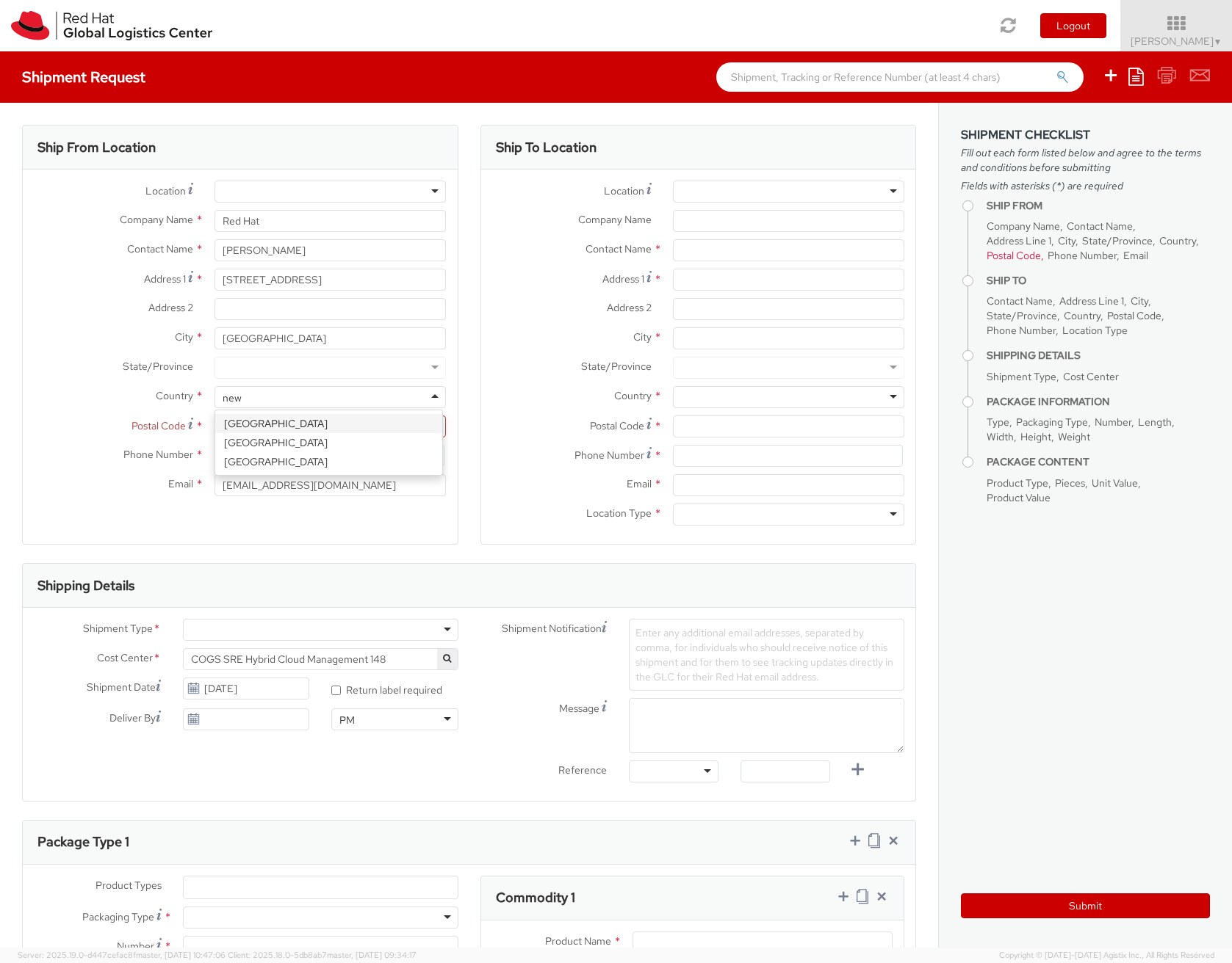
type input "new"
select select "CM"
select select "KGS"
click at [245, 431] on input "Postal Code *" at bounding box center [331, 427] width 232 height 22
type input "0602"
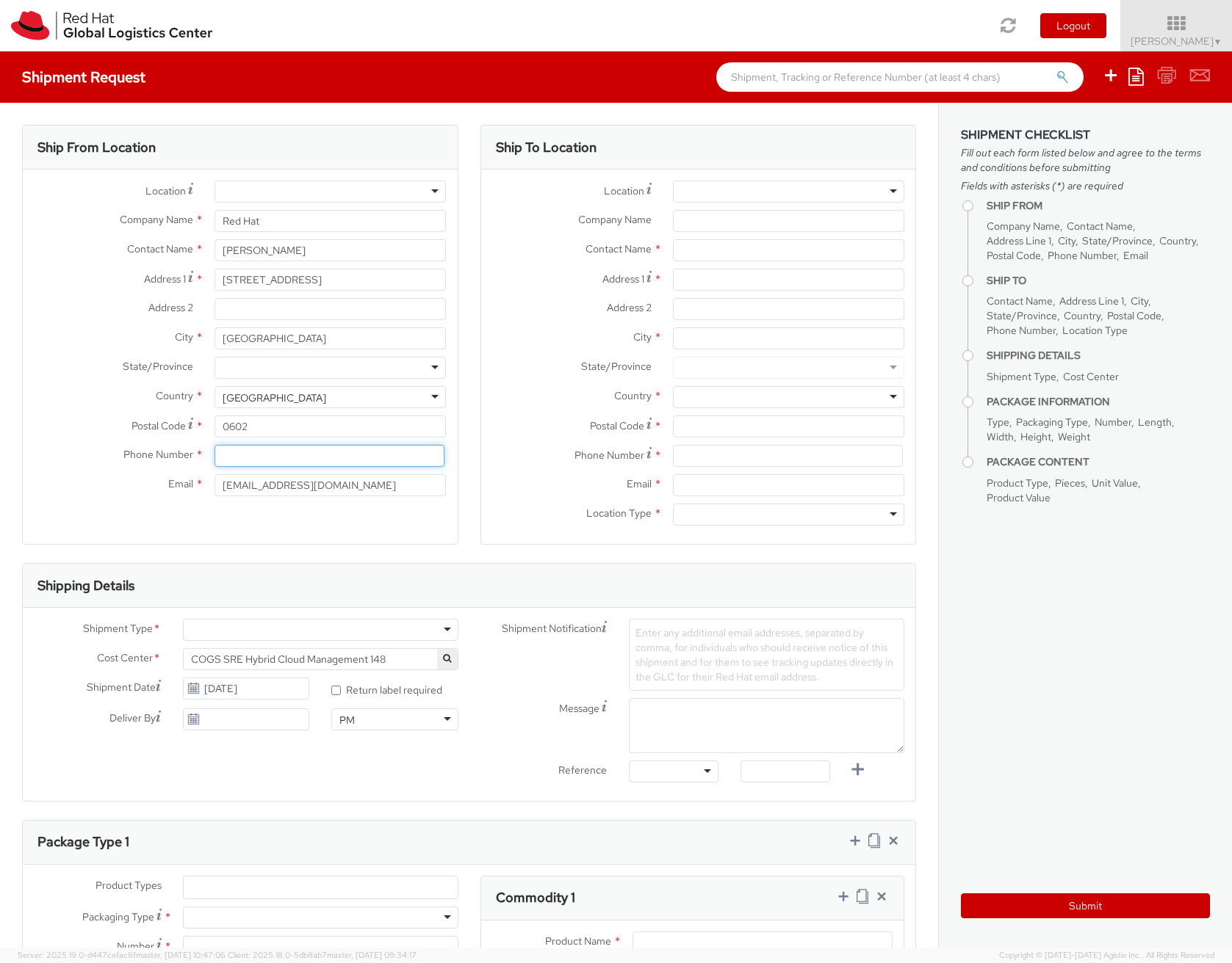
click at [236, 459] on input at bounding box center [330, 456] width 230 height 22
type input "[PHONE_NUMBER]"
click at [240, 373] on div at bounding box center [331, 368] width 232 height 22
click at [232, 313] on input "Address 2 *" at bounding box center [331, 309] width 232 height 22
click at [725, 256] on input "text" at bounding box center [788, 250] width 232 height 22
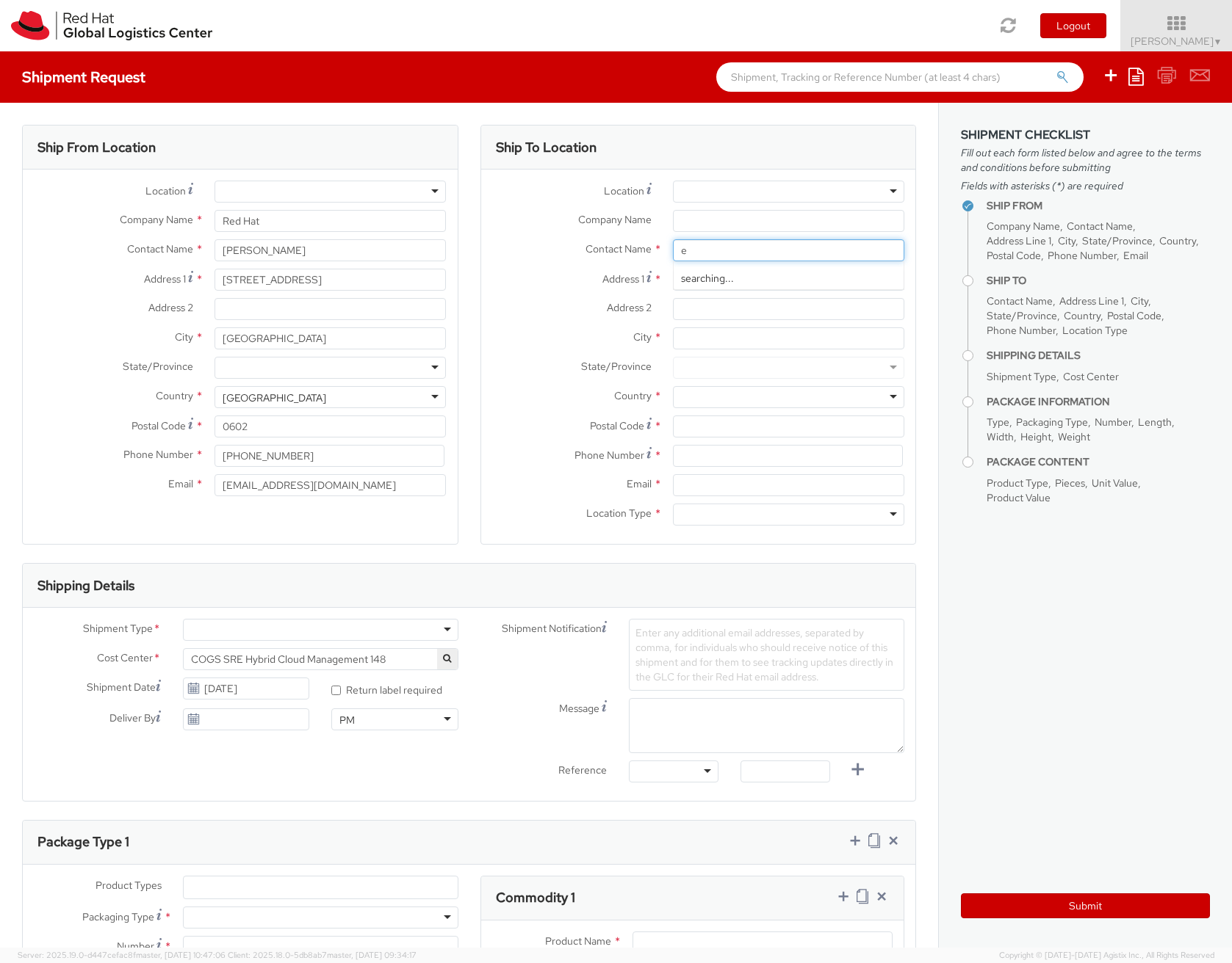
type input "e"
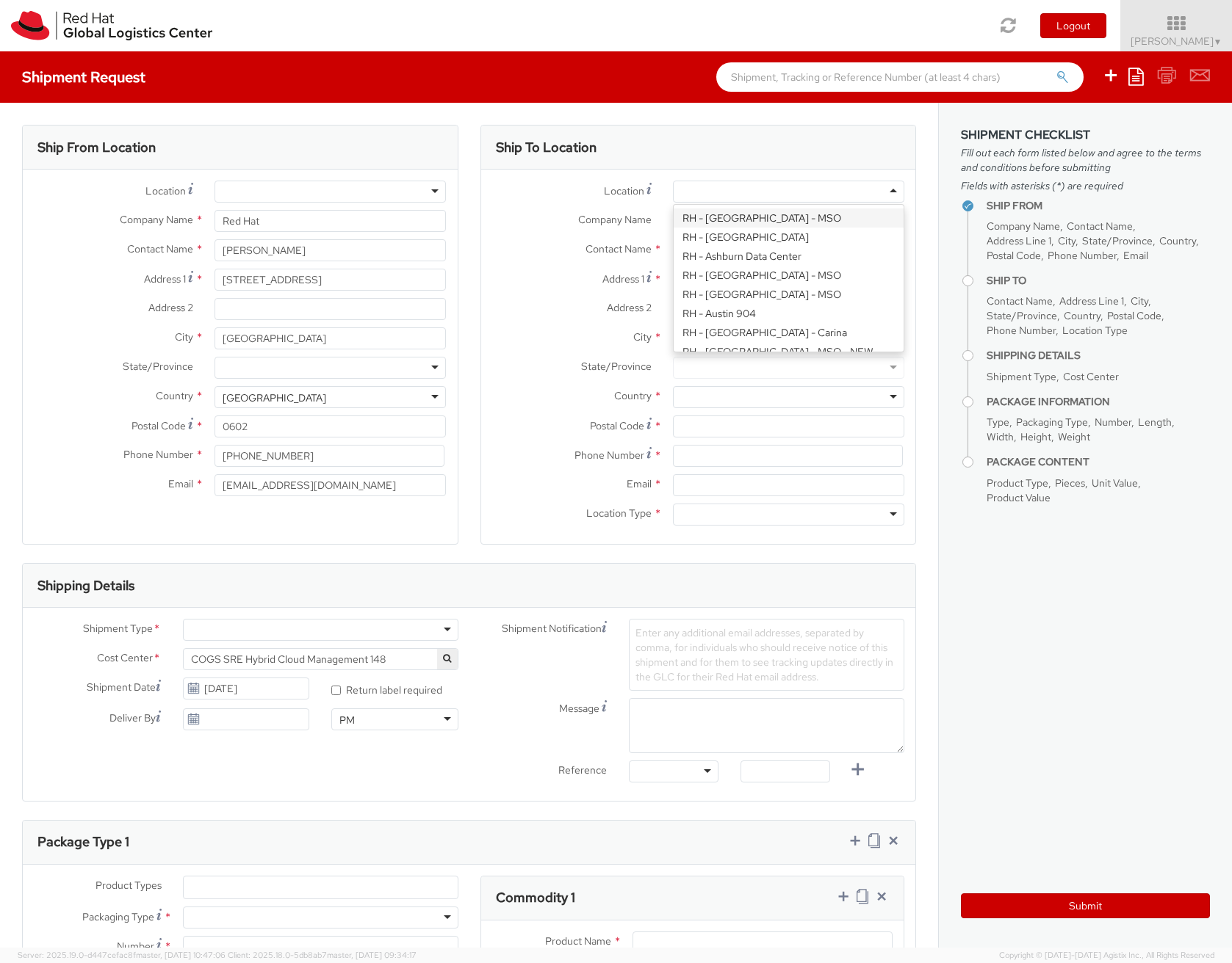
click at [717, 192] on div at bounding box center [788, 192] width 232 height 22
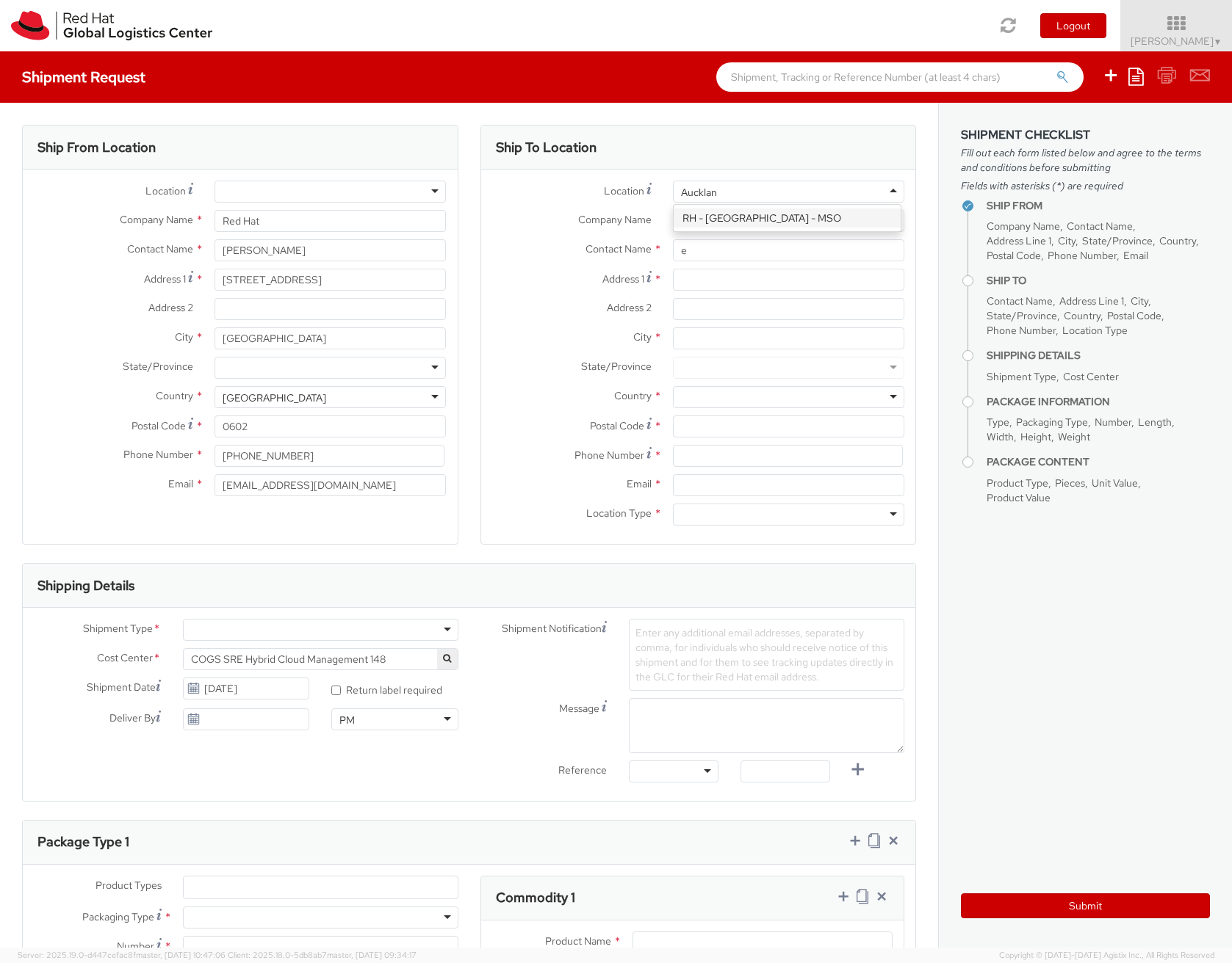
type input "[GEOGRAPHIC_DATA]"
type input "Red Hat New Zealand Limited"
type input "[STREET_ADDRESS]"
type input "The Generator, level 10"
type input "[GEOGRAPHIC_DATA]"
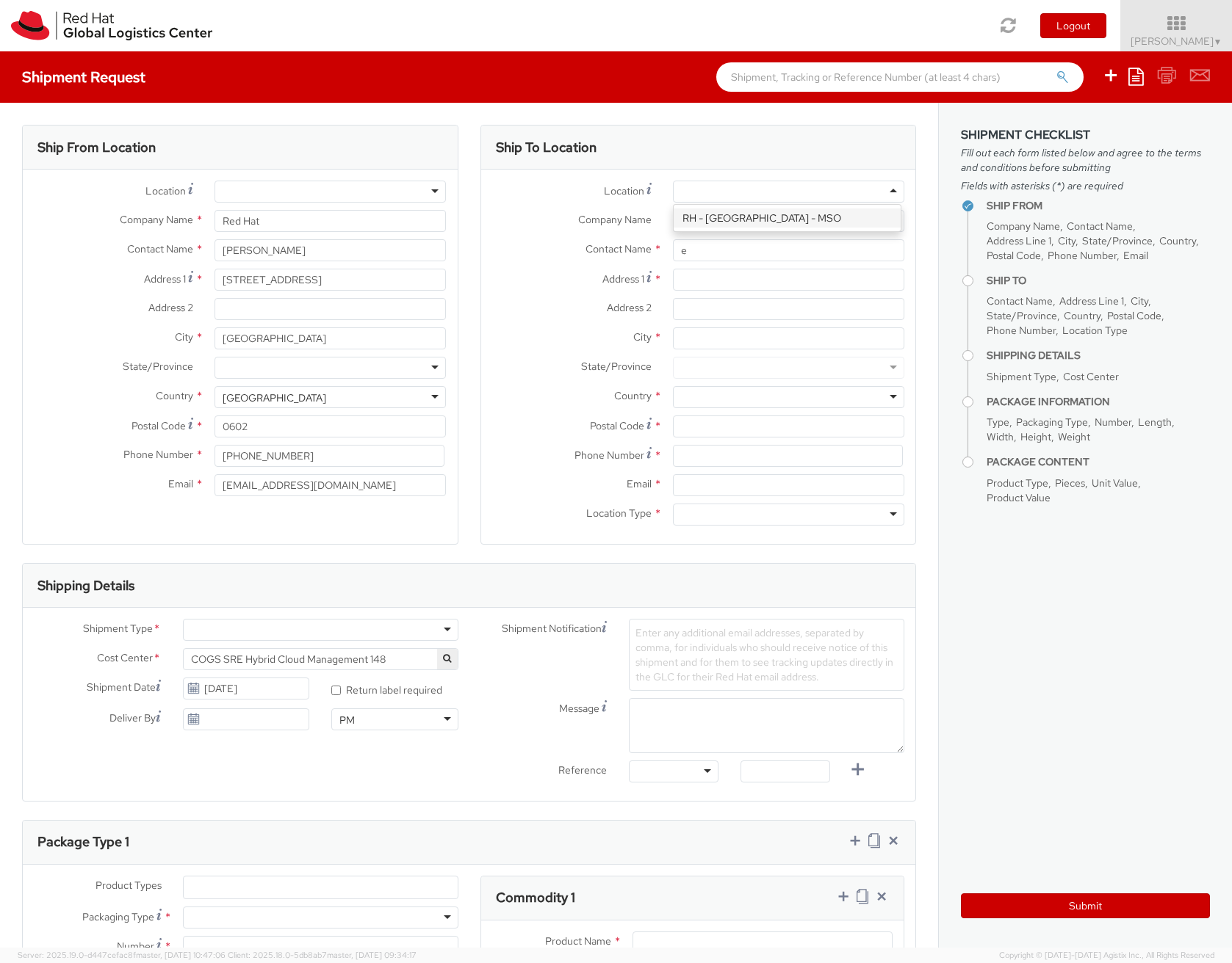
type input "1010"
type input "[PHONE_NUMBER]"
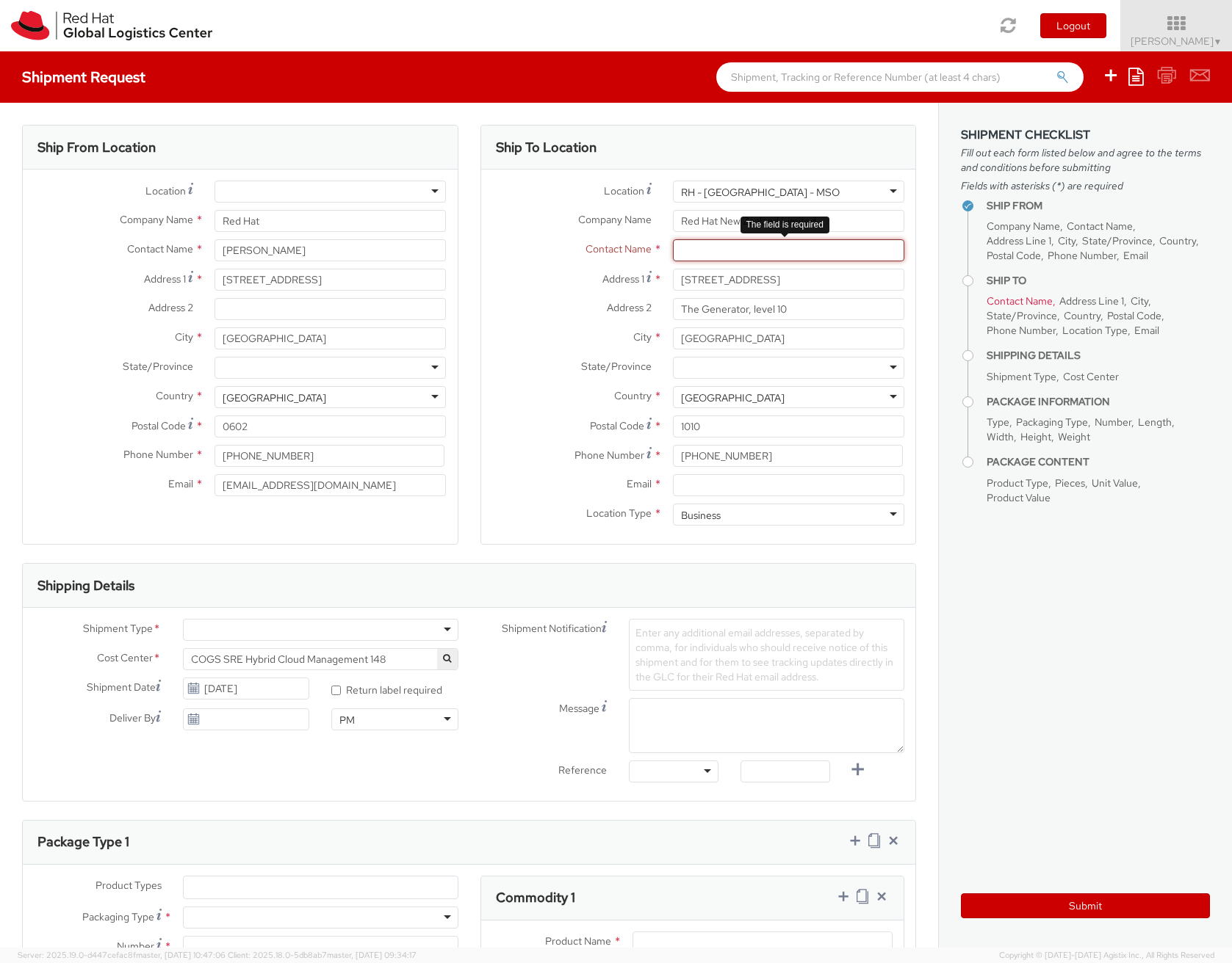
click at [692, 256] on input "text" at bounding box center [788, 250] width 232 height 22
type input "w"
click at [577, 305] on label "Address 2 *" at bounding box center [571, 307] width 181 height 19
click at [673, 305] on input "The Generator, level 10" at bounding box center [788, 309] width 232 height 22
click at [774, 246] on input "text" at bounding box center [788, 250] width 232 height 22
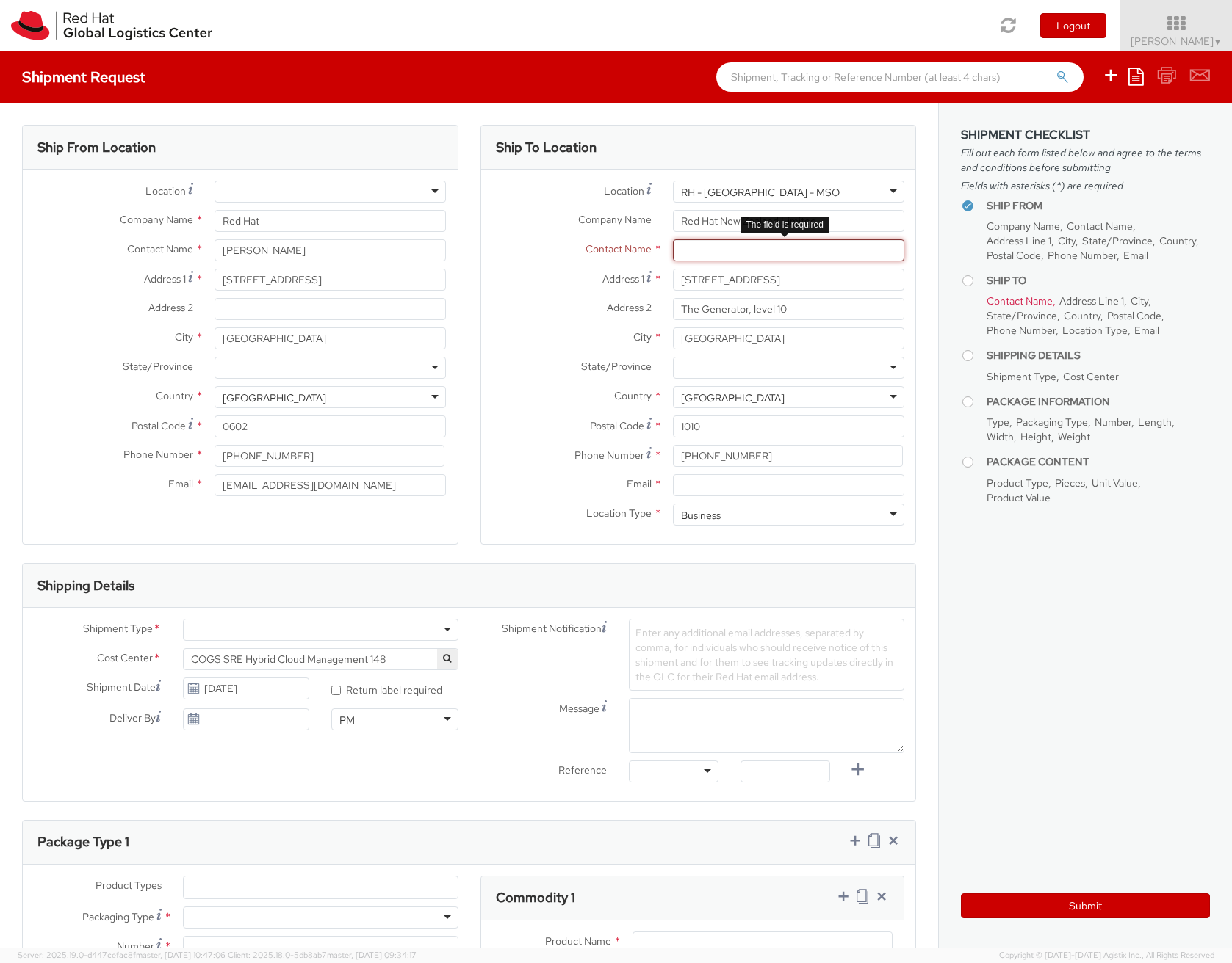
type input "e"
type input "[PERSON_NAME]"
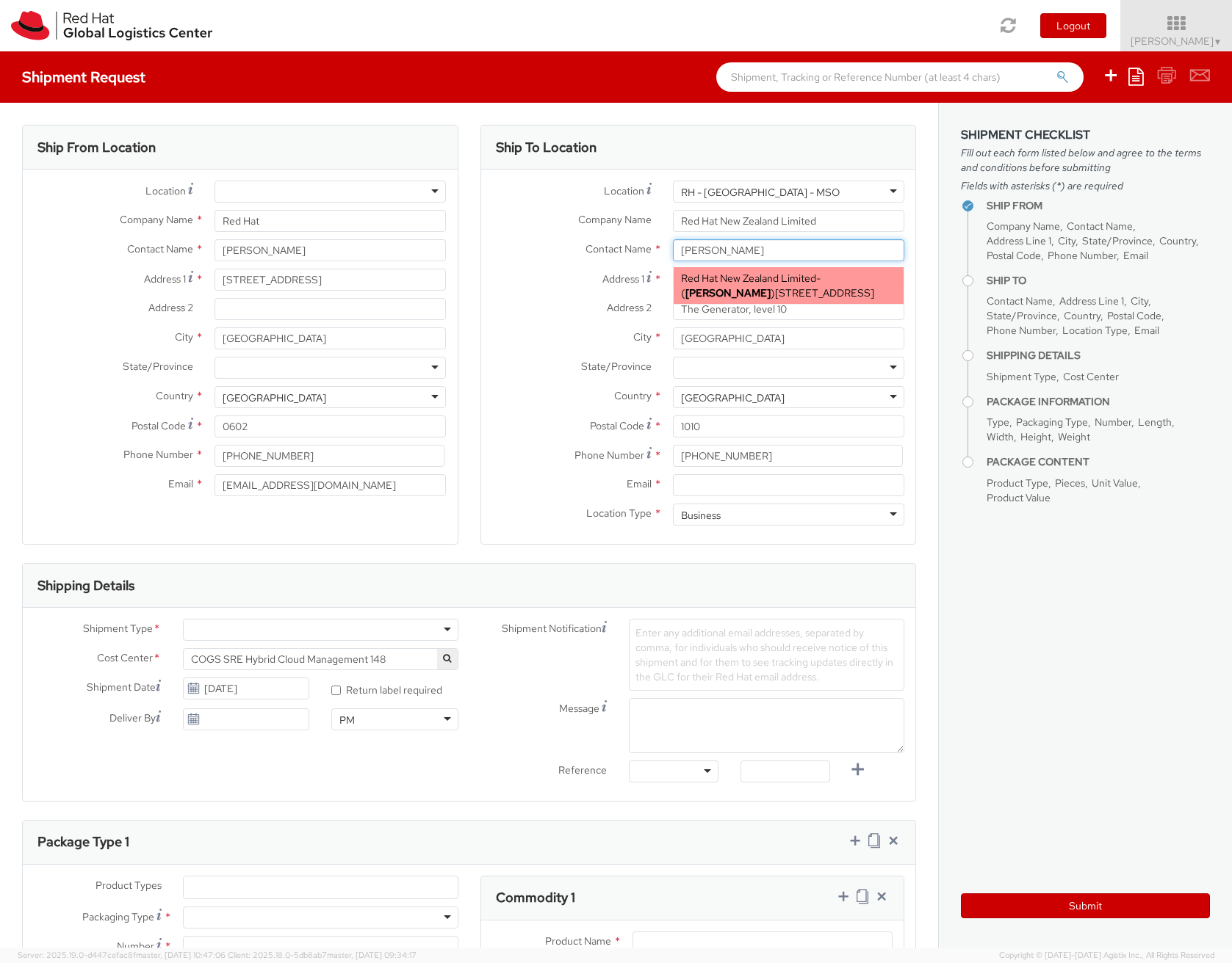
click at [723, 281] on span "Red Hat New Zealand Limited" at bounding box center [748, 278] width 135 height 13
type input "[PERSON_NAME][EMAIL_ADDRESS][DOMAIN_NAME]"
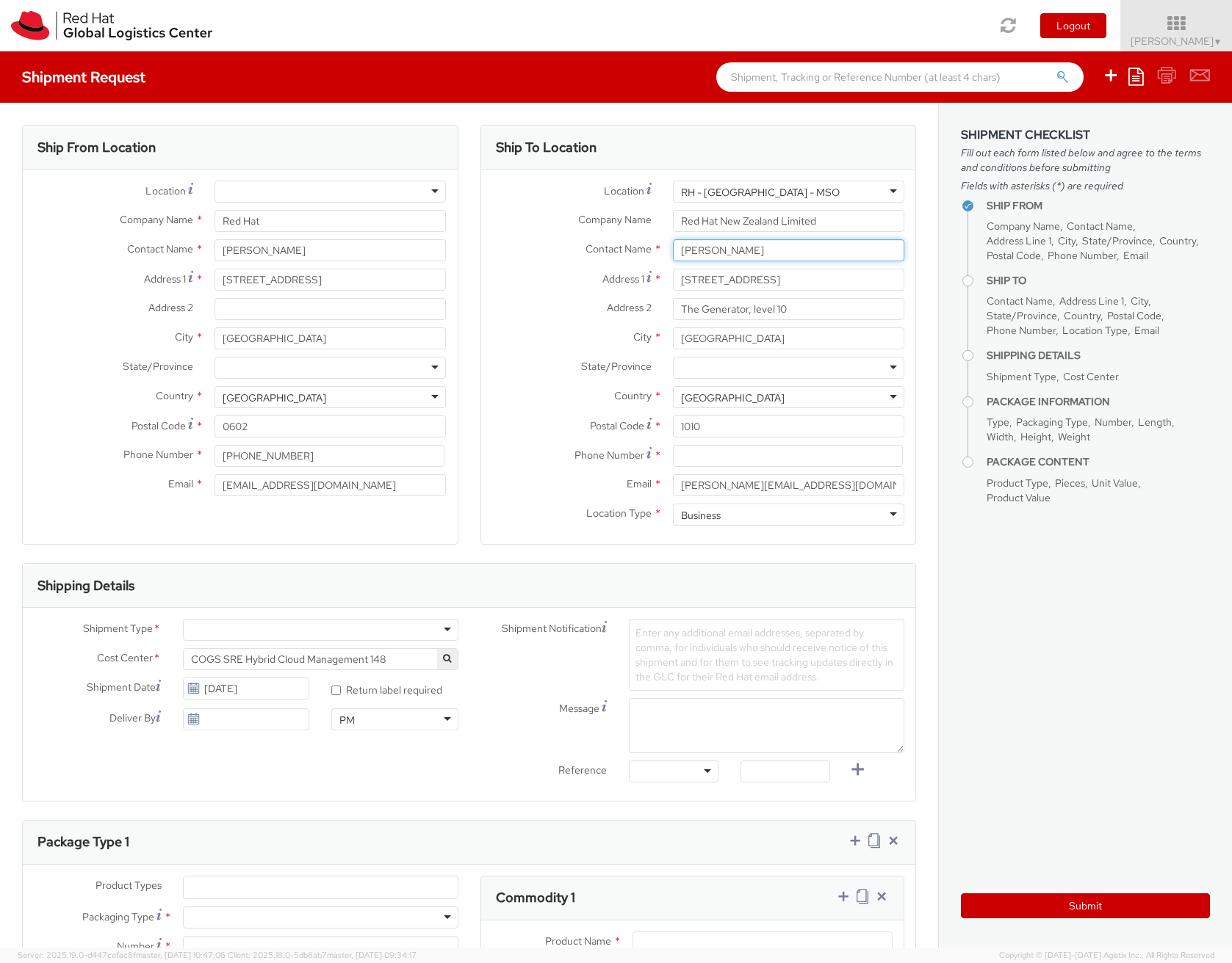
type input "[PERSON_NAME]"
click at [553, 513] on label "Location Type *" at bounding box center [571, 513] width 181 height 19
click at [685, 519] on div "Business" at bounding box center [700, 516] width 40 height 15
click at [528, 526] on div "Location Type * Business Business Business Residential" at bounding box center [698, 519] width 434 height 30
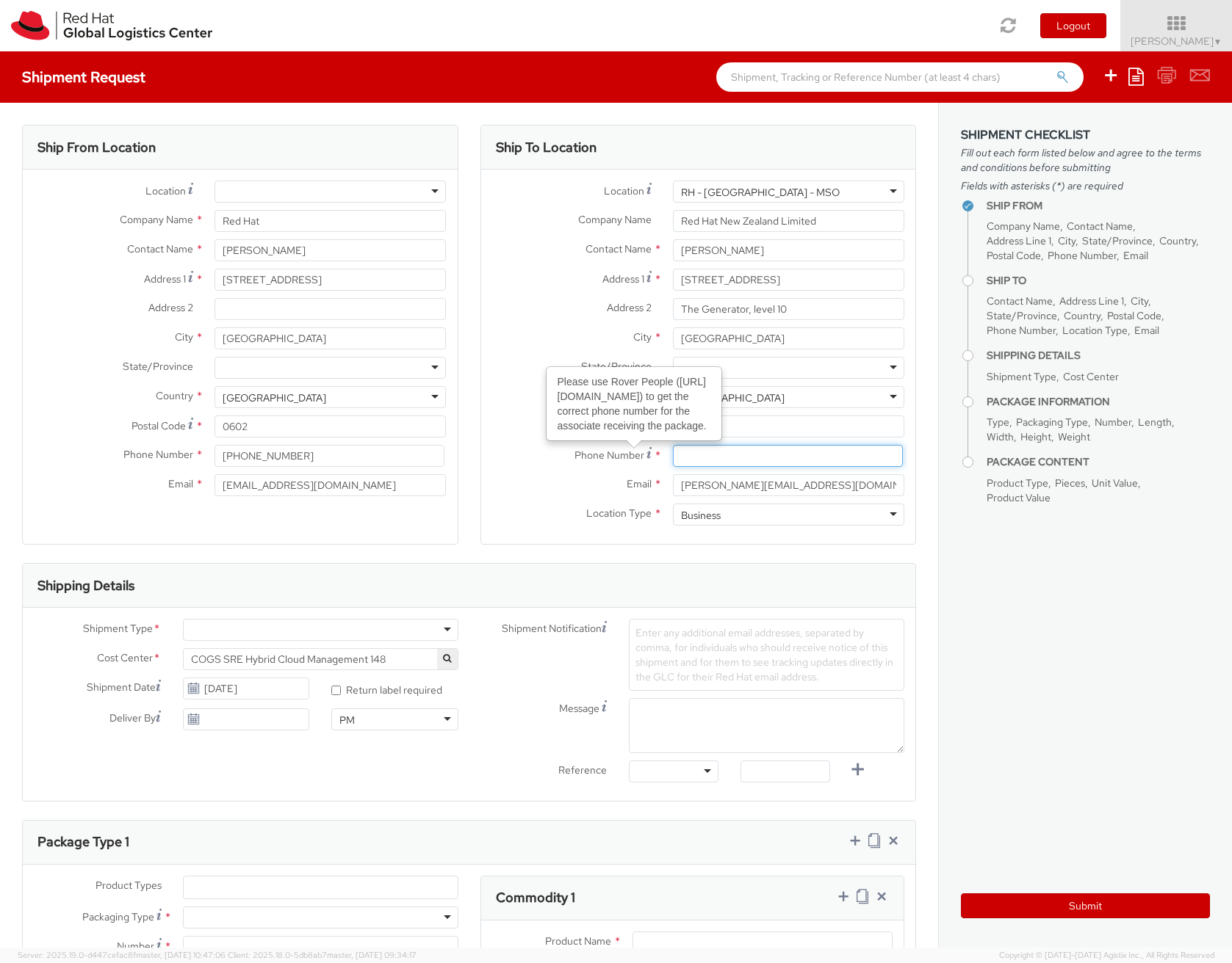
click at [677, 457] on input at bounding box center [787, 456] width 230 height 22
click at [252, 630] on div at bounding box center [320, 630] width 275 height 22
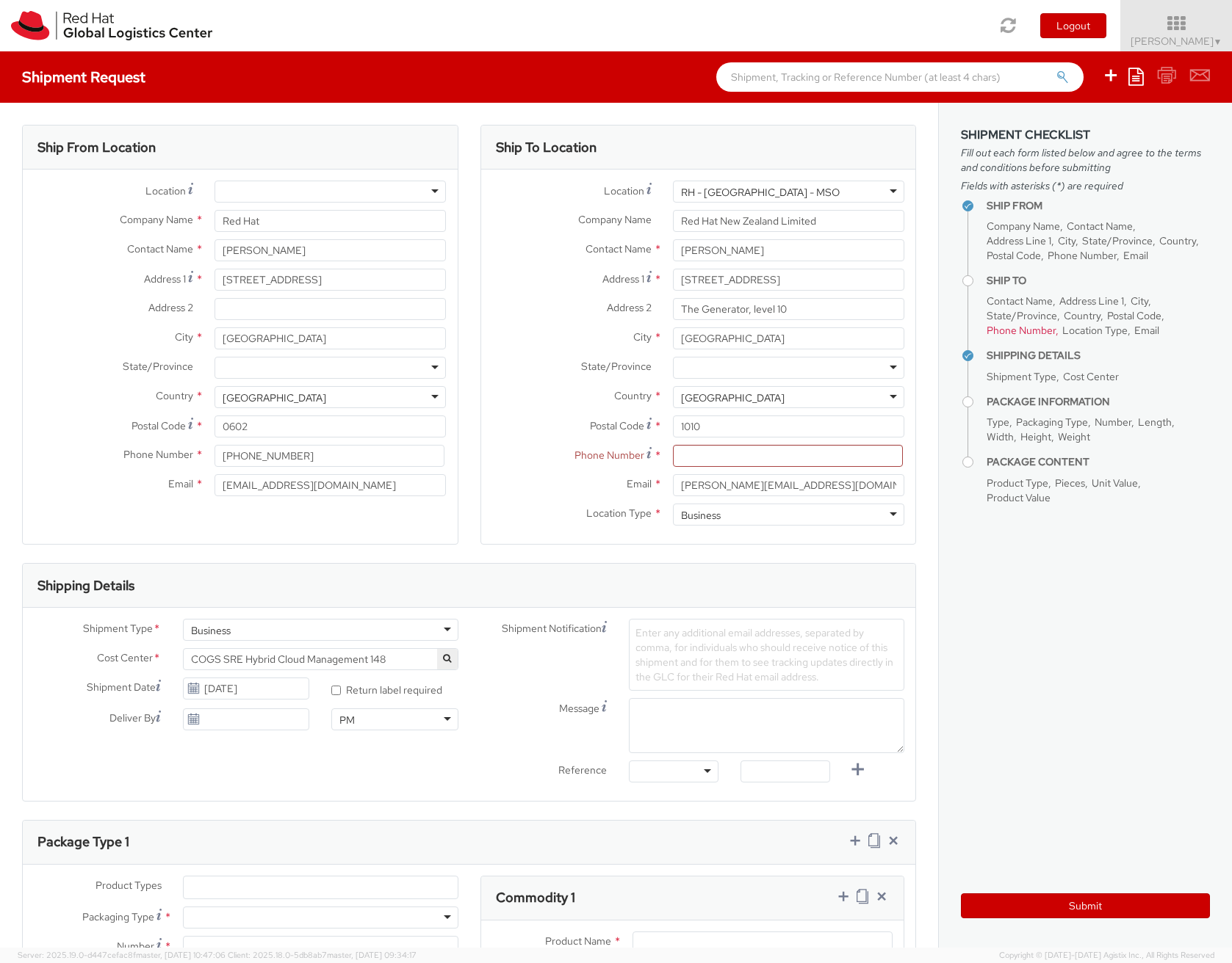
click at [735, 636] on span "Enter any additional email addresses, separated by comma, for individuals who s…" at bounding box center [764, 655] width 258 height 57
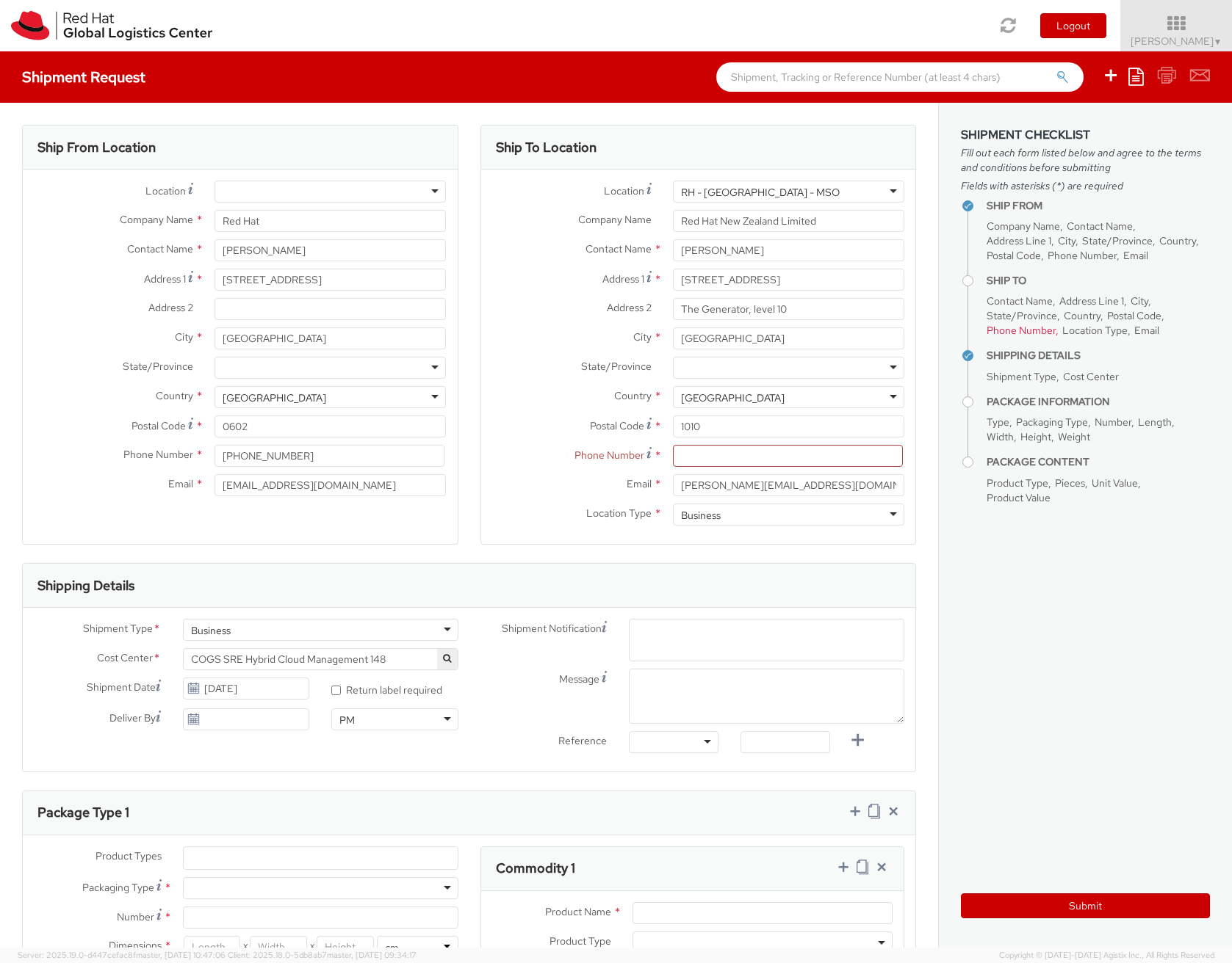
paste input "Returning my old lenovo work loaptop."
type input "Returning my old lenovo work loaptop."
click at [698, 688] on div "Shipment Notification Enter any additional email addresses, separated by comma,…" at bounding box center [693, 689] width 446 height 142
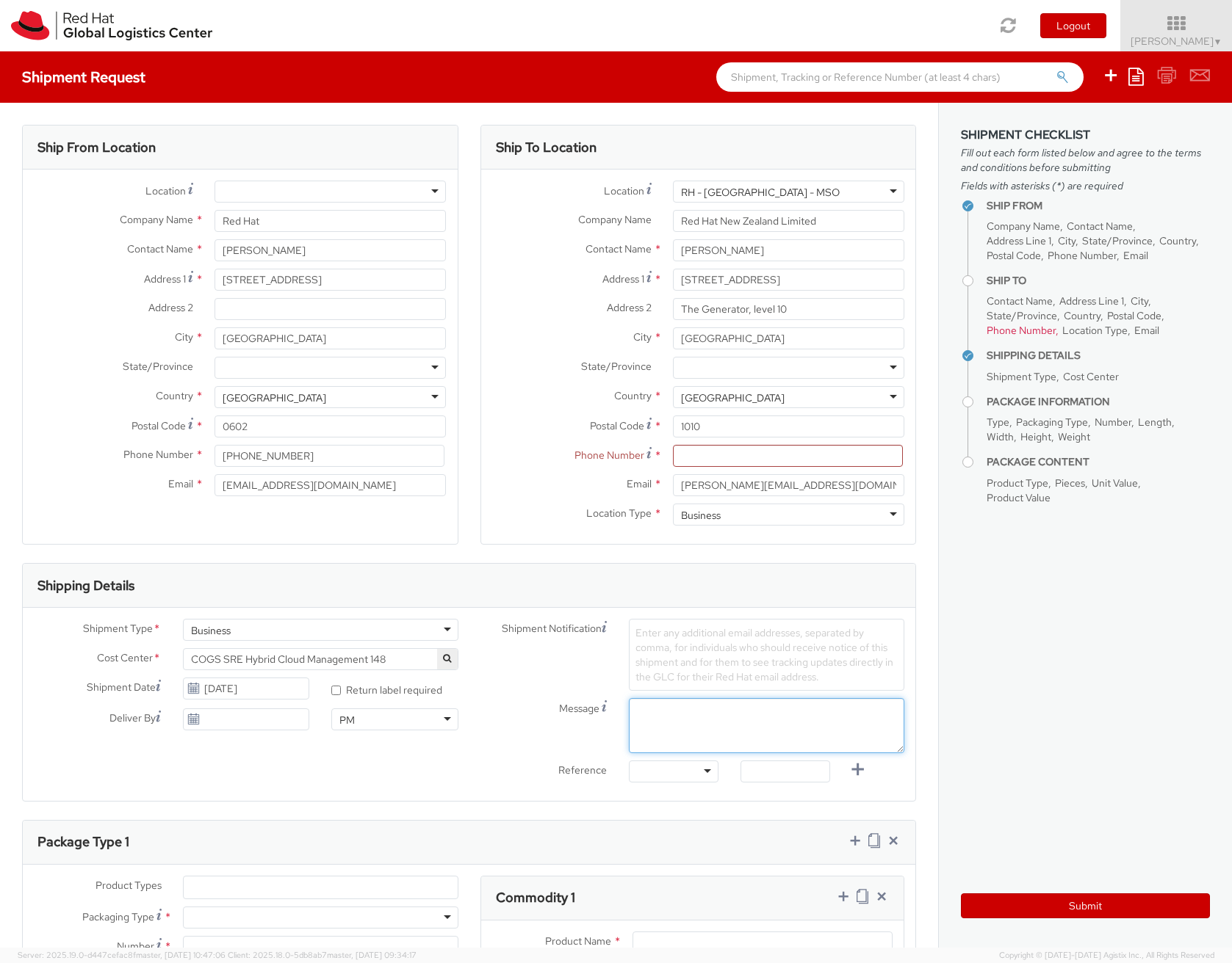
paste textarea "Returning my old lenovo work loaptop."
type textarea "Returning my old lenovo work loaptop."
click at [704, 657] on span "Enter any additional email addresses, separated by comma, for individuals who s…" at bounding box center [764, 655] width 258 height 57
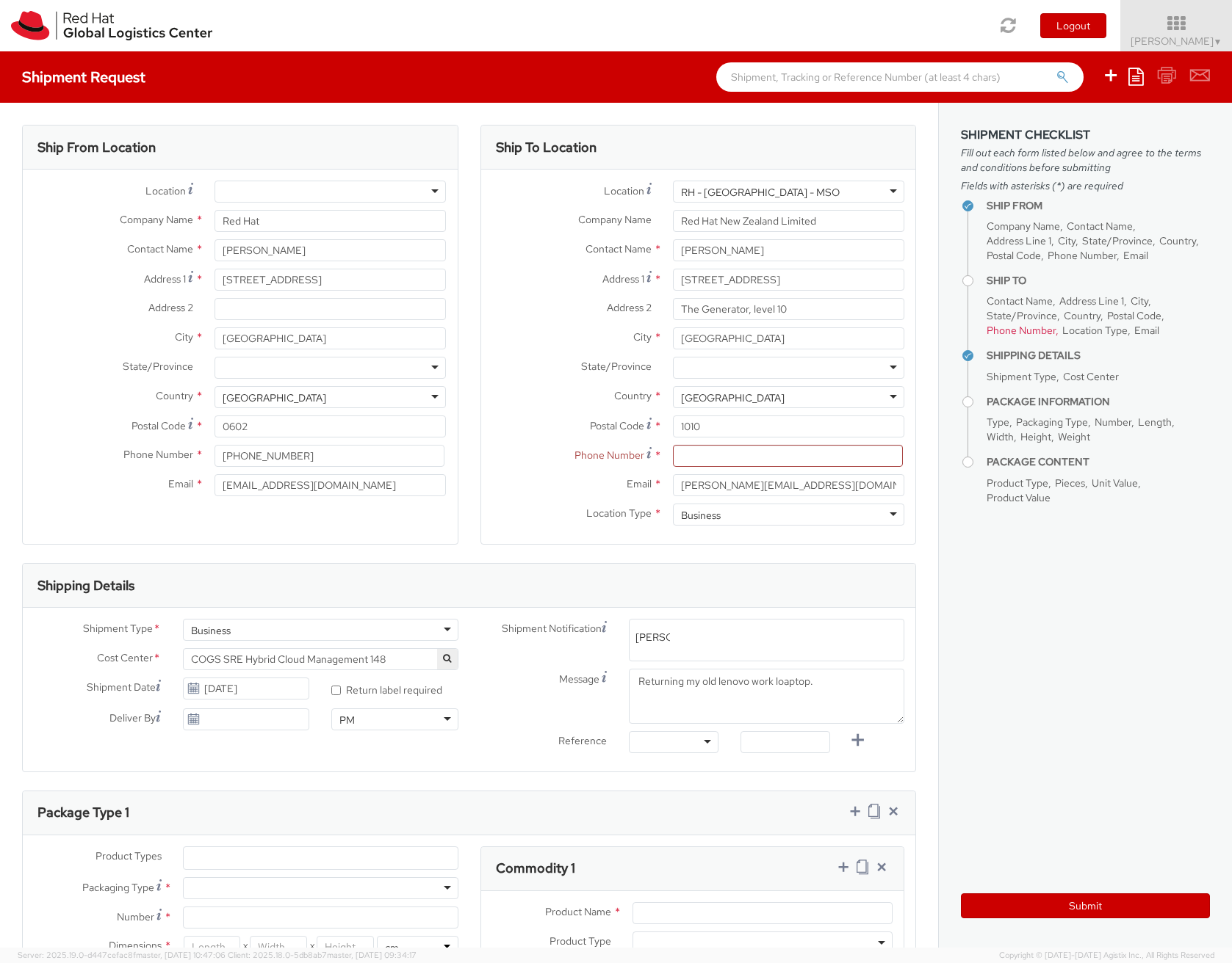
type input "[PERSON_NAME]"
paste input "[PERSON_NAME][EMAIL_ADDRESS][DOMAIN_NAME]"
type input "[PERSON_NAME][EMAIL_ADDRESS][DOMAIN_NAME]"
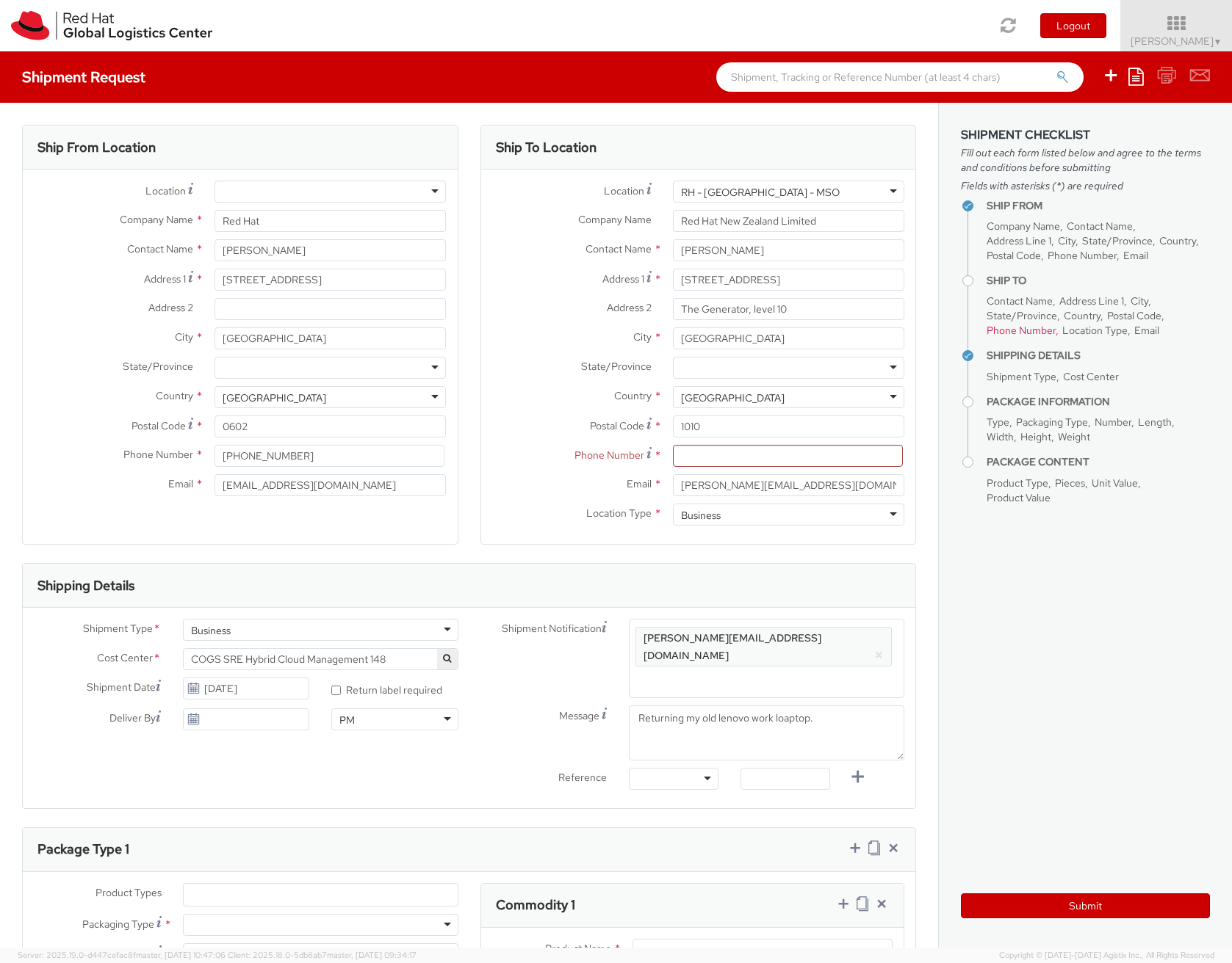
paste input "[EMAIL_ADDRESS][DOMAIN_NAME]"
type input "[EMAIL_ADDRESS][DOMAIN_NAME]"
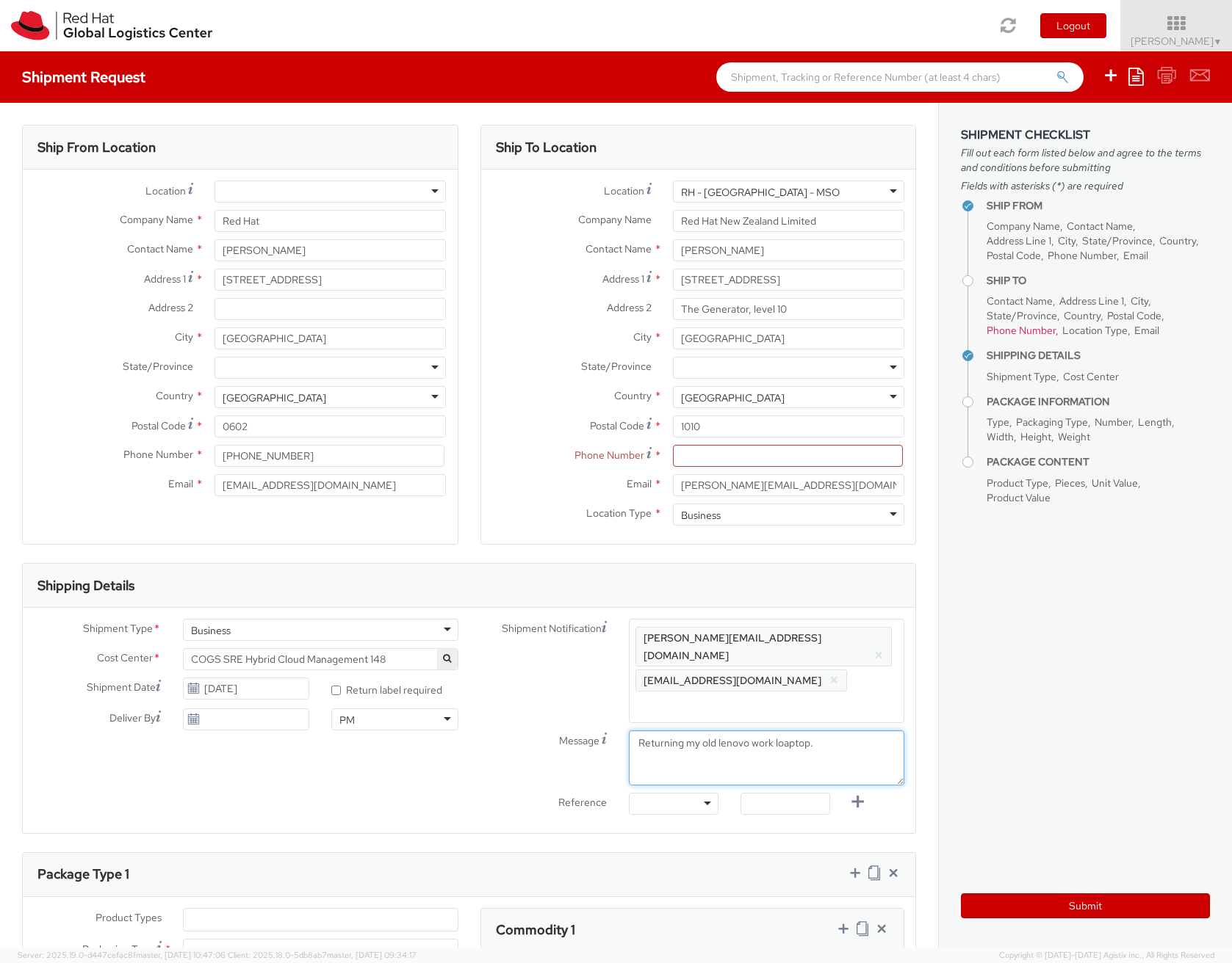
click at [778, 731] on textarea "Returning my old lenovo work loaptop." at bounding box center [766, 757] width 275 height 55
click at [689, 793] on div at bounding box center [673, 804] width 90 height 22
click at [488, 793] on div "Reference" at bounding box center [544, 805] width 149 height 24
click at [270, 716] on input "[DATE]" at bounding box center [245, 719] width 127 height 22
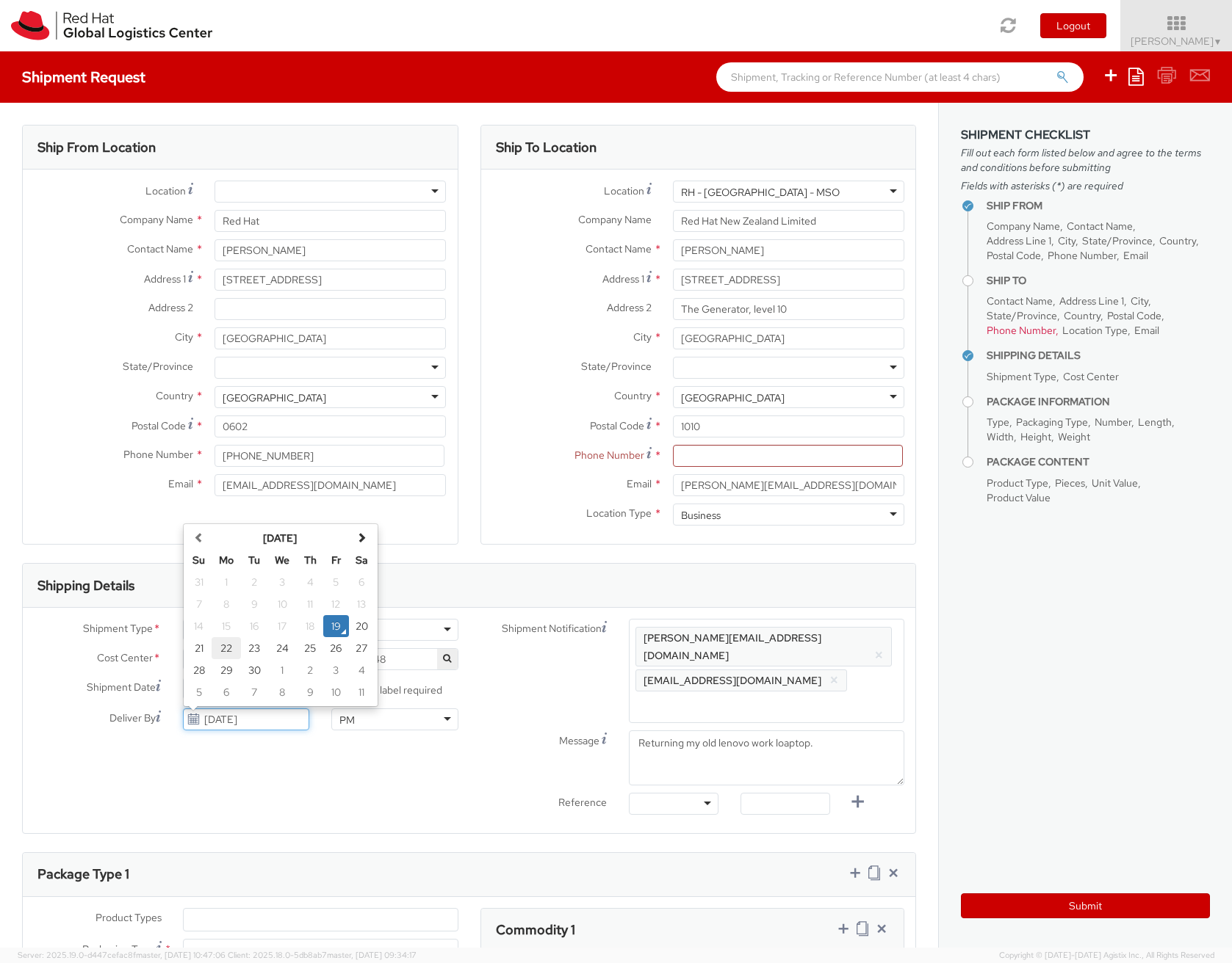
click at [230, 651] on td "22" at bounding box center [226, 648] width 30 height 22
type input "[DATE]"
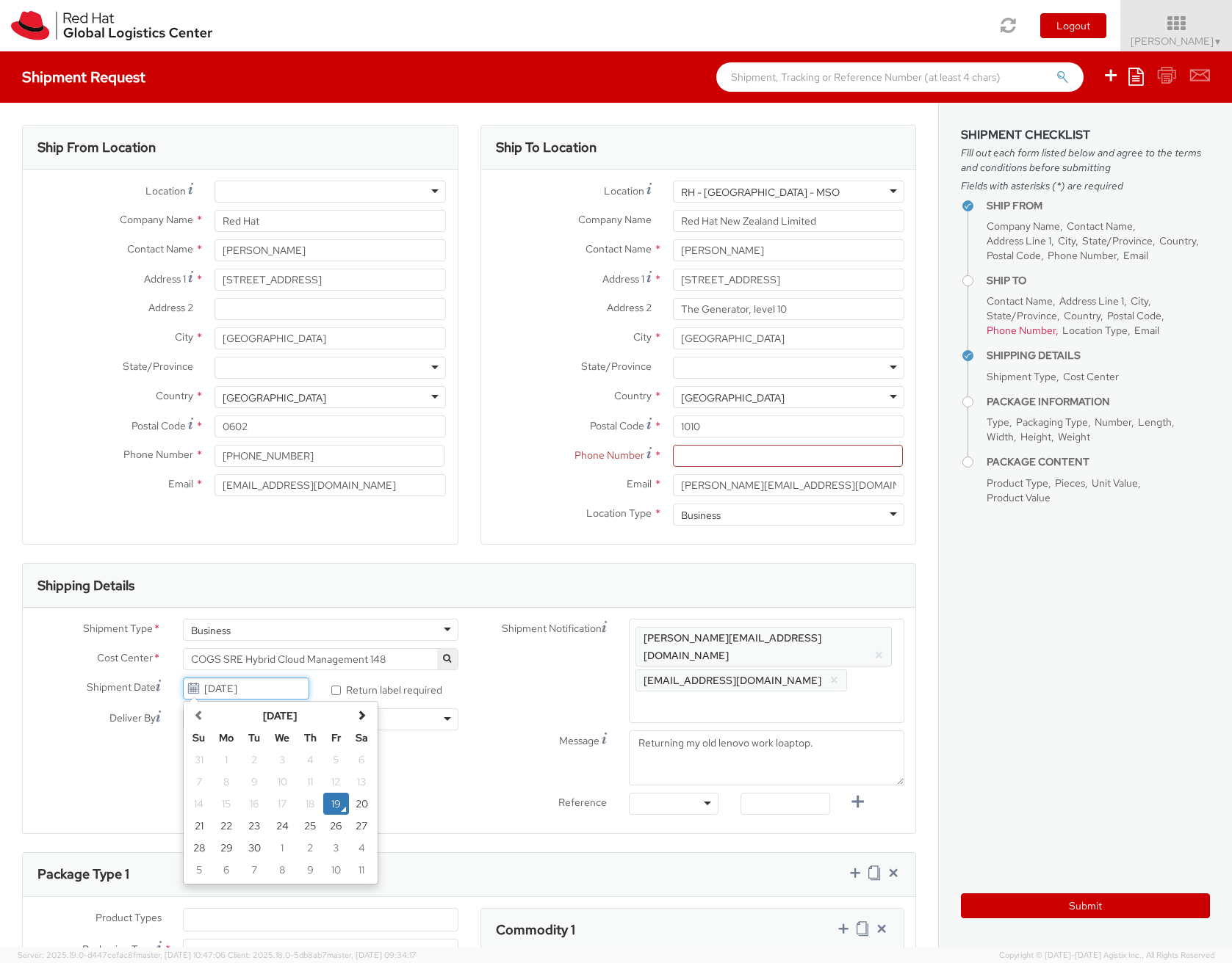
click at [261, 694] on input "[DATE]" at bounding box center [245, 689] width 127 height 22
click at [220, 820] on td "22" at bounding box center [226, 826] width 30 height 22
type input "[DATE]"
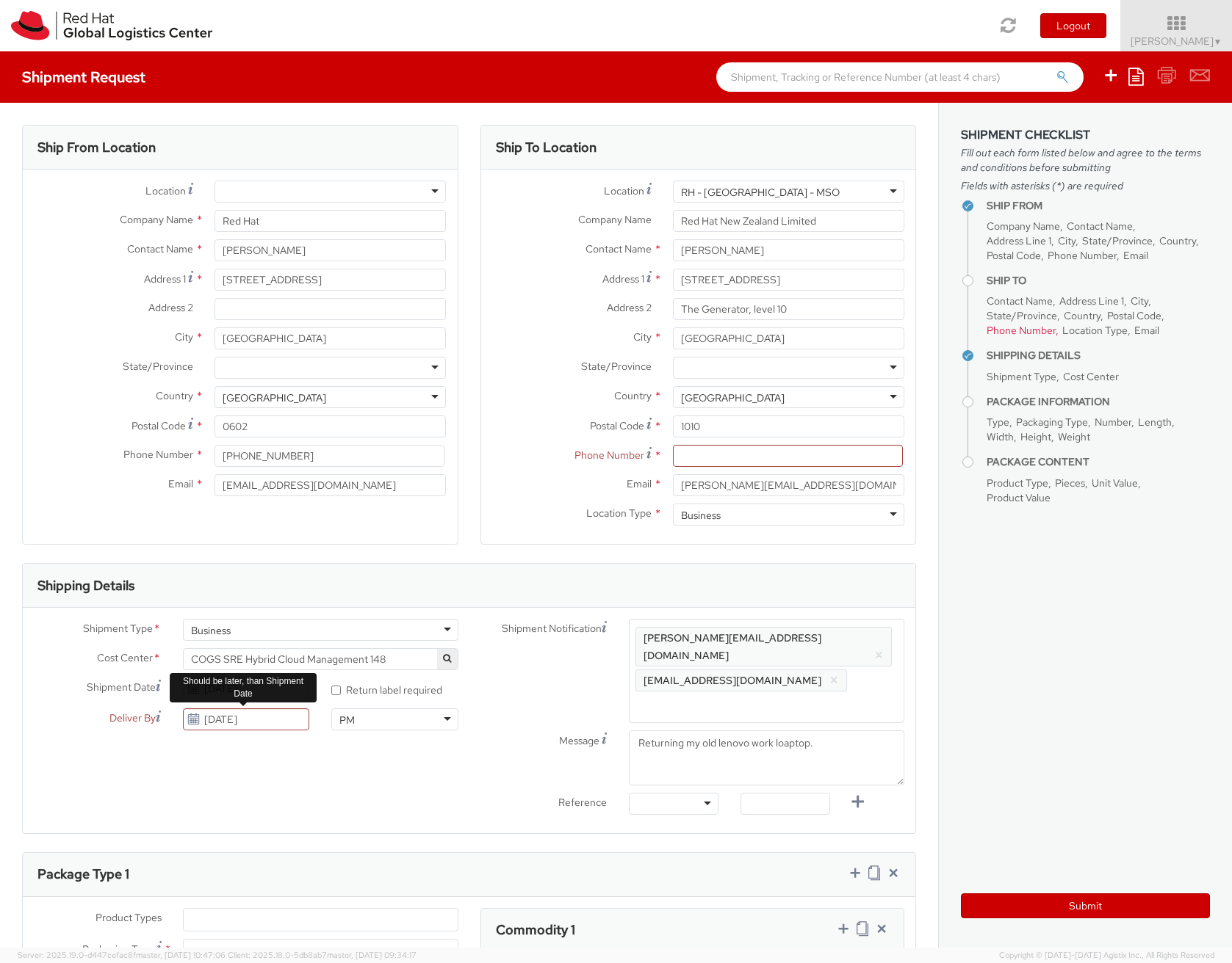
click at [370, 761] on div "Shipment Type * Business Business Batch Business Cost Center * COGS SRE Hybrid …" at bounding box center [469, 720] width 892 height 204
click at [283, 727] on input "[DATE]" at bounding box center [245, 719] width 127 height 22
click at [256, 657] on td "23" at bounding box center [254, 648] width 27 height 22
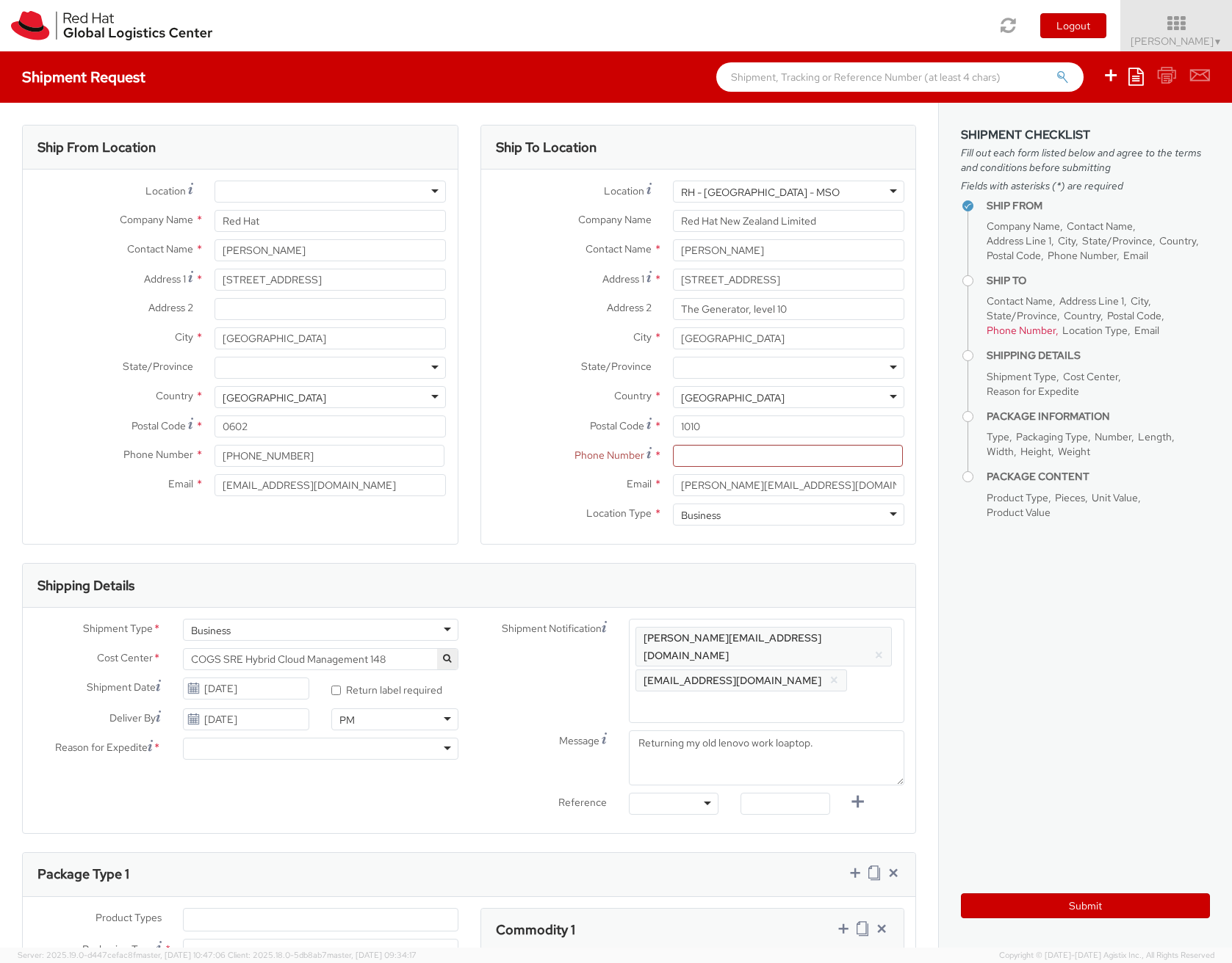
click at [286, 778] on div "Shipment Type * Business Business Batch Business Cost Center * COGS SRE Hybrid …" at bounding box center [469, 720] width 892 height 204
click at [276, 743] on div at bounding box center [320, 749] width 275 height 22
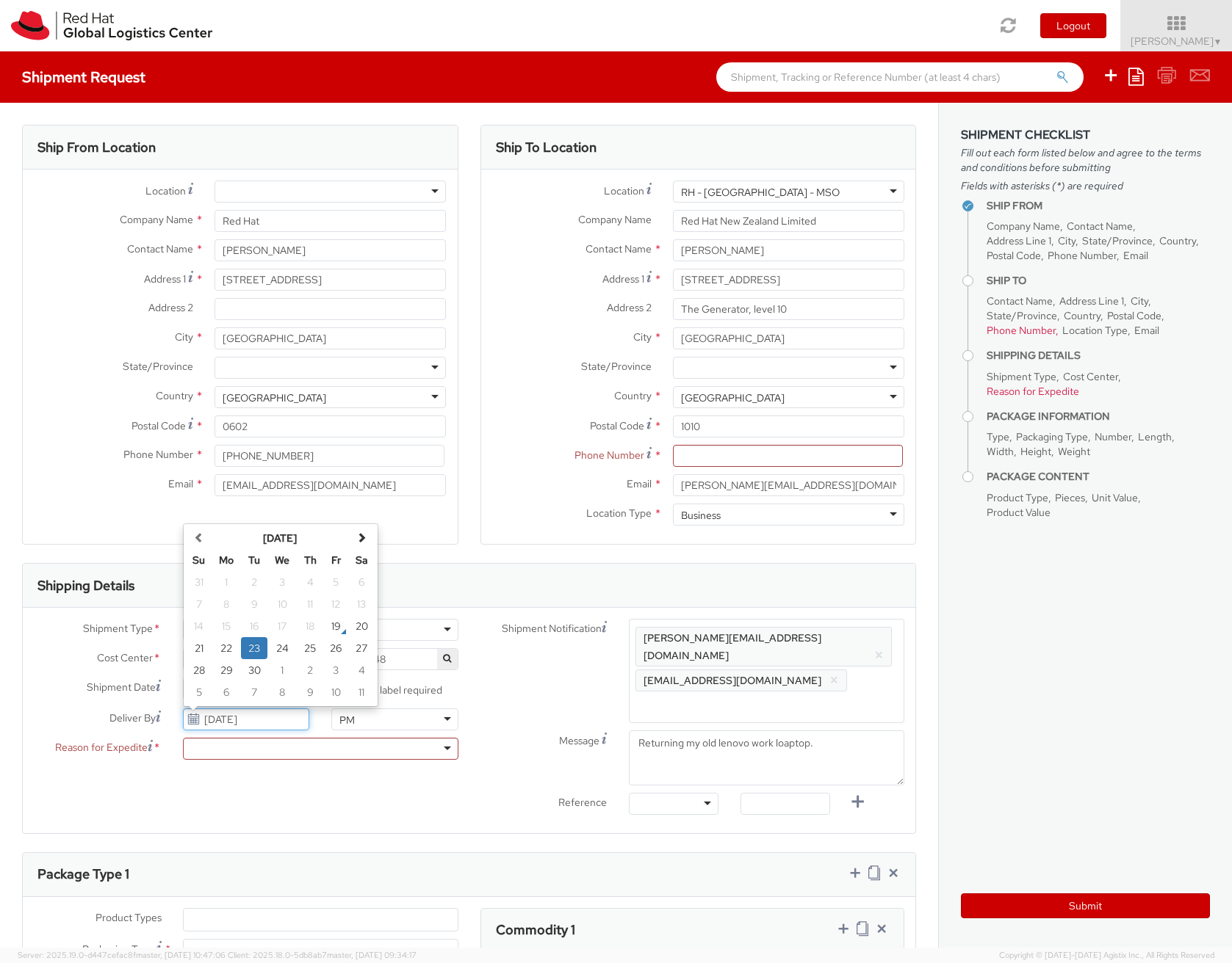
click at [267, 726] on input "[DATE]" at bounding box center [245, 719] width 127 height 22
click at [328, 650] on td "26" at bounding box center [336, 648] width 26 height 22
type input "[DATE]"
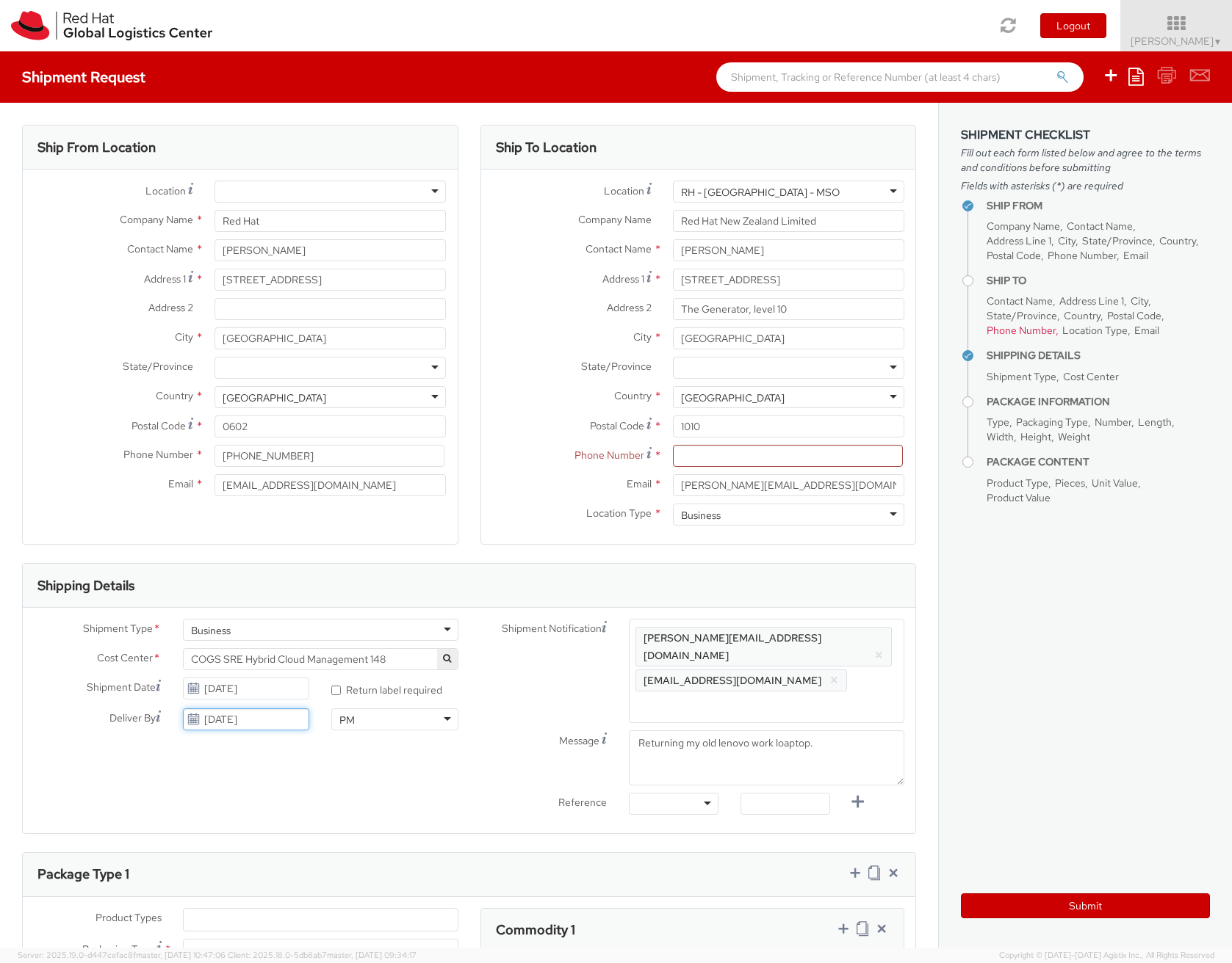
click at [264, 721] on input "[DATE]" at bounding box center [245, 719] width 127 height 22
click at [337, 780] on div "Shipment Type * Business Business Batch Business Cost Center * COGS SRE Hybrid …" at bounding box center [469, 720] width 892 height 204
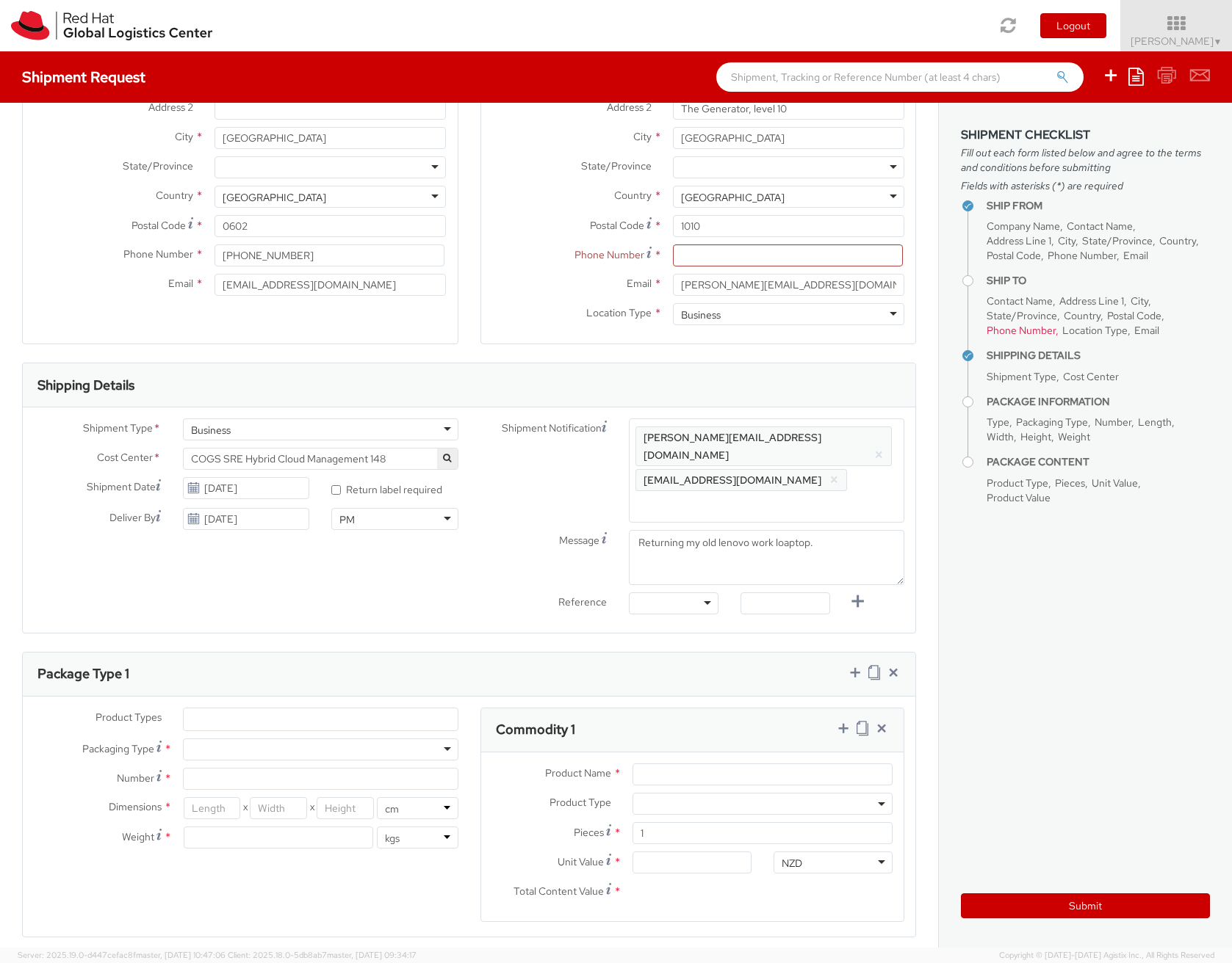
scroll to position [210, 0]
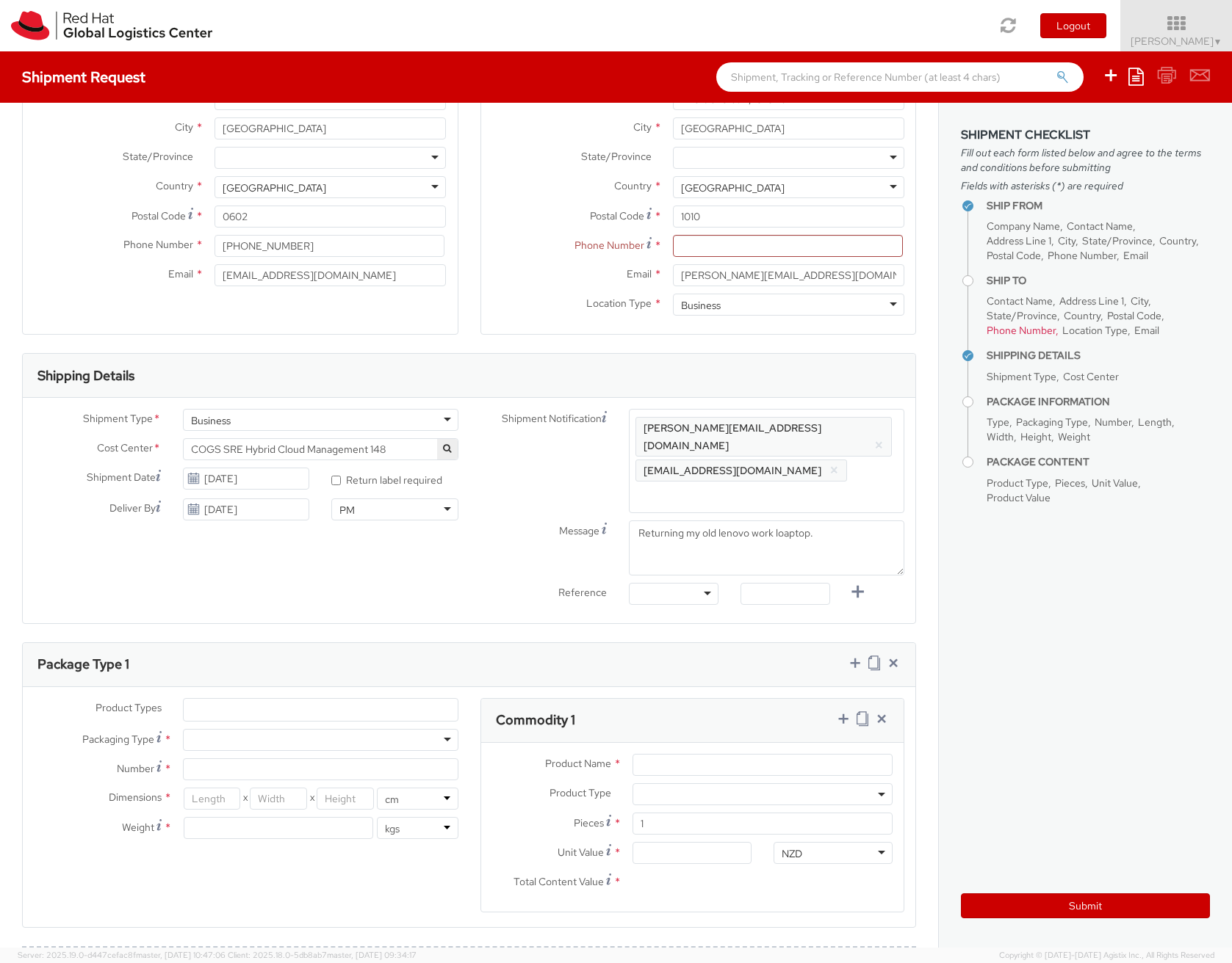
click at [231, 699] on ul at bounding box center [321, 710] width 274 height 22
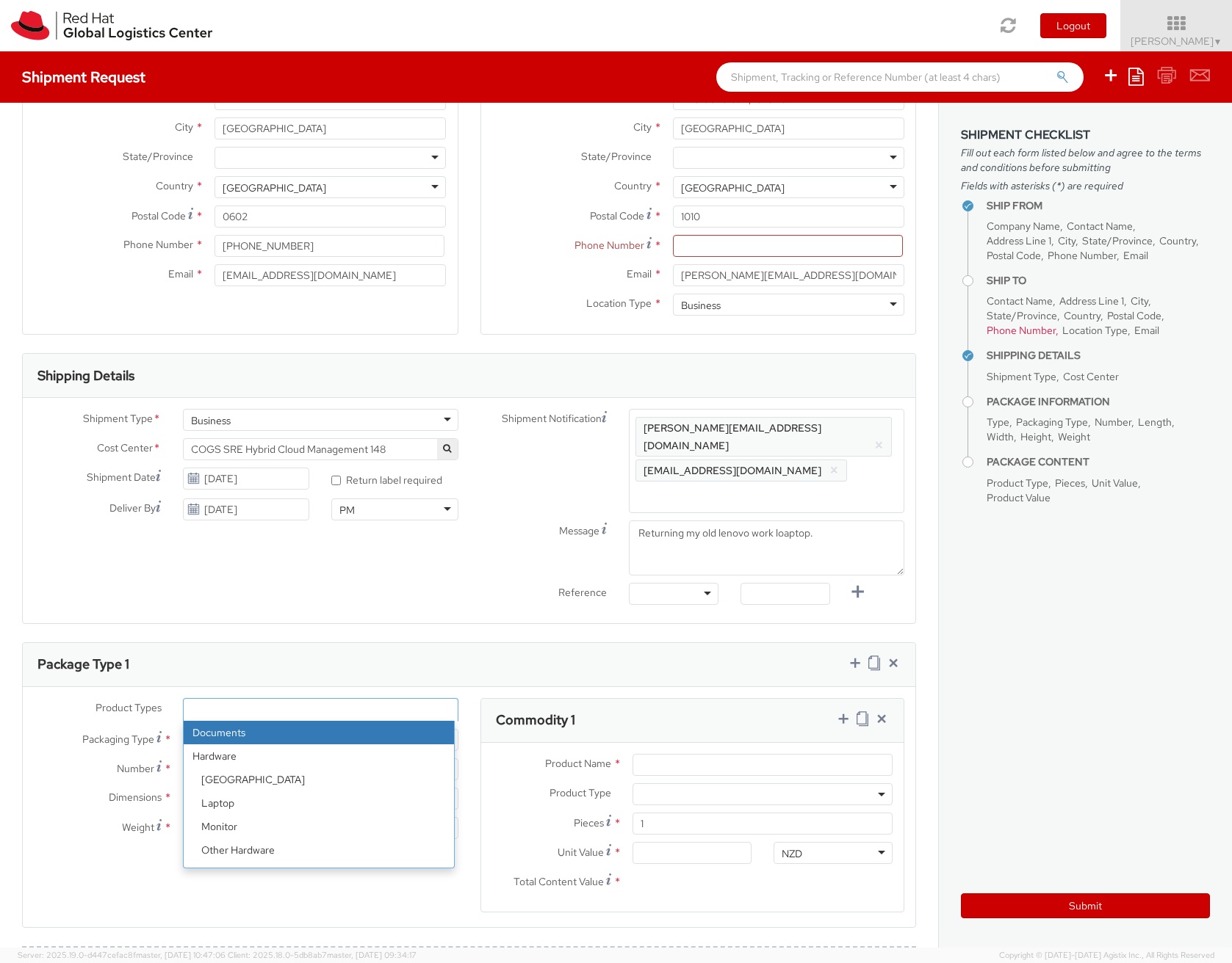
click at [222, 744] on strong "Hardware" at bounding box center [319, 756] width 270 height 23
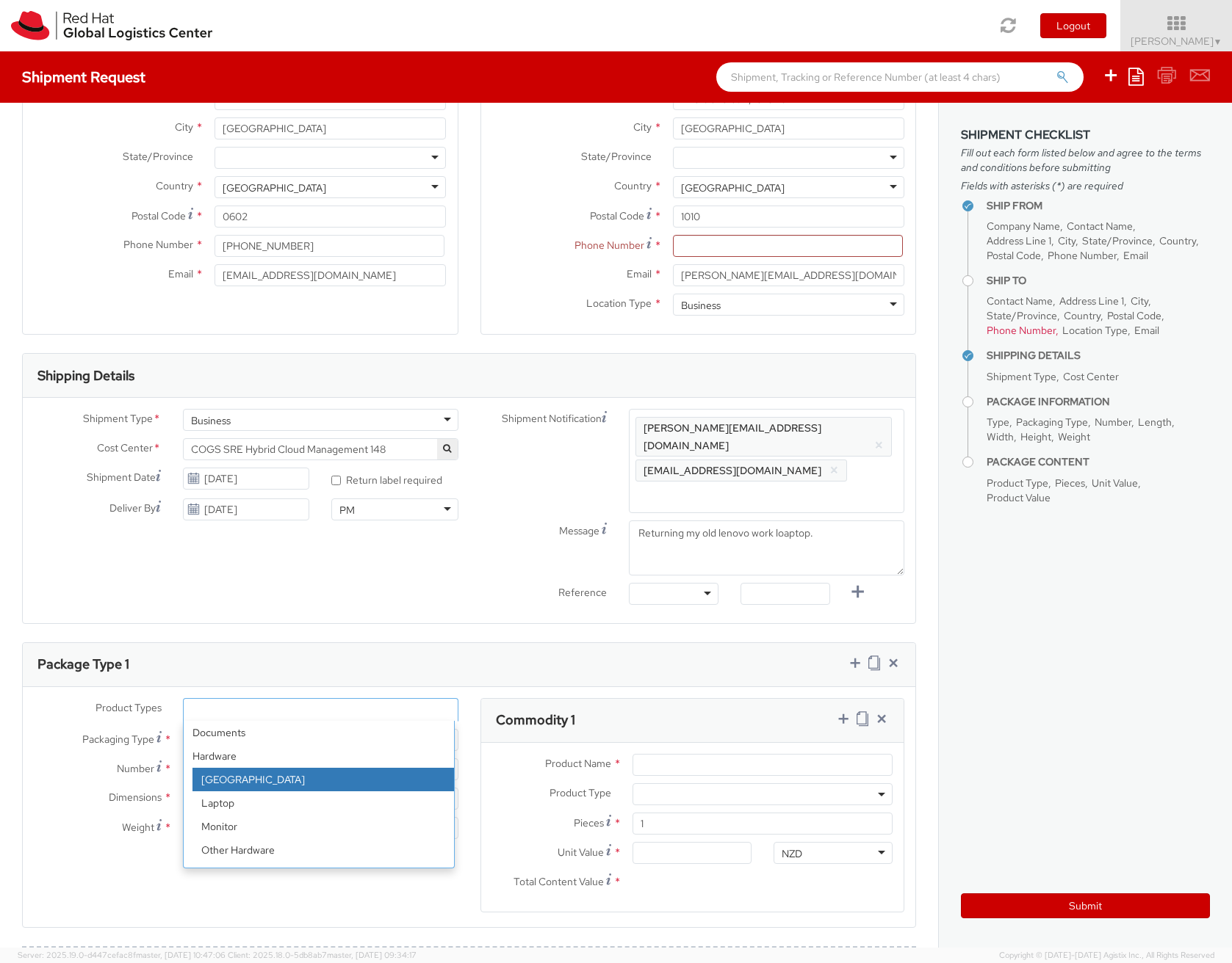
click at [233, 744] on strong "Hardware" at bounding box center [319, 756] width 270 height 23
click at [209, 744] on strong "Hardware" at bounding box center [319, 756] width 270 height 23
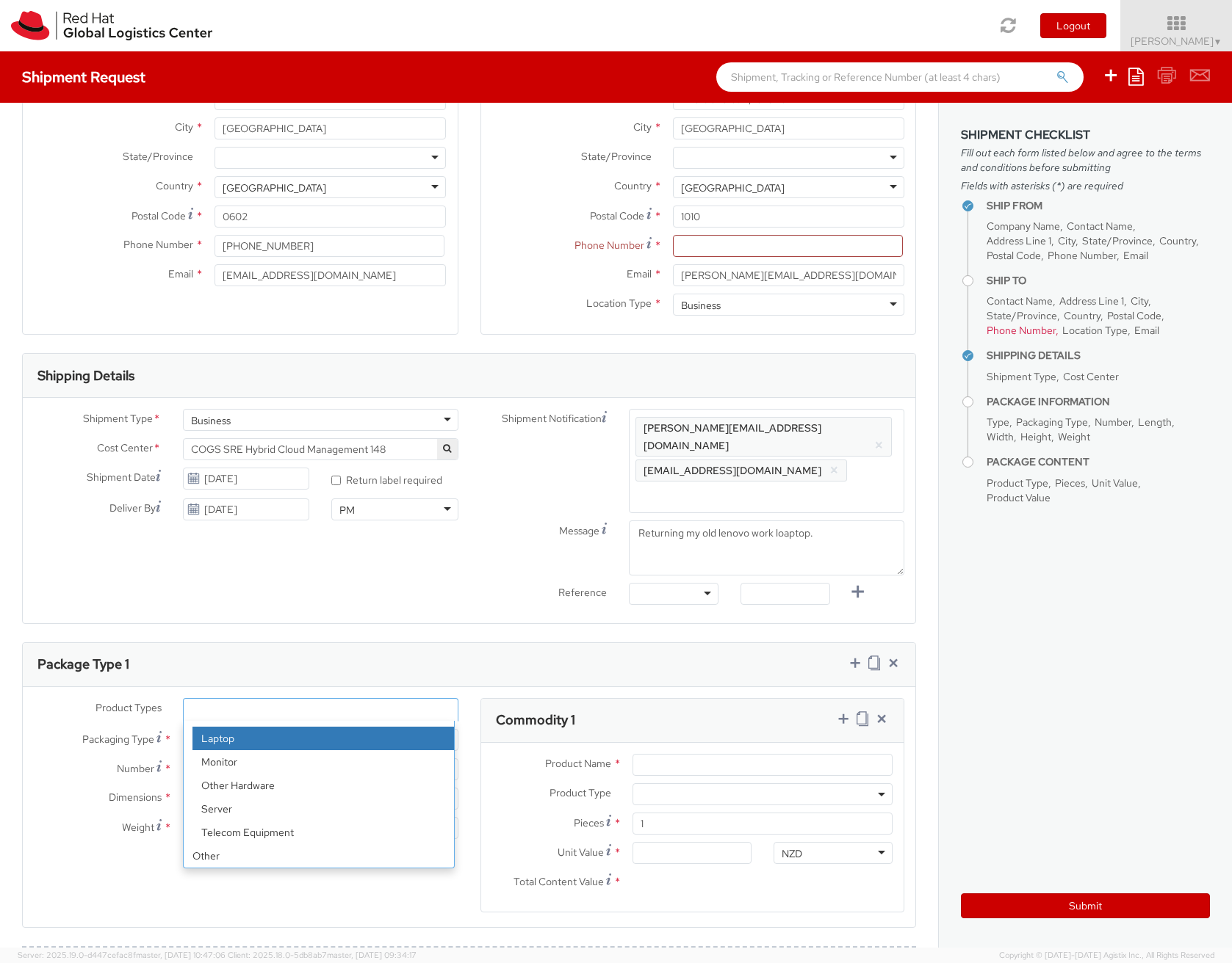
select select "LAPTOP"
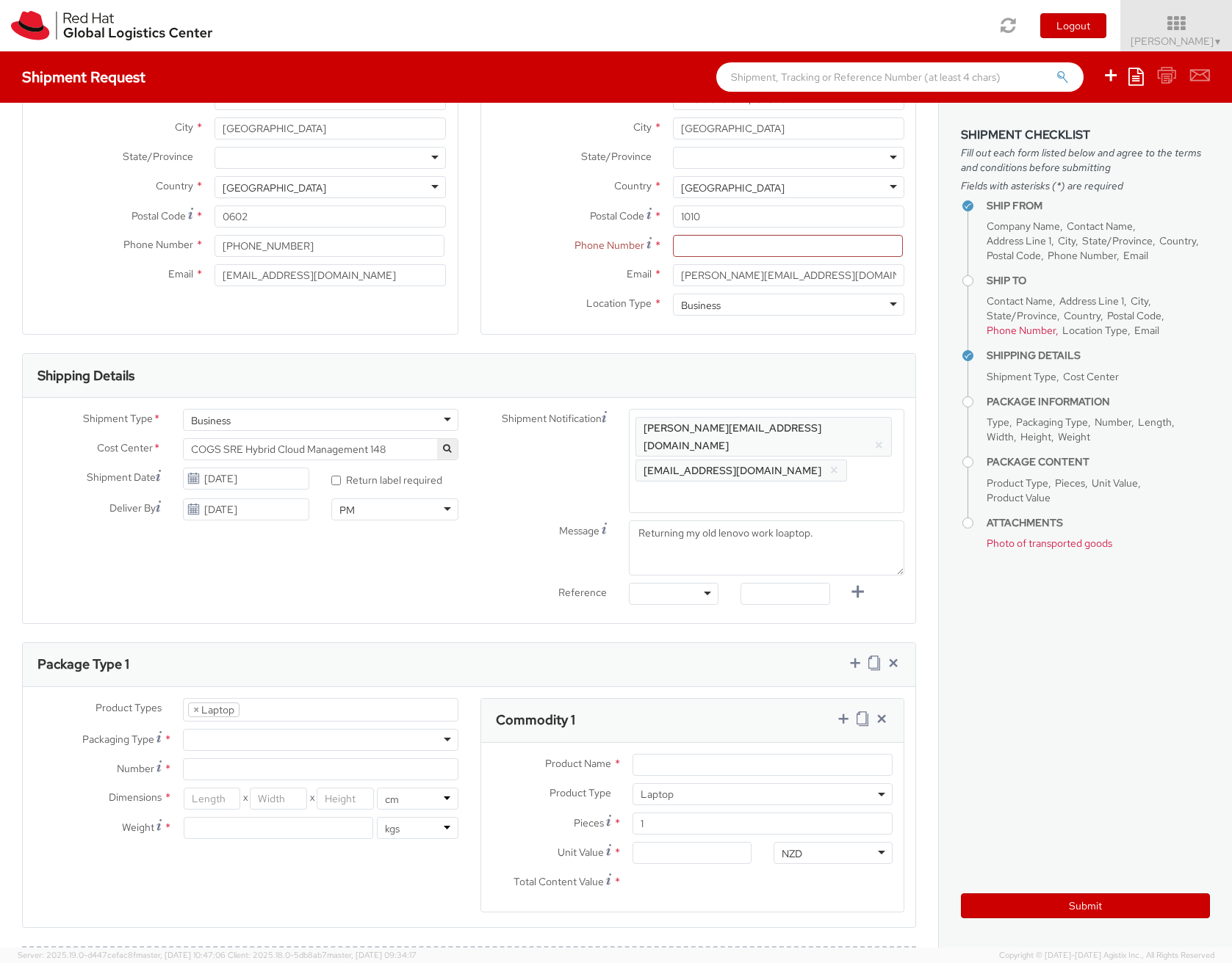
click at [274, 729] on div at bounding box center [320, 740] width 275 height 22
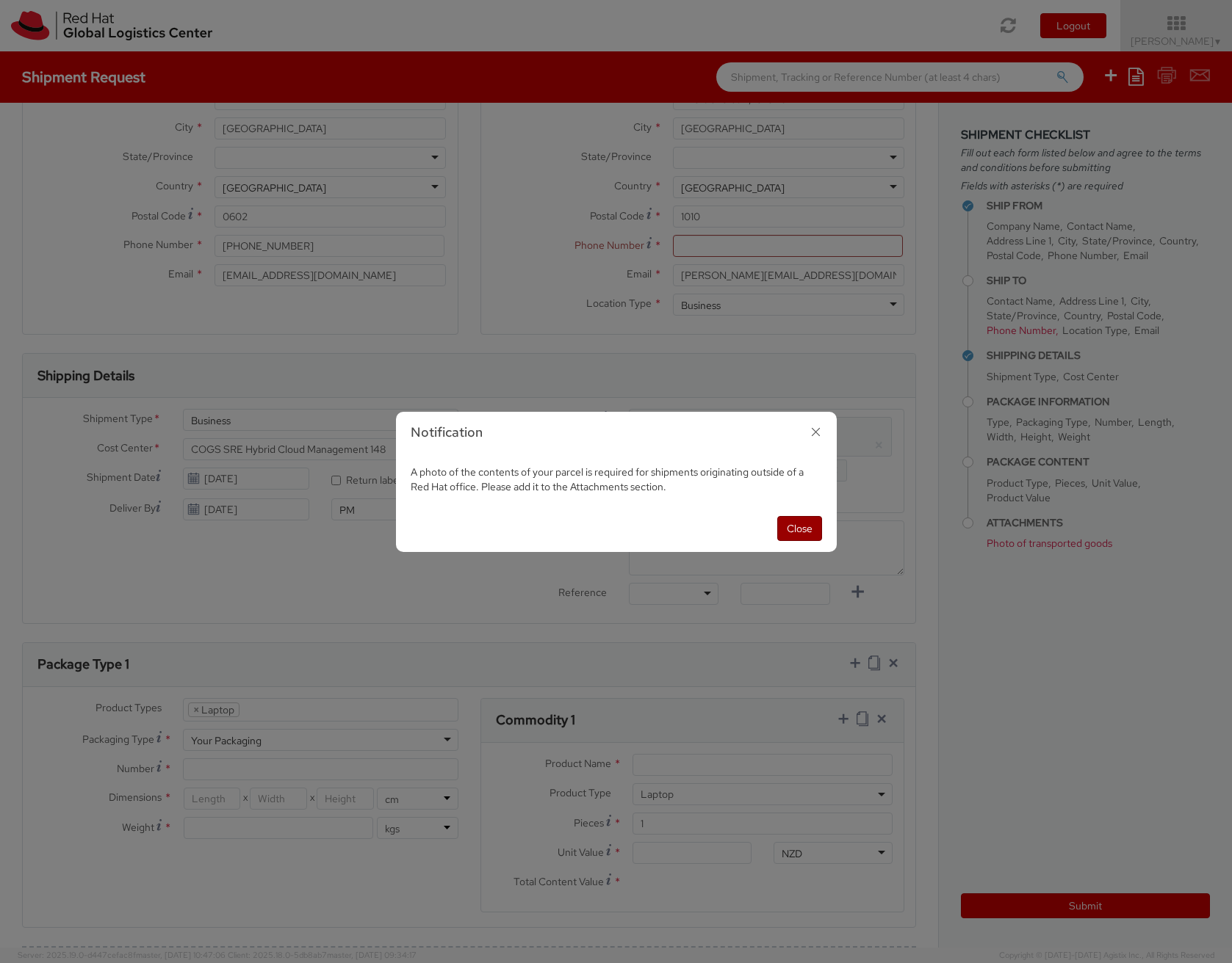
click at [801, 524] on button "Close" at bounding box center [799, 528] width 44 height 25
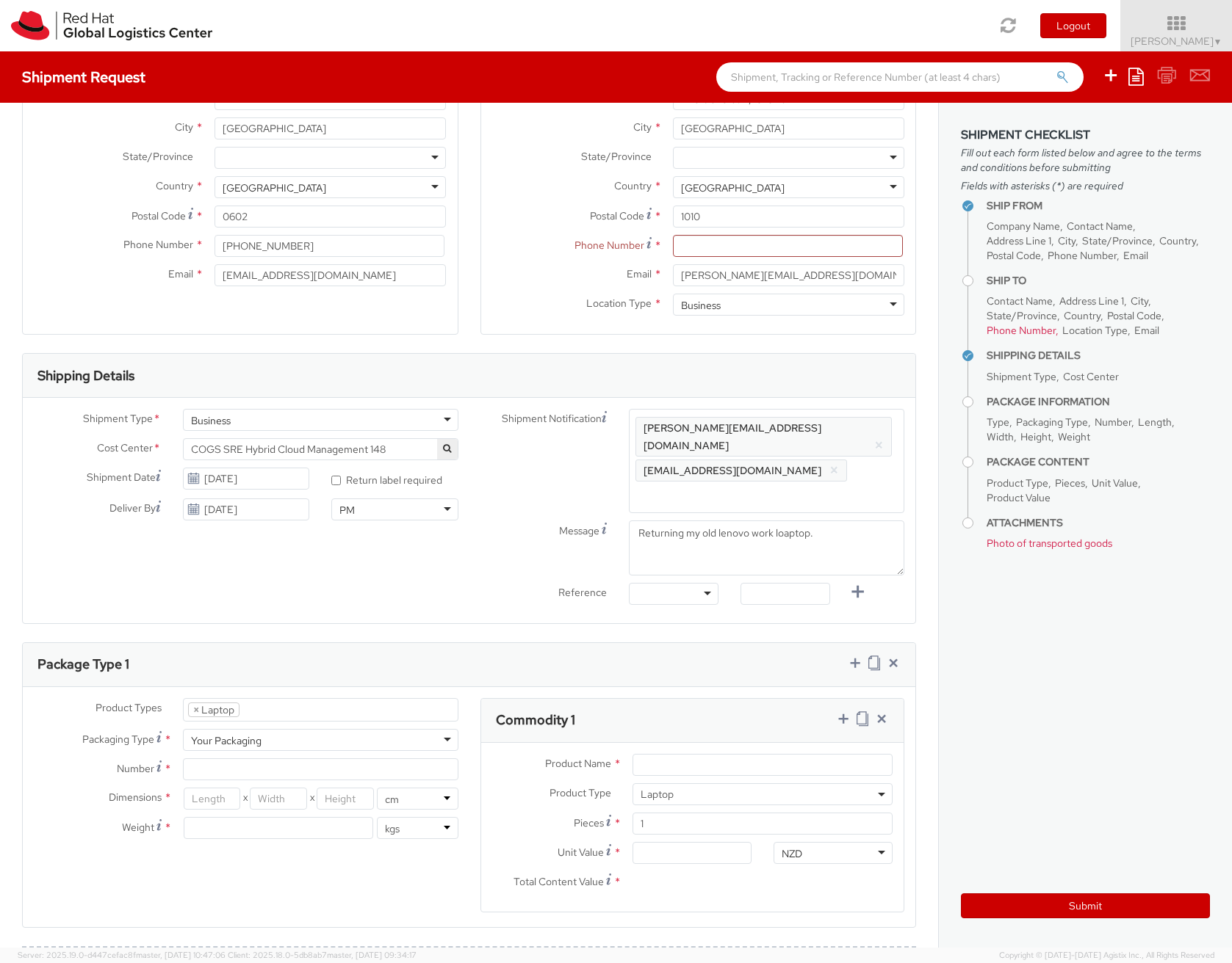
click at [127, 569] on div "Shipment Type * Business Business Batch Business Cost Center * COGS SRE Hybrid …" at bounding box center [469, 511] width 892 height 204
click at [118, 567] on div "Shipment Type * Business Business Batch Business Cost Center * COGS SRE Hybrid …" at bounding box center [469, 511] width 892 height 204
click at [123, 559] on div "Shipment Type * Business Business Batch Business Cost Center * COGS SRE Hybrid …" at bounding box center [469, 511] width 892 height 204
click at [71, 544] on div "Shipment Type * Business Business Batch Business Cost Center * COGS SRE Hybrid …" at bounding box center [469, 511] width 892 height 204
click at [161, 554] on div "Shipment Type * Business Business Batch Business Cost Center * COGS SRE Hybrid …" at bounding box center [469, 511] width 892 height 204
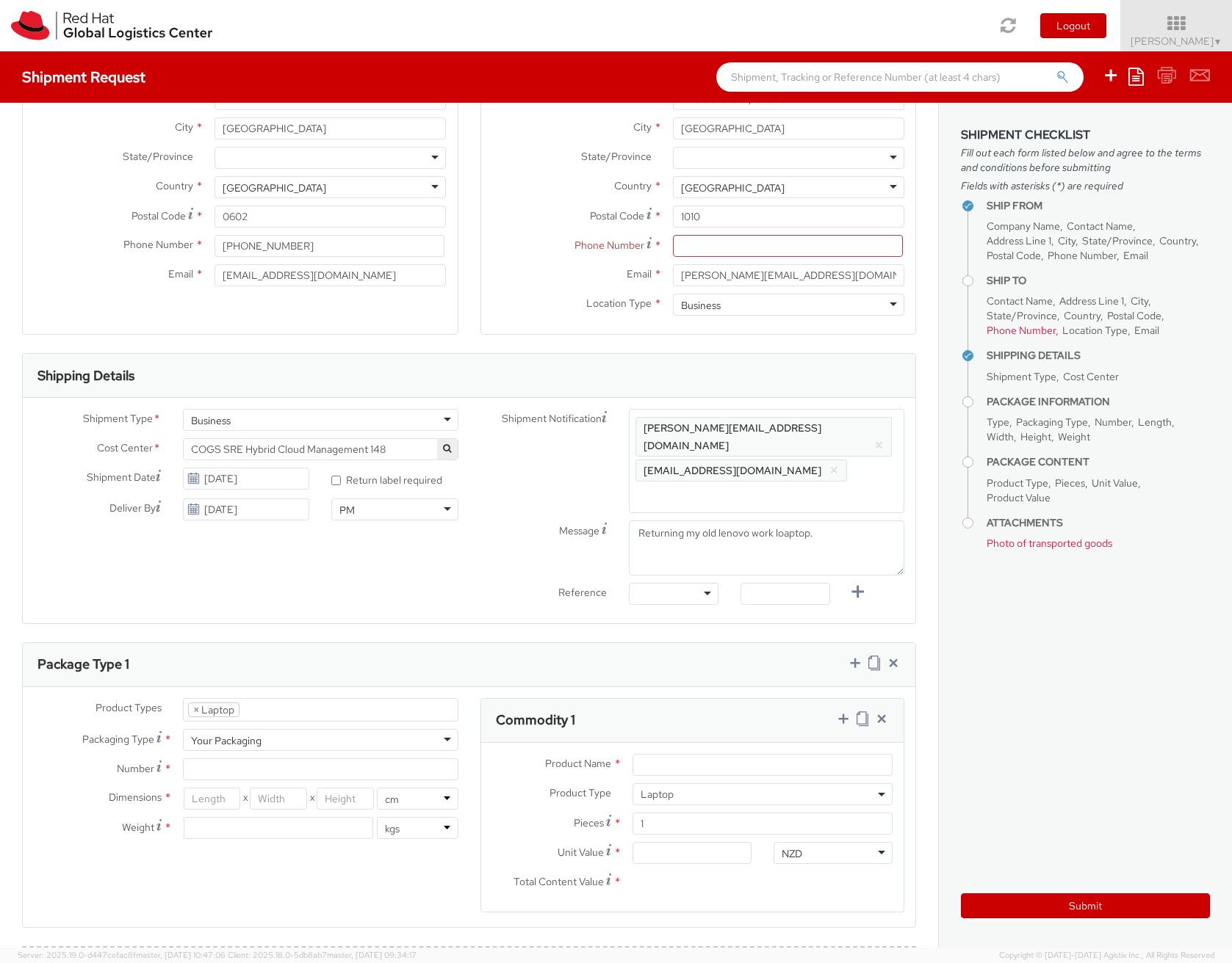
click at [177, 547] on div "Shipment Type * Business Business Batch Business Cost Center * COGS SRE Hybrid …" at bounding box center [469, 511] width 892 height 204
click at [217, 758] on input "Number *" at bounding box center [320, 769] width 275 height 22
click at [157, 760] on icon at bounding box center [159, 766] width 6 height 12
click at [182, 758] on input "Number Number of identical packages of specified type and dimensions *" at bounding box center [320, 769] width 275 height 22
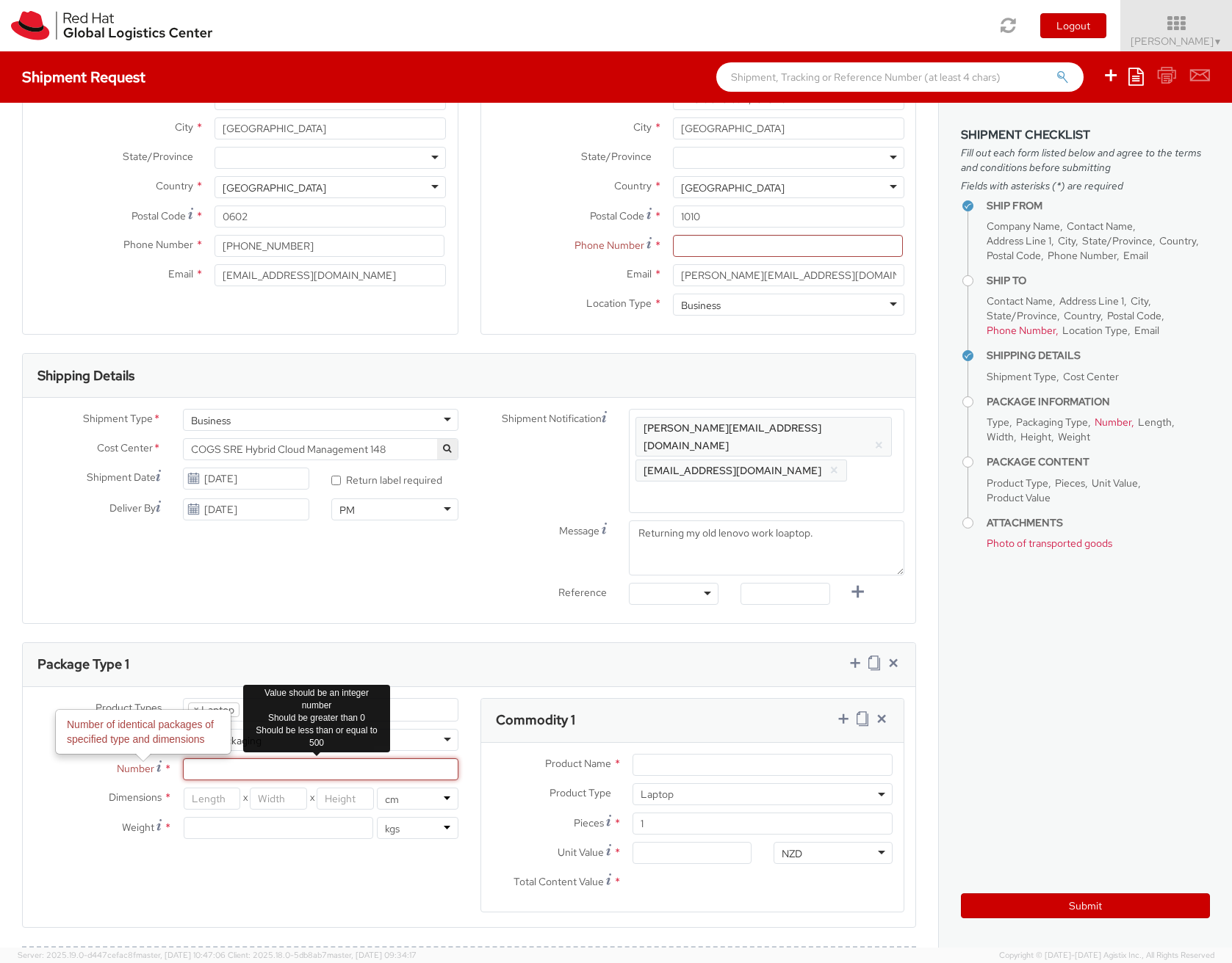
click at [220, 758] on input "Number Number of identical packages of specified type and dimensions *" at bounding box center [320, 769] width 275 height 22
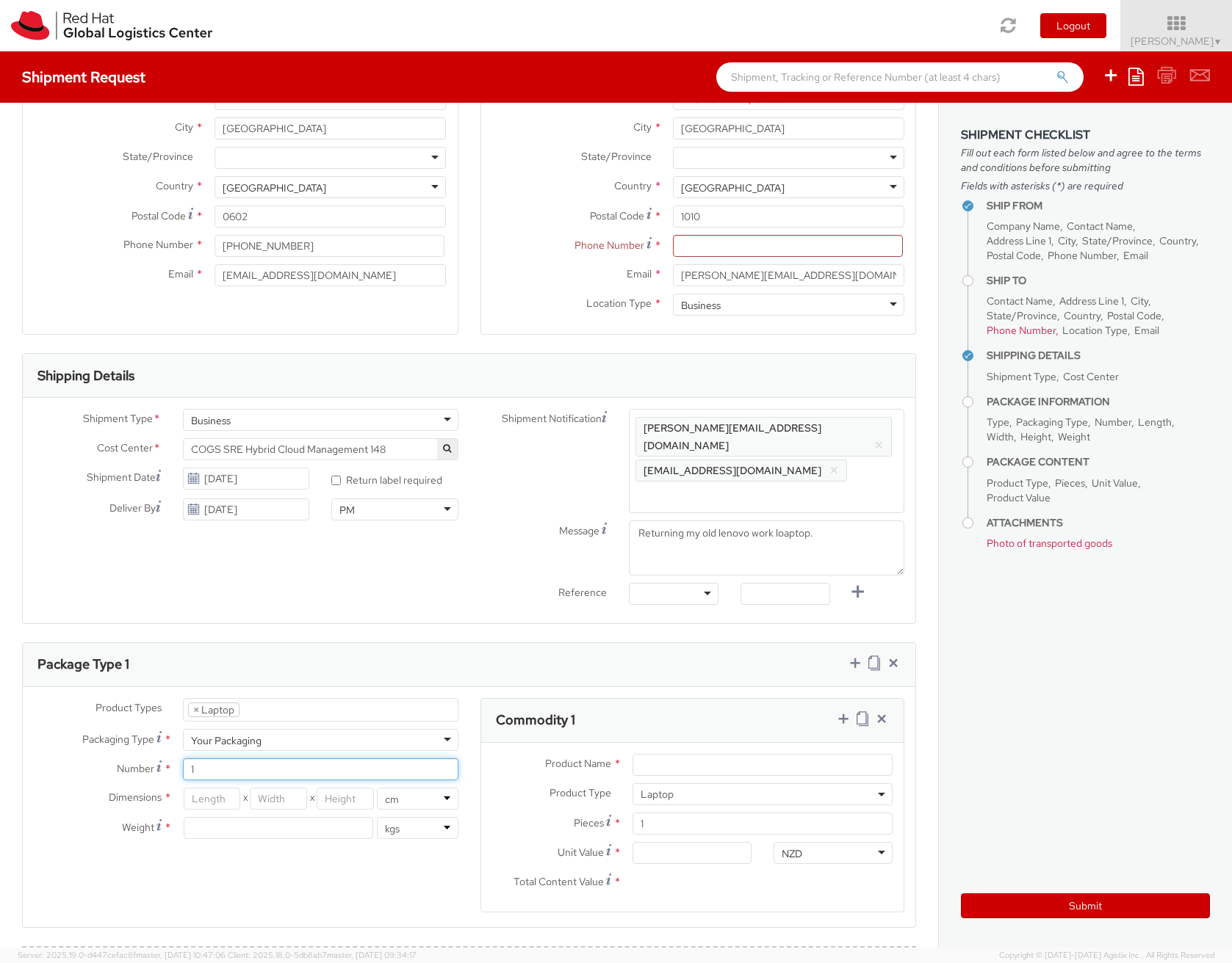
type input "1"
click at [219, 788] on input "number" at bounding box center [212, 799] width 57 height 22
click at [393, 788] on select "in cm" at bounding box center [418, 799] width 82 height 22
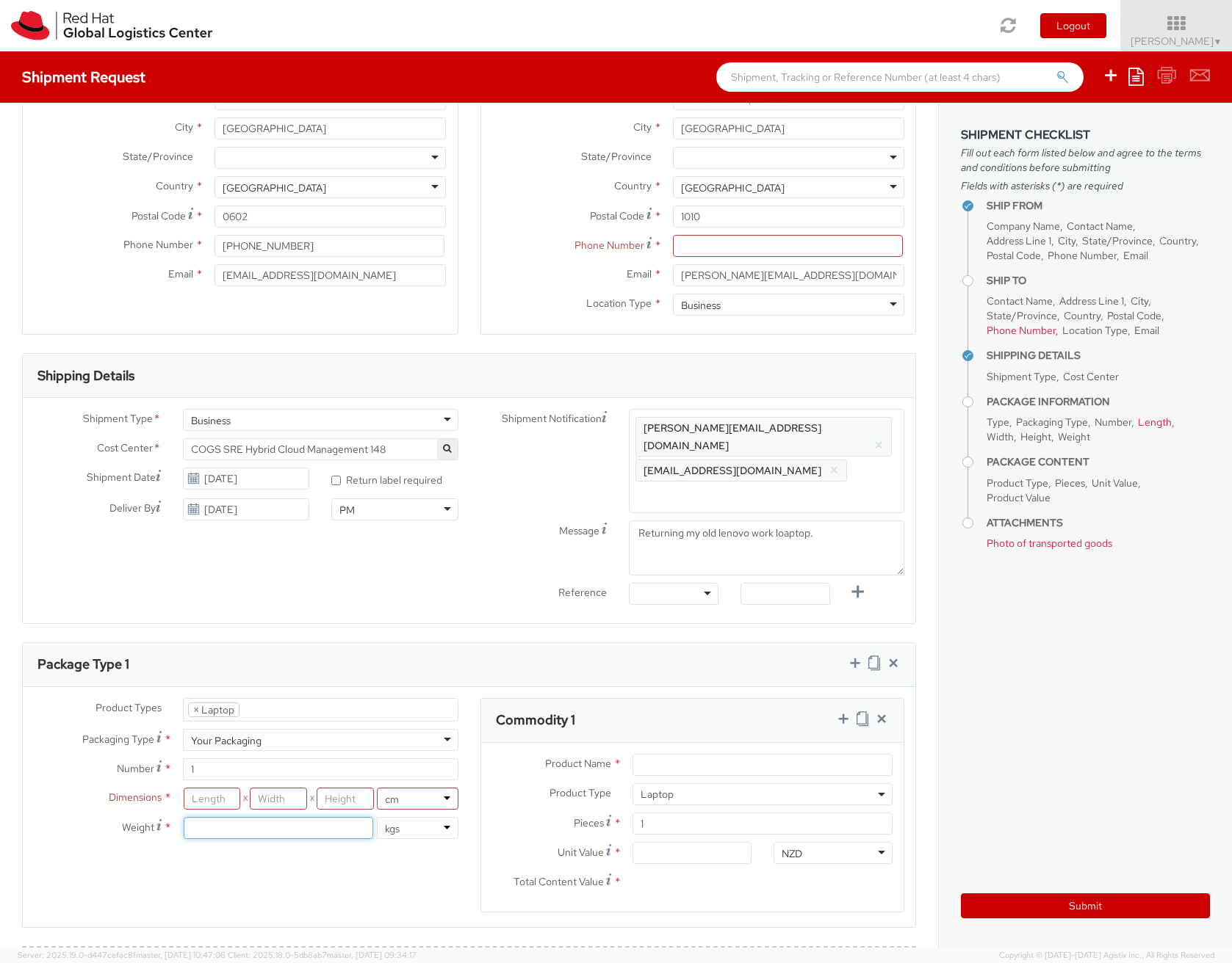
click at [229, 817] on input "number" at bounding box center [278, 828] width 190 height 22
click at [221, 788] on input "number" at bounding box center [212, 799] width 57 height 22
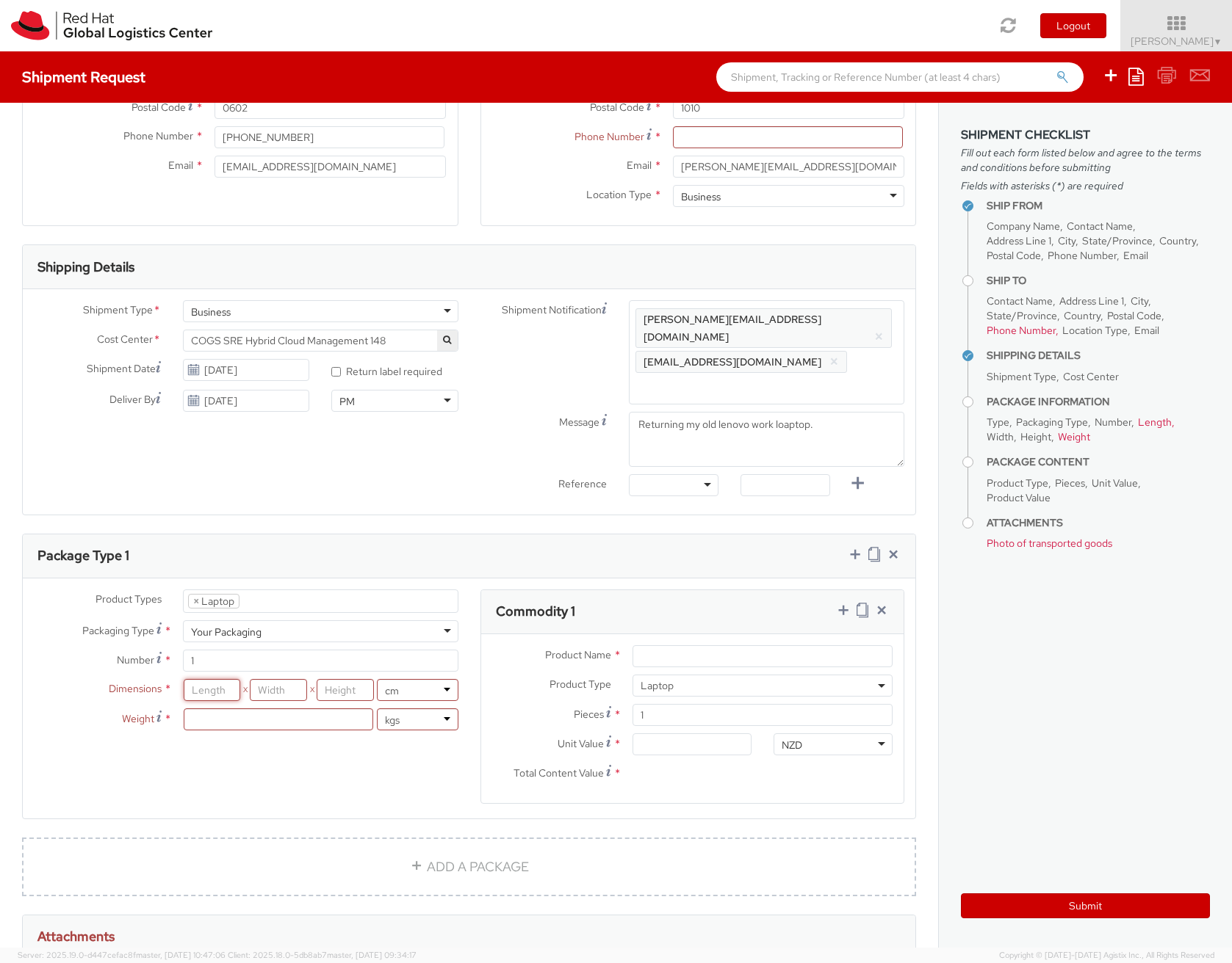
scroll to position [81, 0]
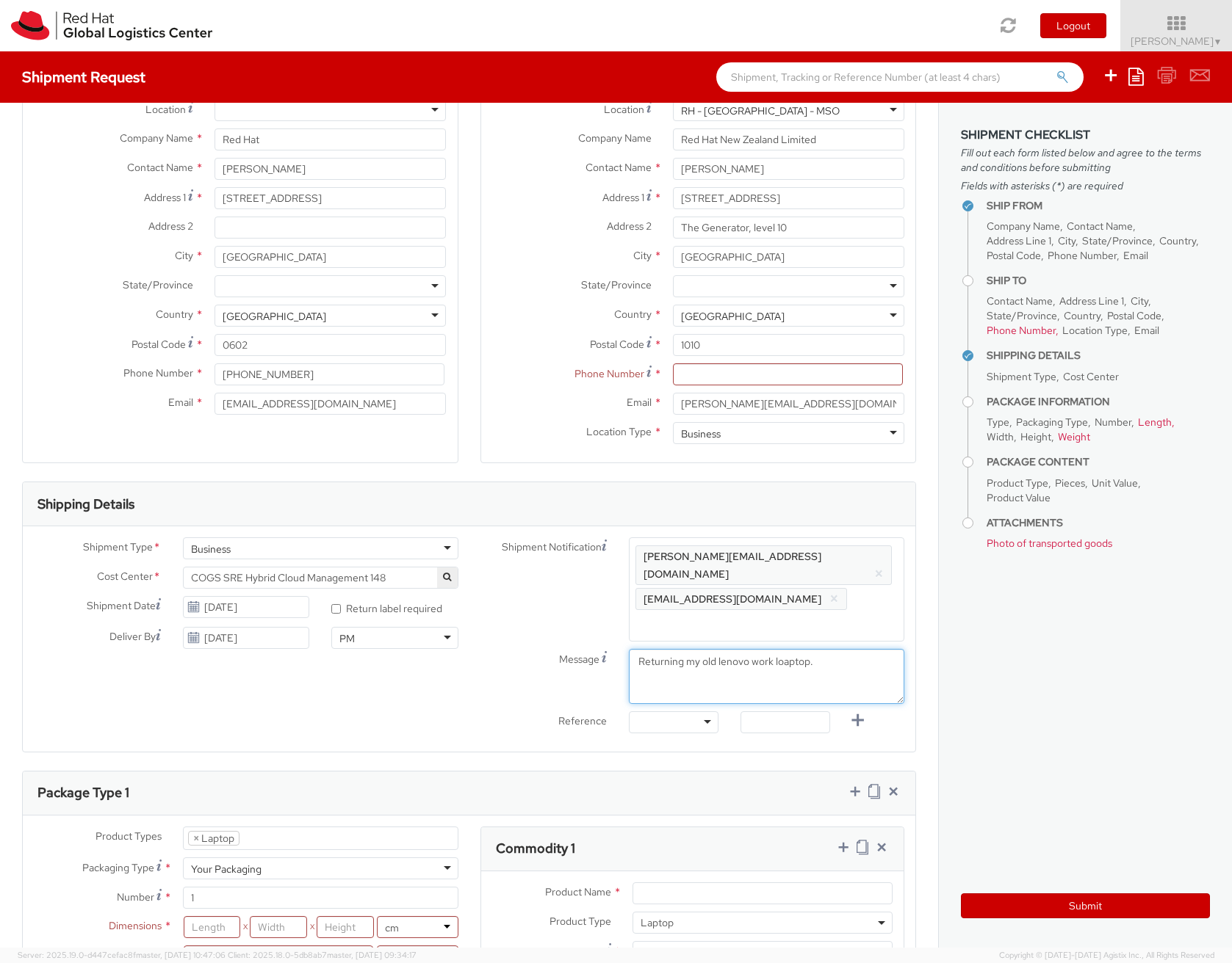
click at [817, 649] on textarea "Returning my old lenovo work loaptop." at bounding box center [766, 676] width 275 height 55
click at [814, 649] on textarea "Returning my old lenovo work loaptop." at bounding box center [766, 676] width 275 height 55
click at [811, 566] on span "Enter any additional email addresses, separated by comma, for individuals who s…" at bounding box center [766, 576] width 262 height 58
click at [707, 386] on div "Phone Number *" at bounding box center [698, 378] width 434 height 30
click at [894, 12] on div "Toggle navigation Logout [PERSON_NAME] ▼ Home Shipment Request My Shipments My …" at bounding box center [616, 25] width 1232 height 51
